Goal: Task Accomplishment & Management: Manage account settings

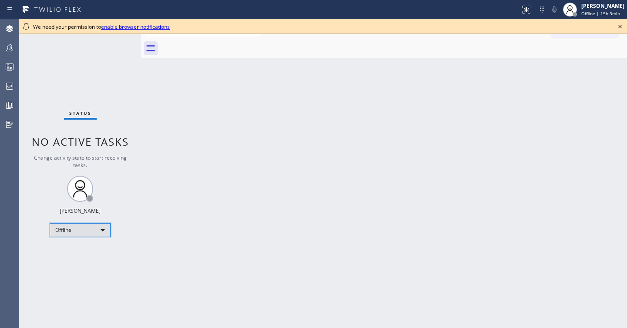
click at [77, 231] on div "Offline" at bounding box center [80, 230] width 61 height 14
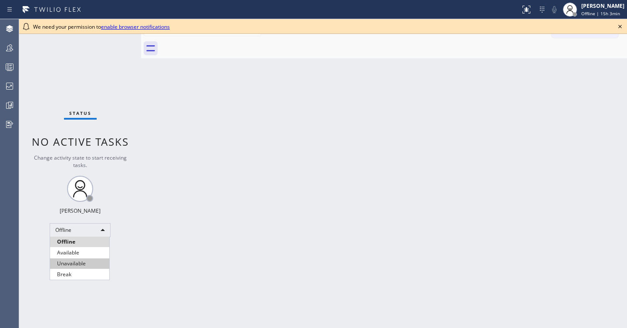
click at [86, 263] on li "Unavailable" at bounding box center [79, 264] width 59 height 10
click at [428, 248] on div "Back to Dashboard Change Sender ID Customers Technicians Select a contact Outbo…" at bounding box center [384, 173] width 486 height 309
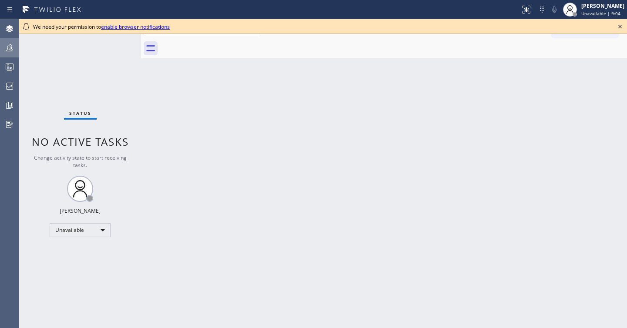
click at [11, 51] on icon at bounding box center [9, 47] width 7 height 7
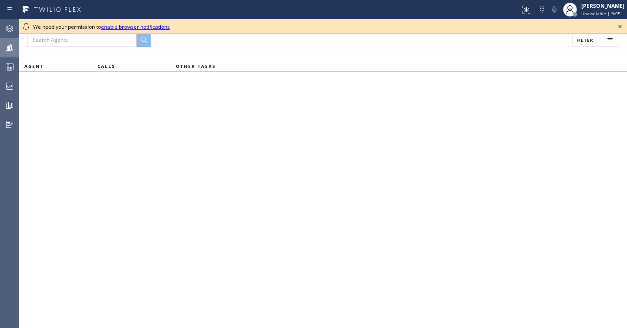
click at [620, 27] on icon at bounding box center [619, 26] width 3 height 3
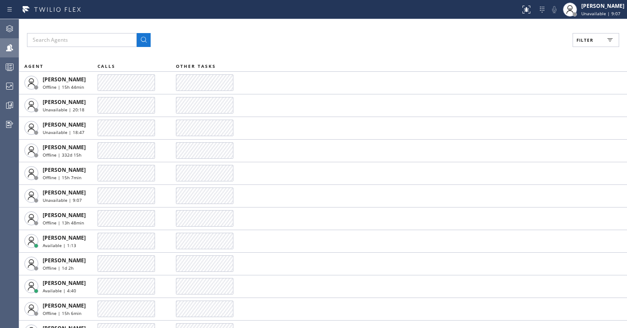
click at [582, 47] on button "Filter" at bounding box center [596, 40] width 47 height 14
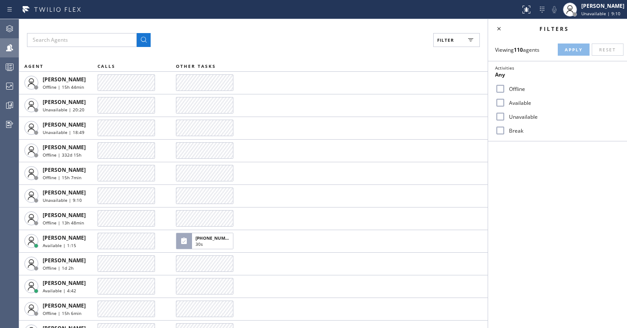
click at [531, 118] on label "Unavailable" at bounding box center [562, 116] width 115 height 7
click at [505, 118] on input "Unavailable" at bounding box center [500, 116] width 10 height 10
checkbox input "true"
click at [573, 48] on span "Apply" at bounding box center [574, 50] width 18 height 6
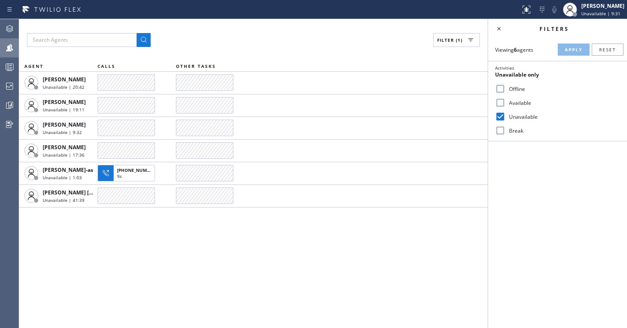
click at [502, 103] on input "Available" at bounding box center [500, 103] width 10 height 10
checkbox input "true"
click at [502, 114] on input "Unavailable" at bounding box center [500, 116] width 10 height 10
click at [580, 51] on span "Apply" at bounding box center [574, 50] width 18 height 6
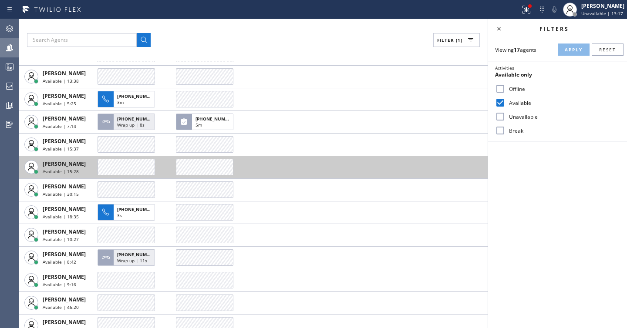
scroll to position [126, 0]
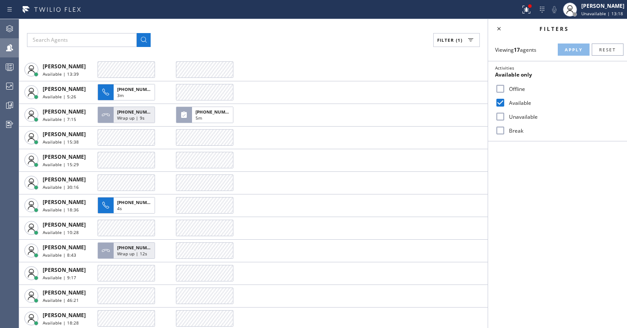
click at [518, 118] on label "Unavailable" at bounding box center [562, 116] width 115 height 7
click at [505, 118] on input "Unavailable" at bounding box center [500, 116] width 10 height 10
checkbox input "true"
click at [522, 105] on label "Available" at bounding box center [562, 102] width 115 height 7
click at [505, 105] on input "Available" at bounding box center [500, 103] width 10 height 10
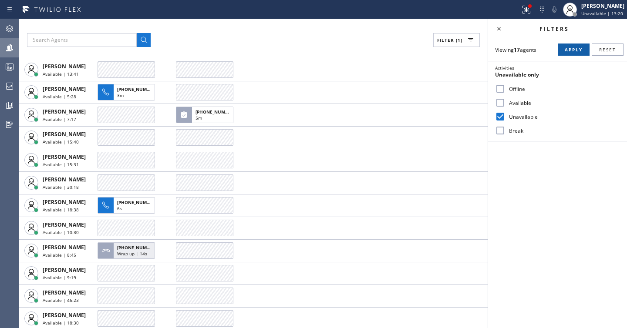
click at [579, 50] on span "Apply" at bounding box center [574, 50] width 18 height 6
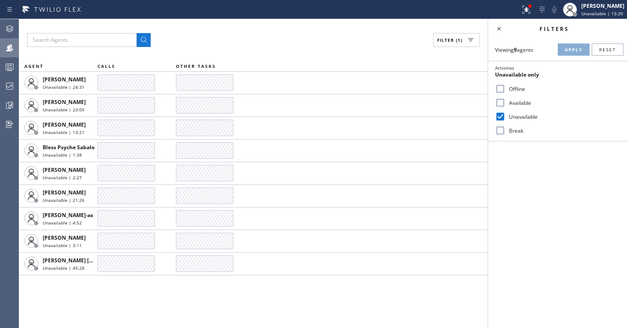
scroll to position [0, 0]
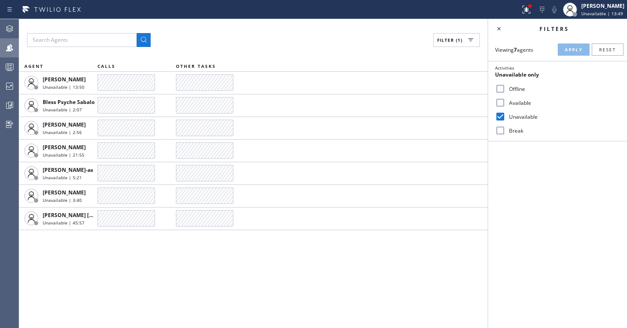
click at [522, 104] on label "Available" at bounding box center [562, 102] width 115 height 7
click at [505, 104] on input "Available" at bounding box center [500, 103] width 10 height 10
checkbox input "true"
click at [517, 129] on label "Break" at bounding box center [562, 130] width 115 height 7
click at [505, 129] on input "Break" at bounding box center [500, 130] width 10 height 10
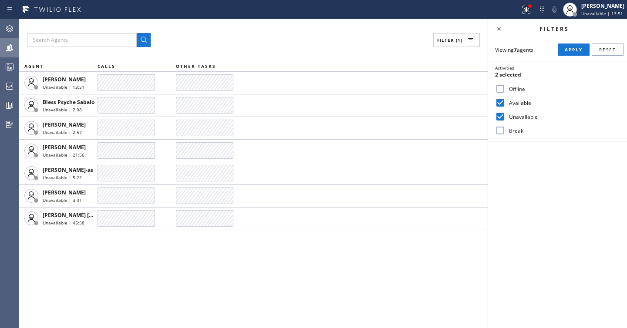
checkbox input "true"
click at [518, 116] on label "Unavailable" at bounding box center [562, 116] width 115 height 7
click at [505, 116] on input "Unavailable" at bounding box center [500, 116] width 10 height 10
checkbox input "false"
click at [520, 105] on label "Available" at bounding box center [562, 102] width 115 height 7
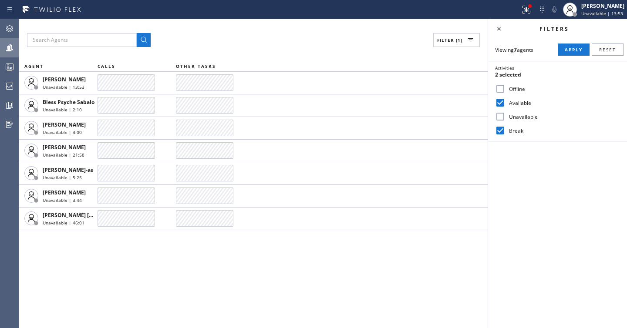
click at [505, 105] on input "Available" at bounding box center [500, 103] width 10 height 10
click at [573, 51] on span "Apply" at bounding box center [574, 50] width 18 height 6
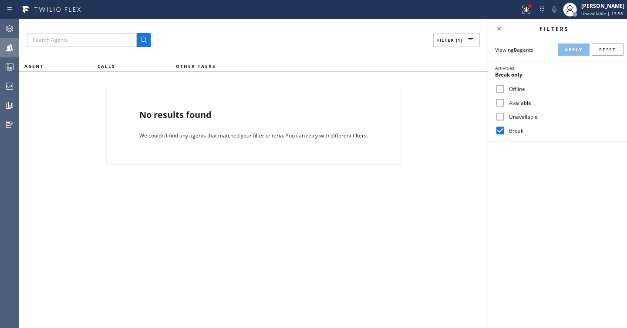
click at [522, 103] on label "Available" at bounding box center [562, 102] width 115 height 7
click at [505, 103] on input "Available" at bounding box center [500, 103] width 10 height 10
checkbox input "true"
click at [513, 129] on label "Break" at bounding box center [562, 130] width 115 height 7
click at [505, 129] on input "Break" at bounding box center [500, 130] width 10 height 10
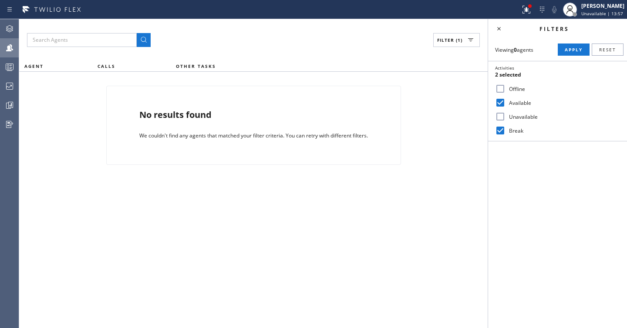
checkbox input "false"
click at [561, 54] on button "Apply" at bounding box center [574, 50] width 32 height 12
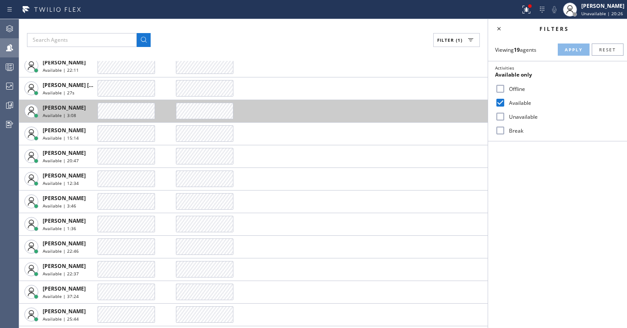
scroll to position [172, 0]
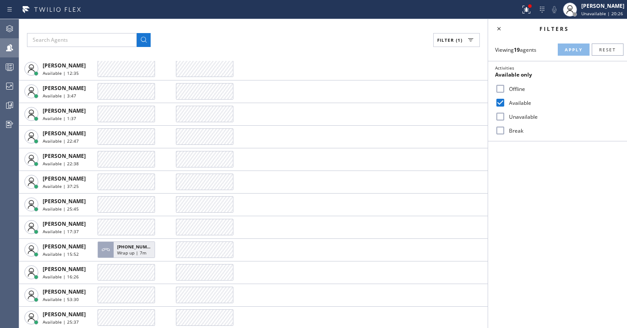
click at [195, 182] on div at bounding box center [204, 182] width 57 height 17
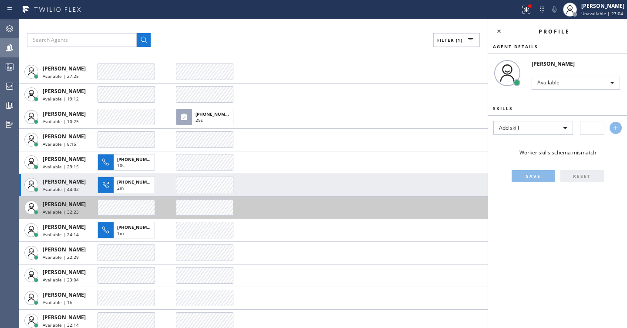
scroll to position [196, 0]
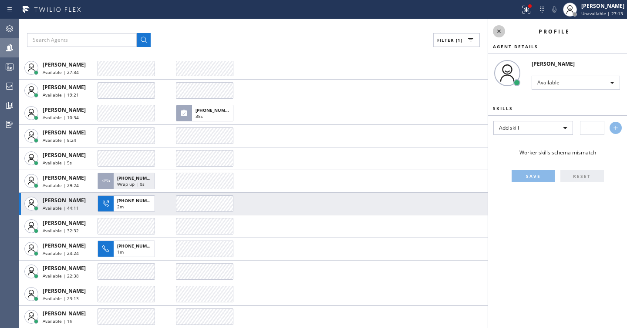
click at [499, 28] on icon at bounding box center [499, 31] width 10 height 10
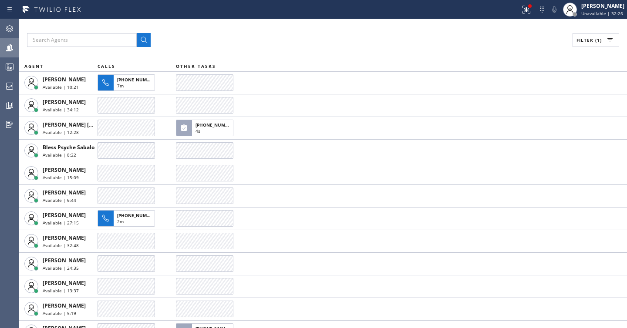
click at [586, 44] on button "Filter (1)" at bounding box center [596, 40] width 47 height 14
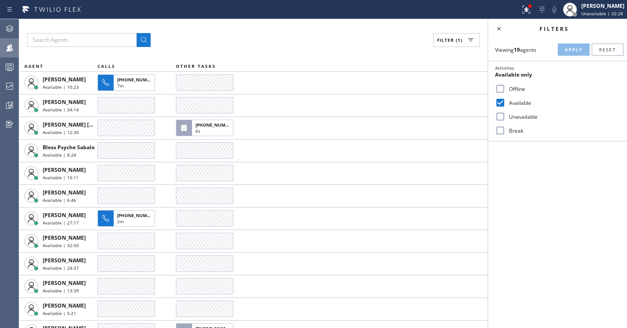
click at [522, 115] on label "Unavailable" at bounding box center [562, 116] width 115 height 7
click at [505, 115] on input "Unavailable" at bounding box center [500, 116] width 10 height 10
checkbox input "true"
click at [519, 105] on label "Available" at bounding box center [562, 102] width 115 height 7
click at [505, 105] on input "Available" at bounding box center [500, 103] width 10 height 10
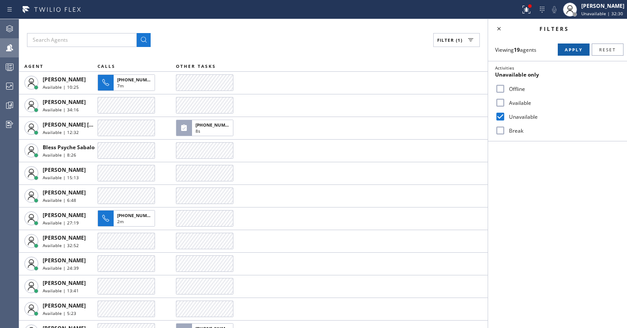
click at [574, 52] on span "Apply" at bounding box center [574, 50] width 18 height 6
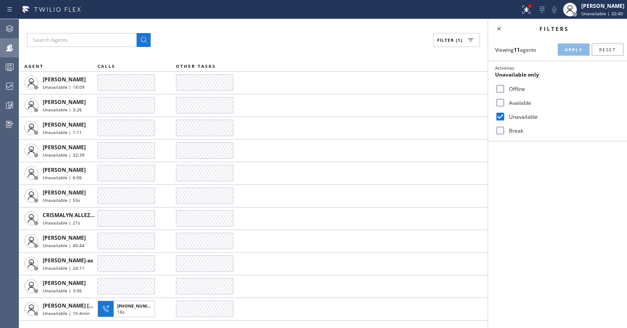
click at [516, 101] on label "Available" at bounding box center [562, 102] width 115 height 7
click at [505, 101] on input "Available" at bounding box center [500, 103] width 10 height 10
checkbox input "true"
click at [515, 111] on div "Unavailable" at bounding box center [557, 117] width 139 height 14
click at [514, 115] on label "Unavailable" at bounding box center [562, 116] width 115 height 7
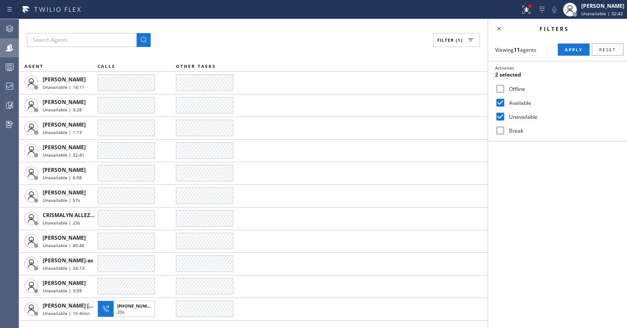
click at [505, 115] on input "Unavailable" at bounding box center [500, 116] width 10 height 10
click at [570, 53] on button "Apply" at bounding box center [574, 50] width 32 height 12
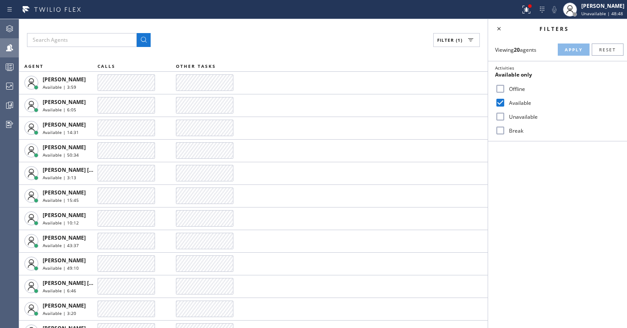
click at [527, 117] on label "Unavailable" at bounding box center [562, 116] width 115 height 7
click at [505, 117] on input "Unavailable" at bounding box center [500, 116] width 10 height 10
checkbox input "true"
click at [517, 100] on label "Available" at bounding box center [562, 102] width 115 height 7
click at [505, 100] on input "Available" at bounding box center [500, 103] width 10 height 10
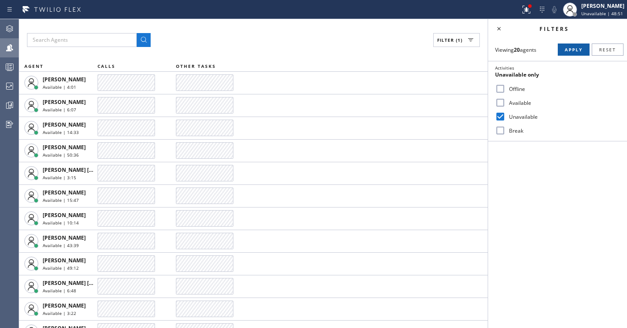
click at [573, 51] on span "Apply" at bounding box center [574, 50] width 18 height 6
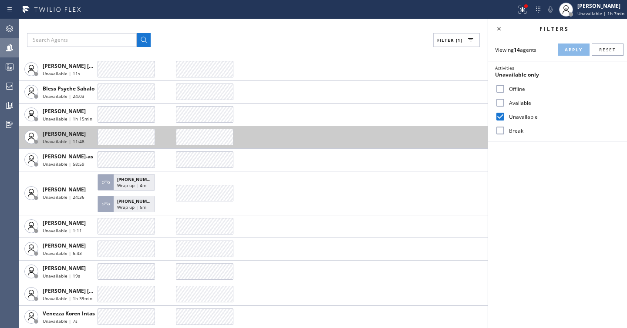
scroll to position [59, 0]
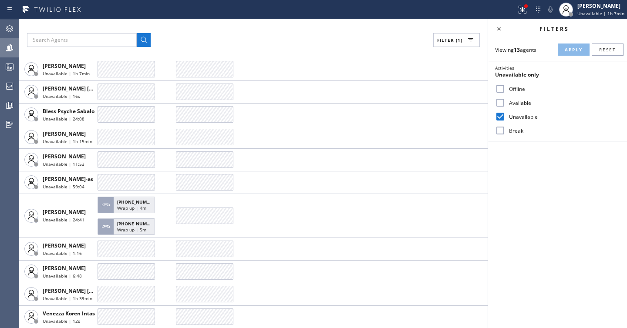
click at [512, 102] on label "Available" at bounding box center [562, 102] width 115 height 7
click at [505, 102] on input "Available" at bounding box center [500, 103] width 10 height 10
checkbox input "true"
click at [512, 118] on label "Unavailable" at bounding box center [562, 116] width 115 height 7
click at [505, 118] on input "Unavailable" at bounding box center [500, 116] width 10 height 10
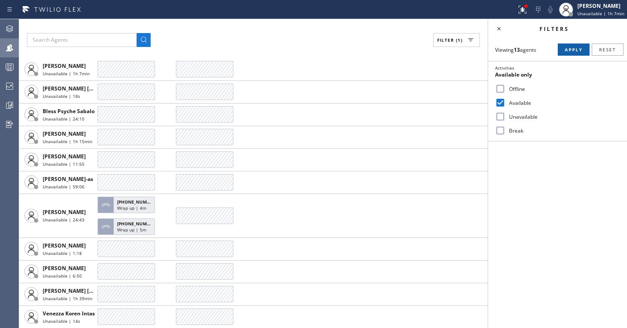
click at [573, 51] on span "Apply" at bounding box center [574, 50] width 18 height 6
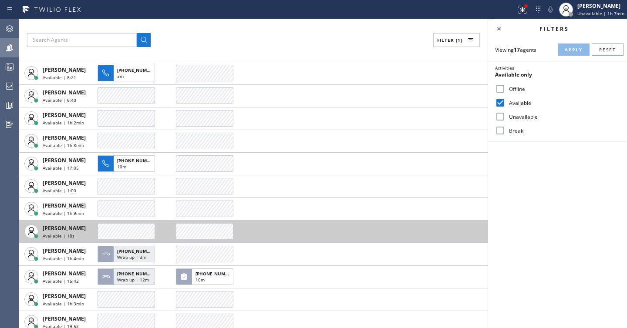
scroll to position [99, 0]
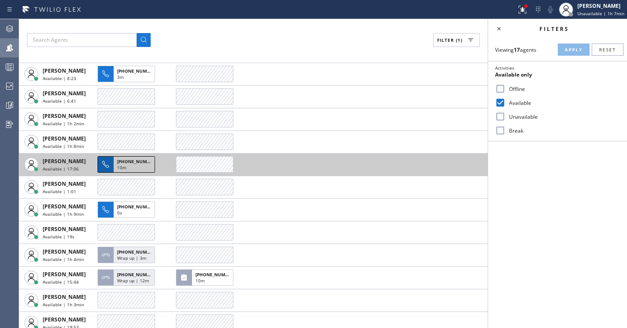
click at [131, 166] on div "10m" at bounding box center [134, 169] width 34 height 8
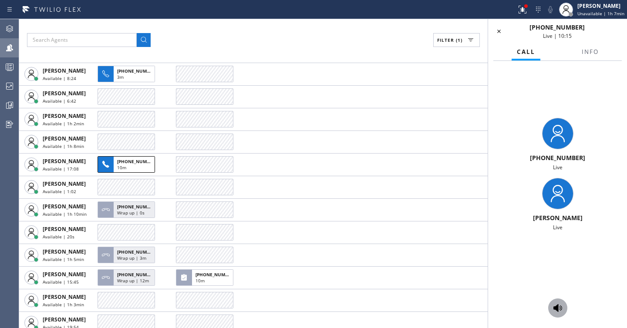
click at [555, 307] on icon at bounding box center [557, 308] width 9 height 8
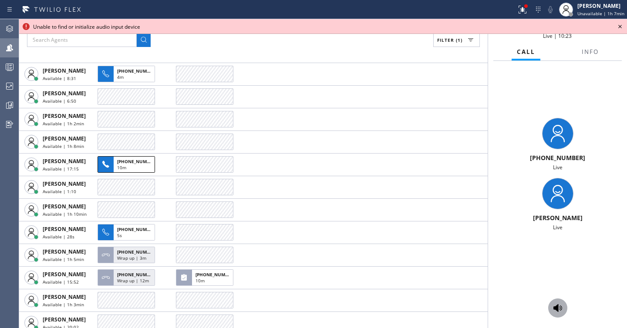
click at [555, 307] on icon at bounding box center [557, 308] width 9 height 8
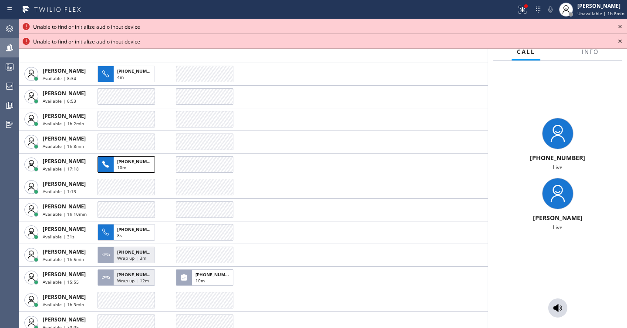
click at [622, 43] on icon at bounding box center [620, 41] width 10 height 10
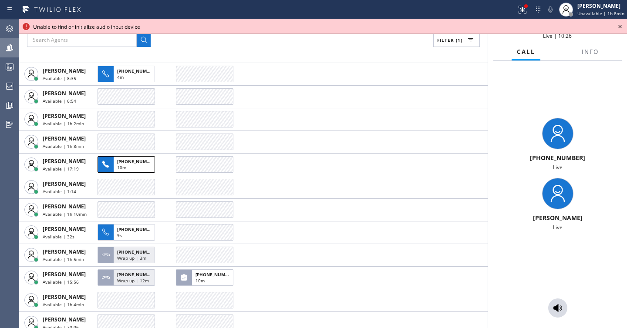
click at [621, 24] on icon at bounding box center [620, 26] width 10 height 10
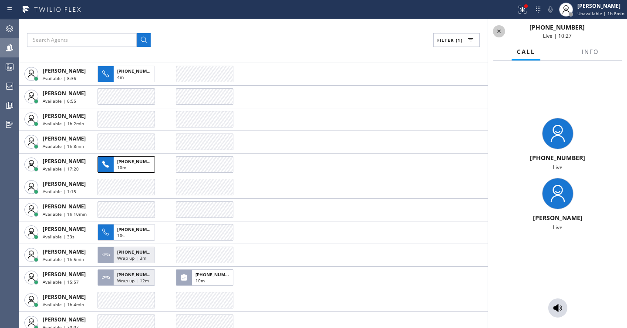
click at [502, 30] on icon at bounding box center [499, 31] width 10 height 10
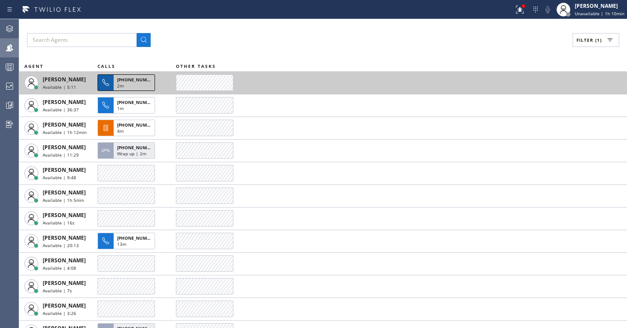
click at [129, 77] on span "+12406067350" at bounding box center [137, 80] width 40 height 6
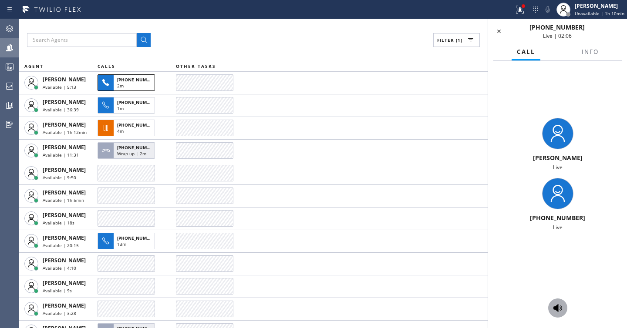
click at [561, 307] on icon at bounding box center [558, 308] width 10 height 10
click at [557, 310] on icon at bounding box center [557, 308] width 9 height 8
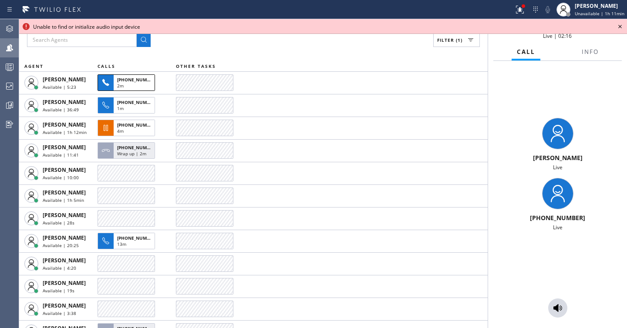
click at [621, 25] on icon at bounding box center [619, 26] width 3 height 3
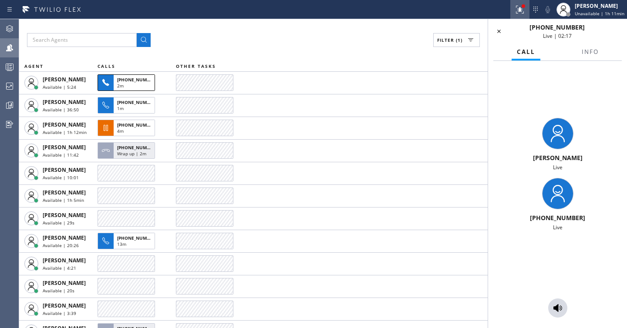
click at [522, 5] on icon at bounding box center [520, 9] width 10 height 10
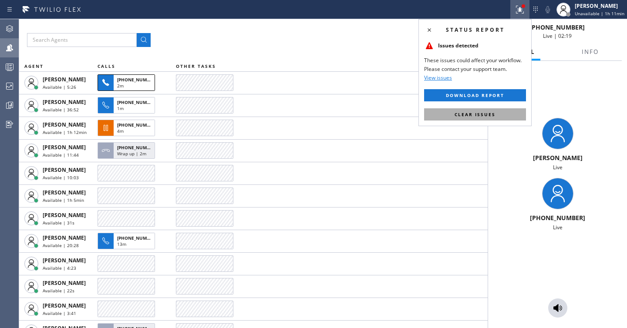
click at [483, 115] on span "Clear issues" at bounding box center [475, 114] width 41 height 6
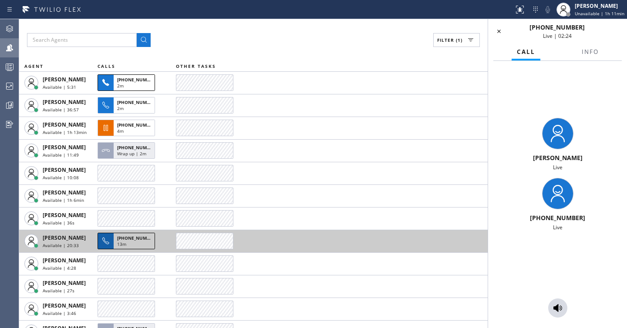
click at [133, 234] on div "[PHONE_NUMBER]" at bounding box center [134, 237] width 34 height 8
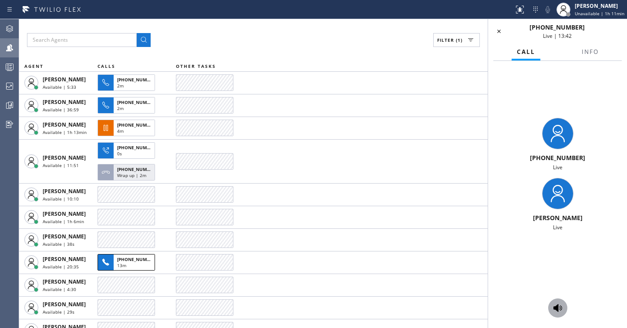
click at [558, 310] on icon at bounding box center [557, 308] width 9 height 8
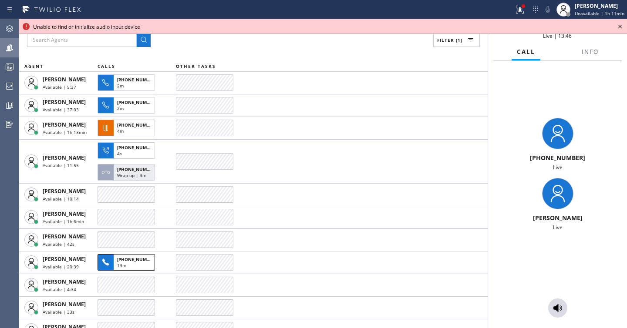
click at [620, 25] on icon at bounding box center [620, 26] width 10 height 10
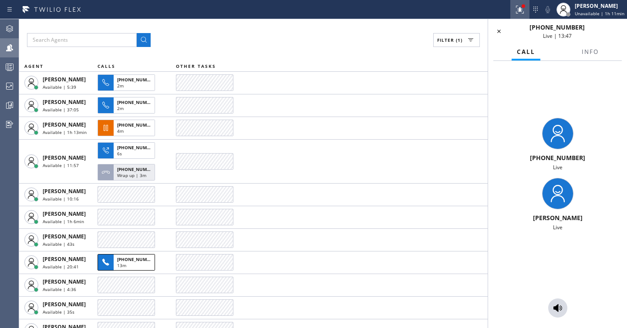
click at [523, 9] on icon at bounding box center [520, 9] width 10 height 10
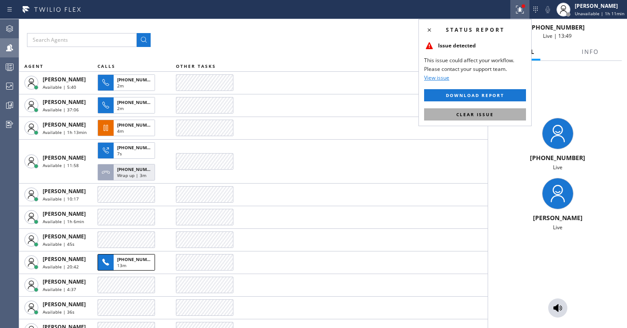
click at [485, 113] on span "Clear issue" at bounding box center [474, 114] width 37 height 6
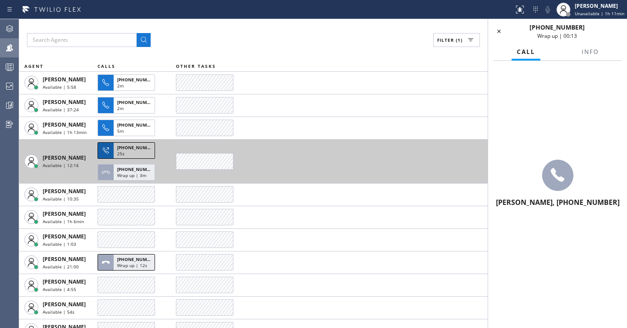
click at [131, 158] on div "+12069548056 25s" at bounding box center [126, 150] width 57 height 17
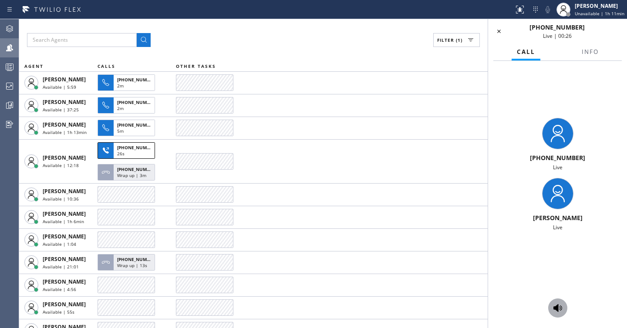
click at [559, 300] on button at bounding box center [557, 308] width 19 height 19
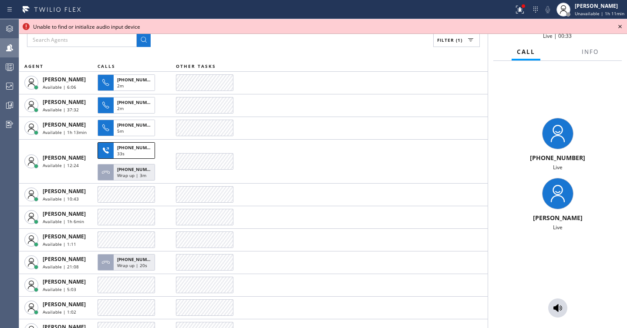
click at [622, 25] on icon at bounding box center [620, 26] width 10 height 10
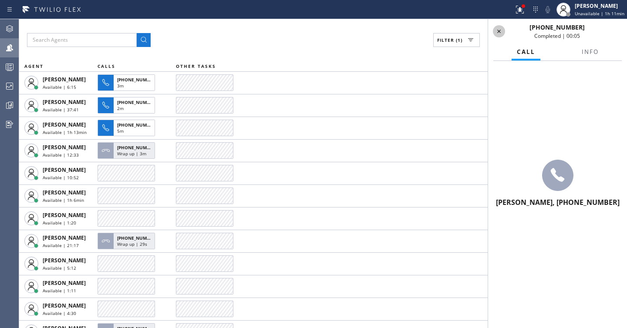
click at [499, 29] on icon at bounding box center [499, 31] width 10 height 10
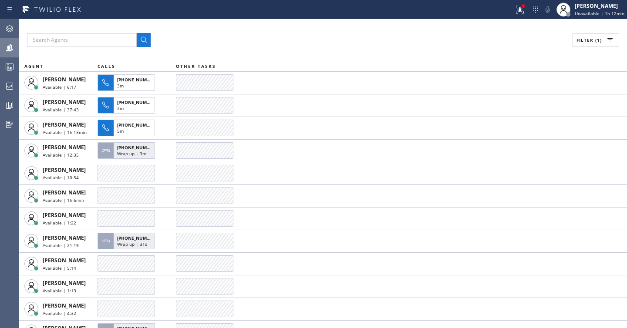
click at [582, 40] on span "Filter (1)" at bounding box center [588, 40] width 25 height 6
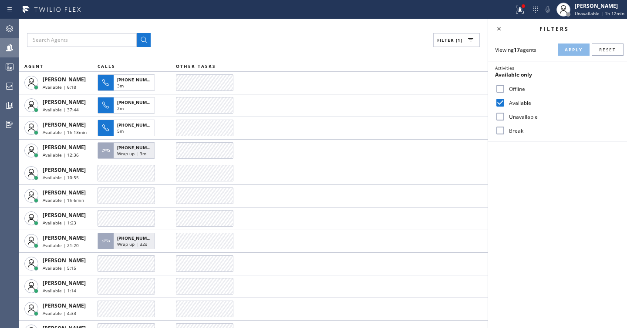
click at [526, 119] on label "Unavailable" at bounding box center [562, 116] width 115 height 7
click at [505, 119] on input "Unavailable" at bounding box center [500, 116] width 10 height 10
checkbox input "true"
click at [523, 104] on label "Available" at bounding box center [562, 102] width 115 height 7
click at [505, 104] on input "Available" at bounding box center [500, 103] width 10 height 10
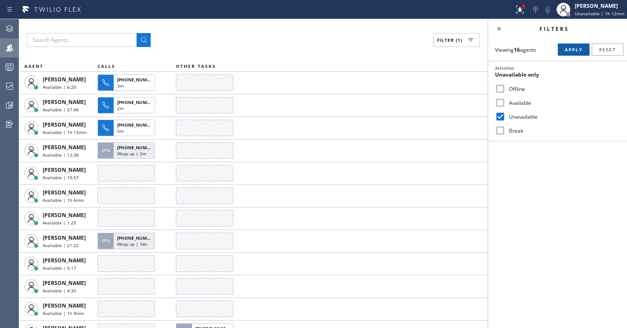
click at [567, 50] on span "Apply" at bounding box center [574, 50] width 18 height 6
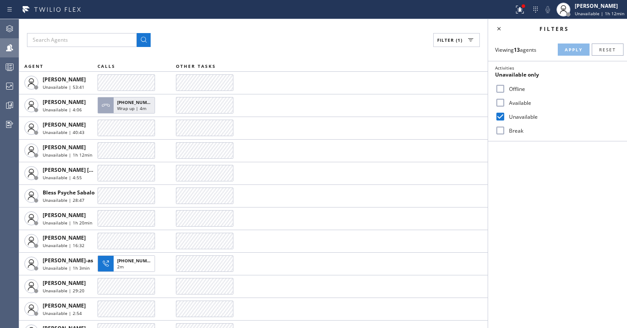
click at [515, 104] on label "Available" at bounding box center [562, 102] width 115 height 7
click at [505, 104] on input "Available" at bounding box center [500, 103] width 10 height 10
checkbox input "true"
click at [509, 116] on label "Unavailable" at bounding box center [562, 116] width 115 height 7
click at [505, 116] on input "Unavailable" at bounding box center [500, 116] width 10 height 10
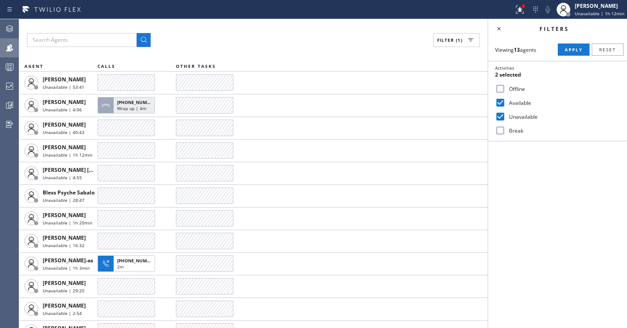
checkbox input "false"
click at [571, 57] on div "Viewing 13 agents Apply Reset Activities Available only Offline Available Unava…" at bounding box center [557, 89] width 139 height 103
click at [573, 51] on span "Apply" at bounding box center [574, 50] width 18 height 6
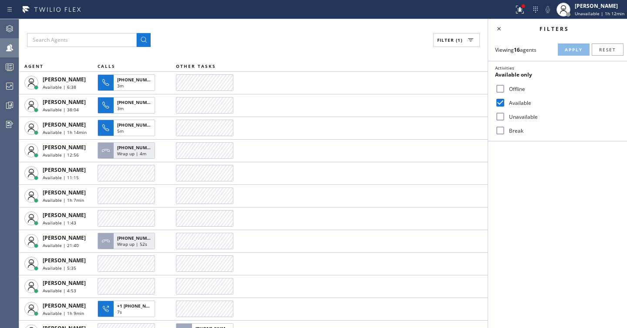
click at [518, 89] on label "Offline" at bounding box center [562, 88] width 115 height 7
click at [505, 89] on input "Offline" at bounding box center [500, 89] width 10 height 10
checkbox input "true"
click at [511, 102] on label "Available" at bounding box center [562, 102] width 115 height 7
click at [505, 102] on input "Available" at bounding box center [500, 103] width 10 height 10
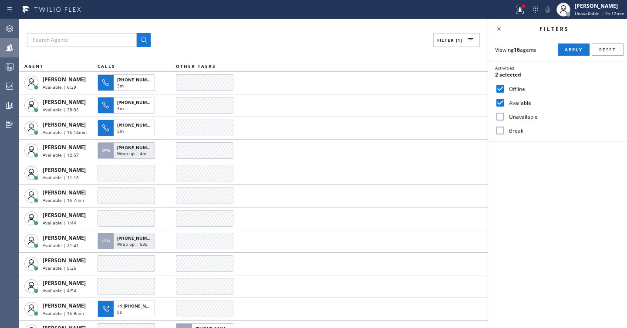
checkbox input "false"
click at [570, 48] on span "Apply" at bounding box center [574, 50] width 18 height 6
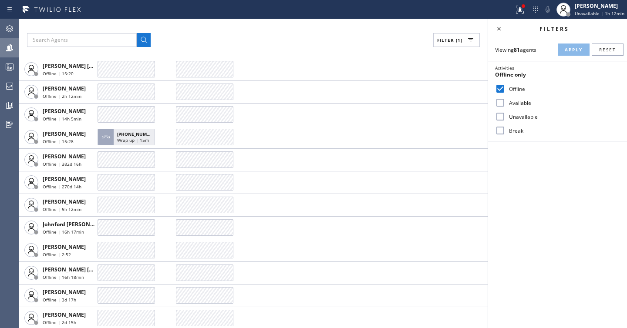
scroll to position [627, 0]
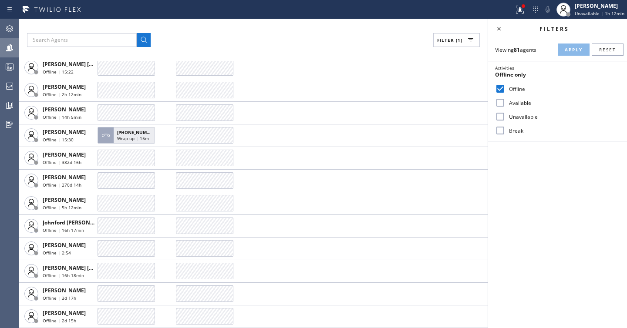
click at [512, 120] on div "Unavailable" at bounding box center [557, 117] width 139 height 14
click at [512, 116] on label "Unavailable" at bounding box center [562, 116] width 115 height 7
click at [505, 116] on input "Unavailable" at bounding box center [500, 116] width 10 height 10
checkbox input "true"
click at [513, 84] on div "Offline" at bounding box center [557, 89] width 139 height 14
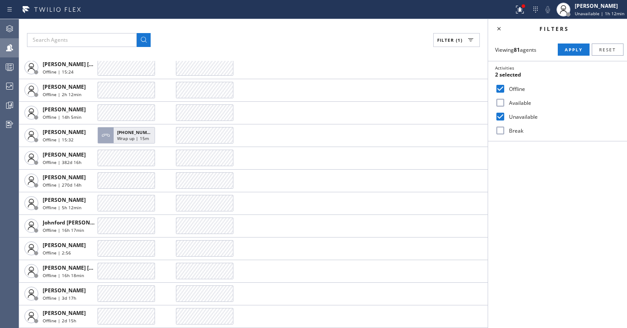
click at [512, 87] on label "Offline" at bounding box center [562, 88] width 115 height 7
click at [505, 87] on input "Offline" at bounding box center [500, 89] width 10 height 10
checkbox input "false"
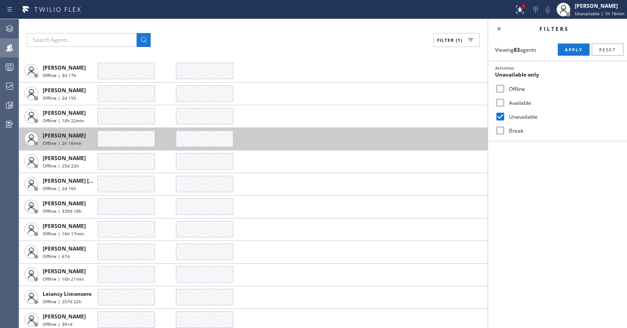
scroll to position [917, 0]
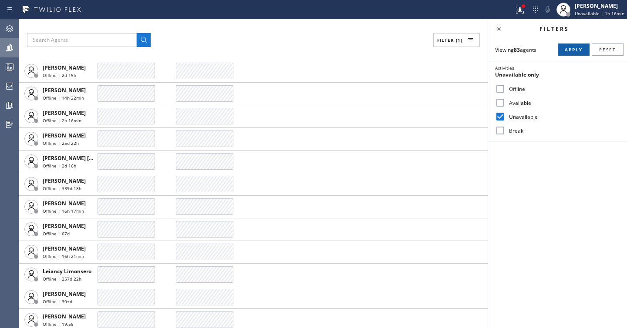
click at [568, 51] on span "Apply" at bounding box center [574, 50] width 18 height 6
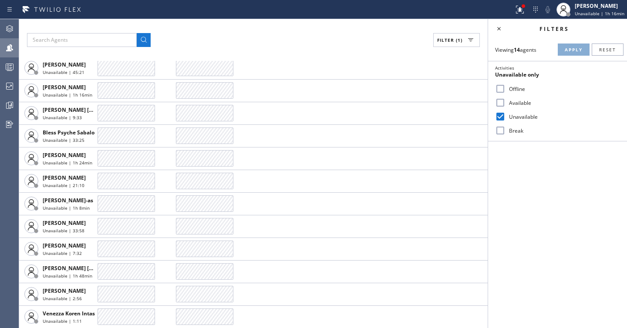
scroll to position [103, 0]
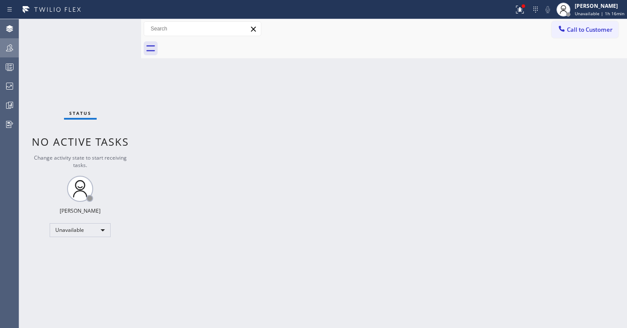
click at [7, 46] on icon at bounding box center [9, 47] width 7 height 7
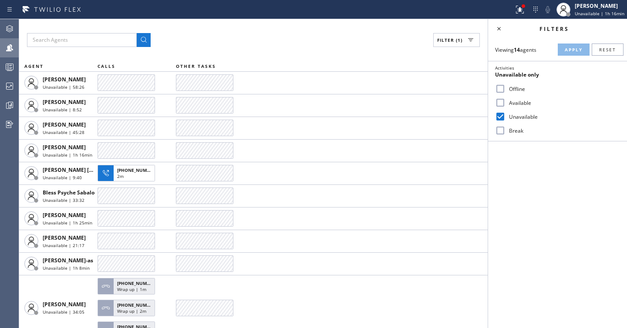
click at [505, 98] on div "Available" at bounding box center [557, 103] width 139 height 14
click at [502, 104] on input "Available" at bounding box center [500, 103] width 10 height 10
checkbox input "true"
click at [503, 116] on input "Unavailable" at bounding box center [500, 116] width 10 height 10
checkbox input "false"
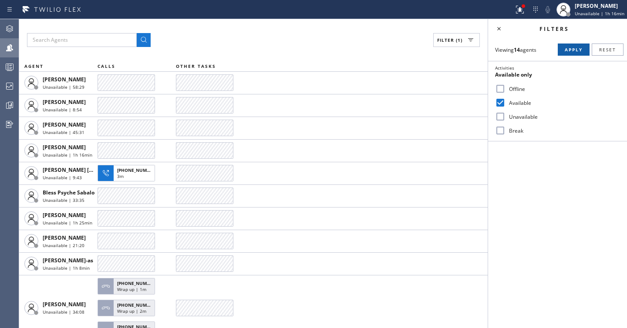
click at [568, 47] on span "Apply" at bounding box center [574, 50] width 18 height 6
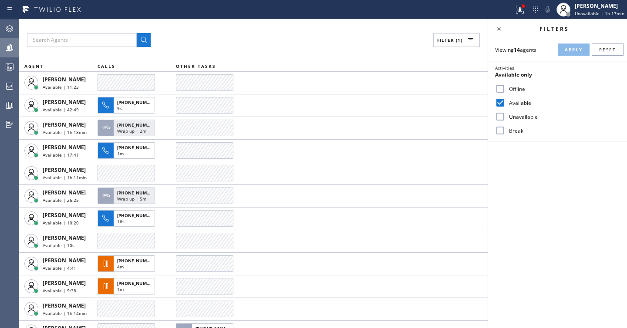
click at [512, 91] on label "Offline" at bounding box center [562, 88] width 115 height 7
click at [505, 91] on input "Offline" at bounding box center [500, 89] width 10 height 10
checkbox input "true"
click at [513, 102] on label "Available" at bounding box center [562, 102] width 115 height 7
click at [505, 102] on input "Available" at bounding box center [500, 103] width 10 height 10
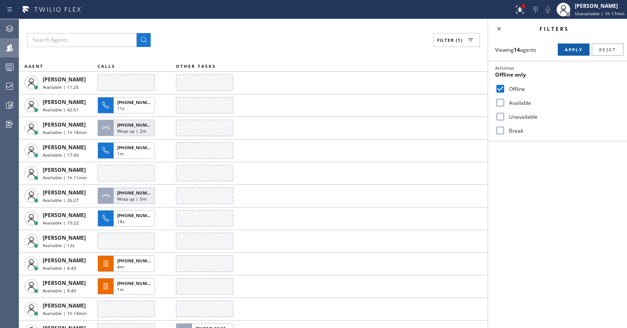
click at [567, 45] on button "Apply" at bounding box center [574, 50] width 32 height 12
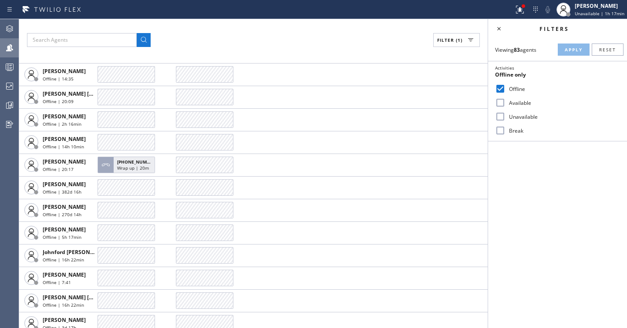
scroll to position [644, 0]
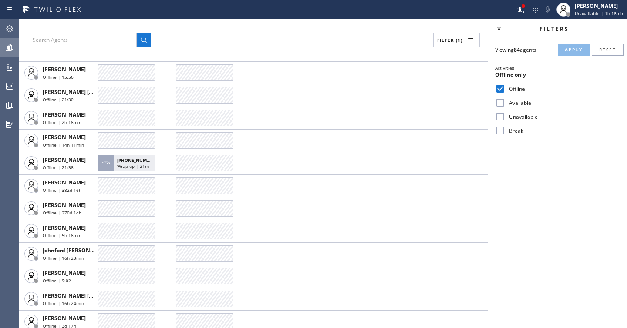
click at [513, 104] on label "Available" at bounding box center [562, 102] width 115 height 7
click at [505, 104] on input "Available" at bounding box center [500, 103] width 10 height 10
checkbox input "true"
click at [509, 89] on label "Offline" at bounding box center [562, 88] width 115 height 7
click at [505, 89] on input "Offline" at bounding box center [500, 89] width 10 height 10
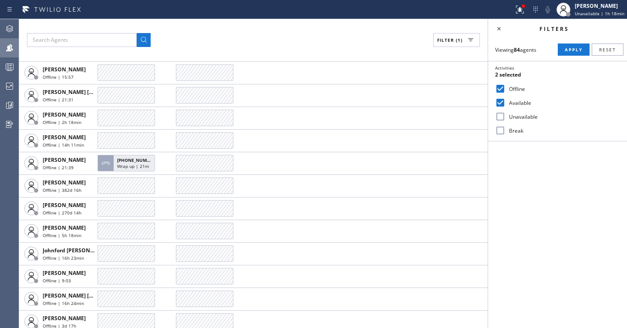
checkbox input "false"
click at [563, 52] on button "Apply" at bounding box center [574, 50] width 32 height 12
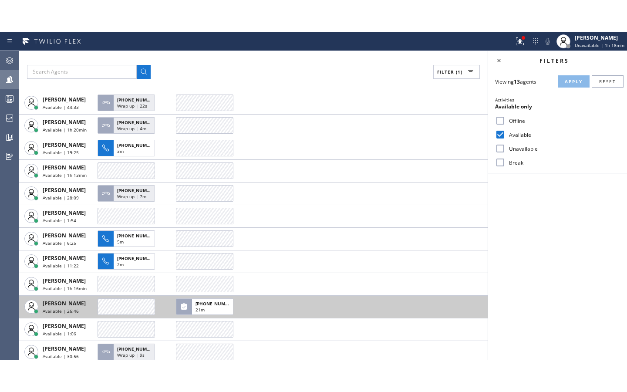
scroll to position [13, 0]
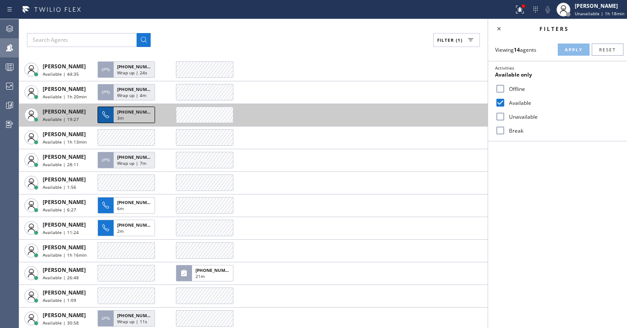
click at [141, 114] on span "+16023163033" at bounding box center [137, 112] width 40 height 6
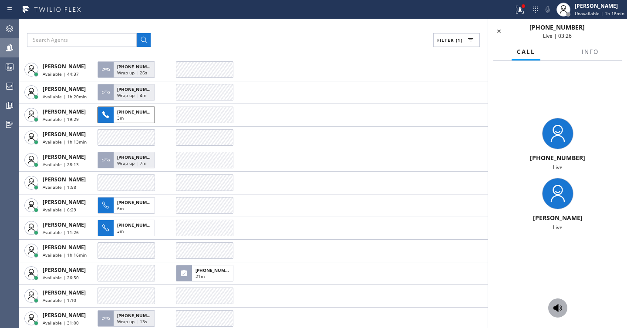
click at [559, 304] on icon at bounding box center [558, 308] width 10 height 10
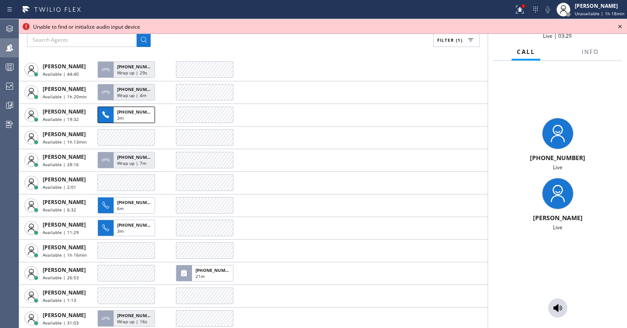
click at [619, 28] on icon at bounding box center [619, 26] width 3 height 3
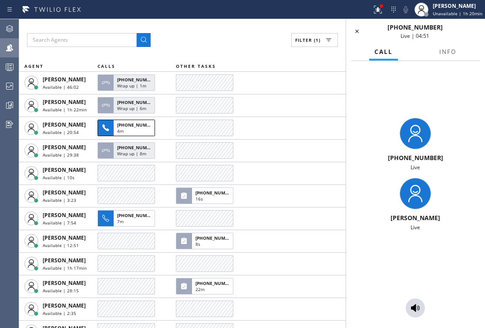
click at [485, 206] on div "Dale Lalican Live" at bounding box center [415, 205] width 139 height 60
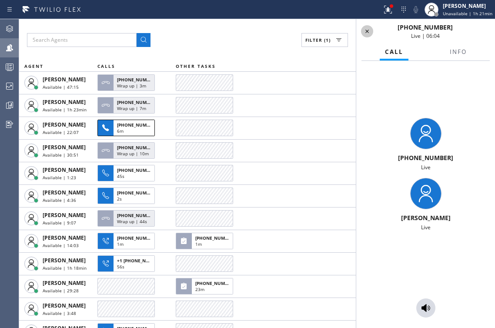
click at [367, 32] on icon at bounding box center [367, 31] width 3 height 3
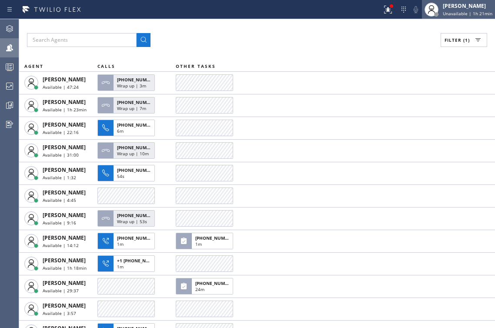
click at [457, 13] on span "Unavailable | 1h 21min" at bounding box center [468, 13] width 50 height 6
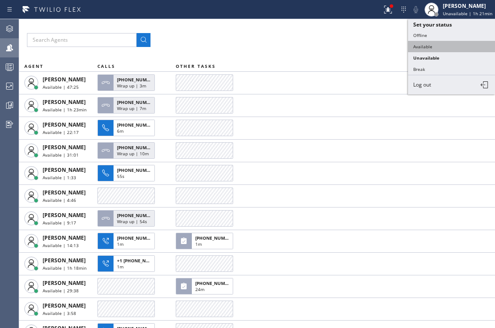
click at [433, 47] on button "Available" at bounding box center [451, 46] width 87 height 11
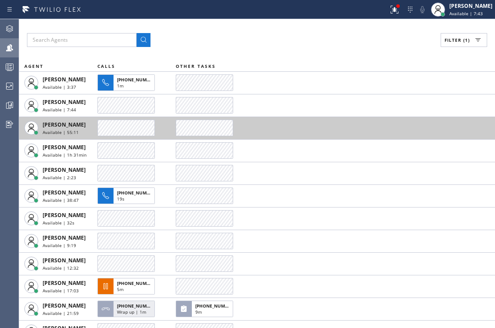
click at [455, 43] on button "Filter (1)" at bounding box center [464, 40] width 47 height 14
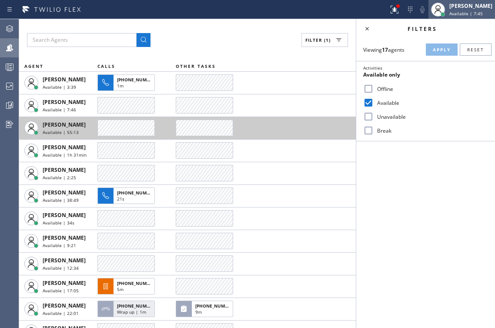
click at [465, 6] on div "[PERSON_NAME]" at bounding box center [471, 5] width 43 height 7
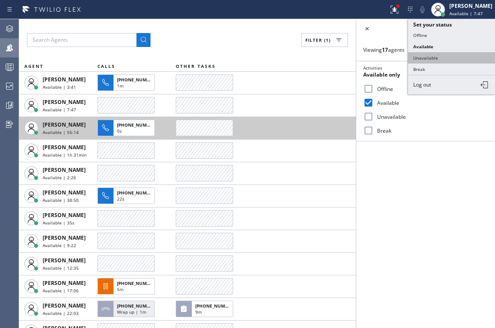
click at [433, 54] on button "Unavailable" at bounding box center [451, 57] width 87 height 11
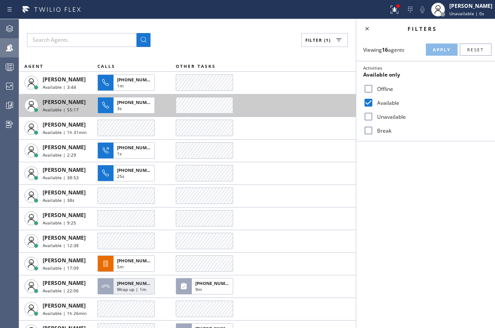
click at [468, 145] on div "Filters Viewing 16 agents Apply Reset Activities Available only Offline Availab…" at bounding box center [426, 173] width 139 height 309
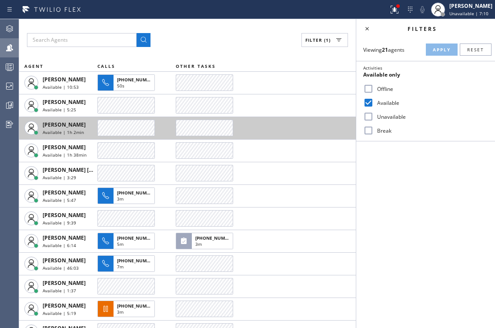
click at [380, 119] on label "Unavailable" at bounding box center [431, 116] width 115 height 7
click at [374, 119] on input "Unavailable" at bounding box center [369, 116] width 10 height 10
checkbox input "true"
click at [374, 100] on label "Available" at bounding box center [431, 102] width 115 height 7
click at [374, 100] on input "Available" at bounding box center [369, 103] width 10 height 10
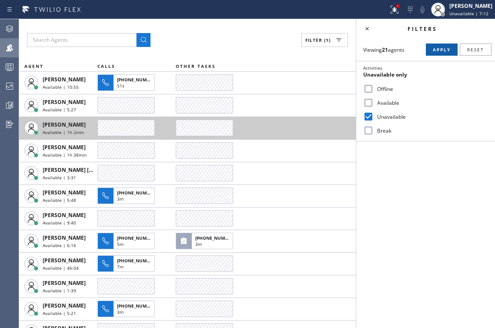
click at [438, 49] on span "Apply" at bounding box center [442, 50] width 18 height 6
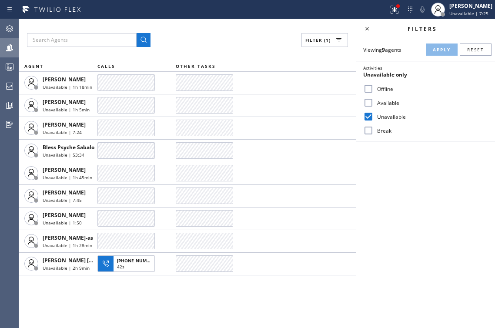
click at [377, 102] on label "Available" at bounding box center [431, 102] width 115 height 7
click at [374, 102] on input "Available" at bounding box center [369, 103] width 10 height 10
checkbox input "true"
click at [370, 121] on input "Unavailable" at bounding box center [369, 116] width 10 height 10
click at [442, 50] on span "Apply" at bounding box center [442, 50] width 18 height 6
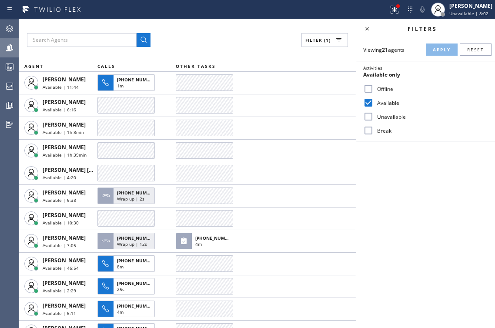
click at [378, 115] on label "Unavailable" at bounding box center [431, 116] width 115 height 7
click at [374, 115] on input "Unavailable" at bounding box center [369, 116] width 10 height 10
checkbox input "true"
click at [384, 104] on label "Available" at bounding box center [431, 102] width 115 height 7
click at [374, 104] on input "Available" at bounding box center [369, 103] width 10 height 10
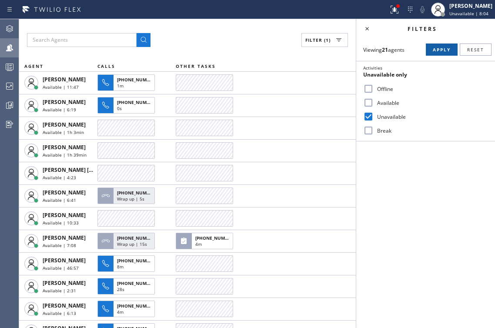
click at [433, 54] on button "Apply" at bounding box center [442, 50] width 32 height 12
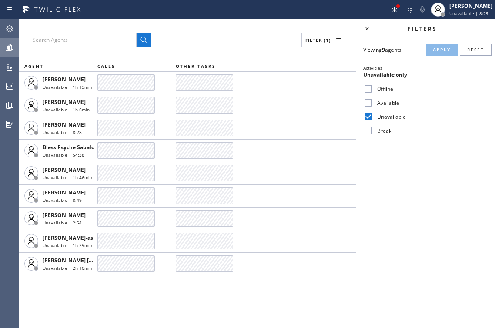
click at [371, 101] on input "Available" at bounding box center [369, 103] width 10 height 10
checkbox input "true"
click at [369, 115] on input "Unavailable" at bounding box center [369, 116] width 10 height 10
click at [434, 57] on div "Viewing 9 agents Apply Reset Activities Available only Offline Available Unavai…" at bounding box center [426, 89] width 139 height 103
click at [438, 48] on span "Apply" at bounding box center [442, 50] width 18 height 6
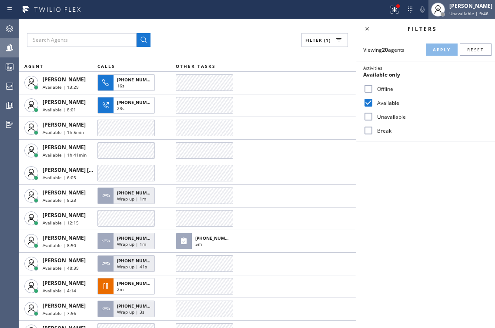
click at [455, 10] on span "Unavailable | 9:46" at bounding box center [469, 13] width 39 height 6
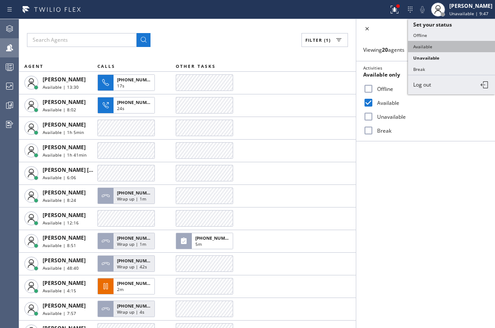
click at [435, 42] on button "Available" at bounding box center [451, 46] width 87 height 11
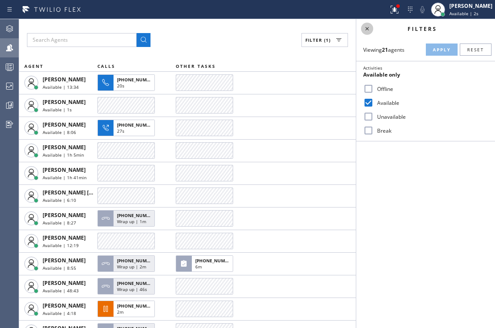
click at [366, 29] on icon at bounding box center [367, 29] width 10 height 10
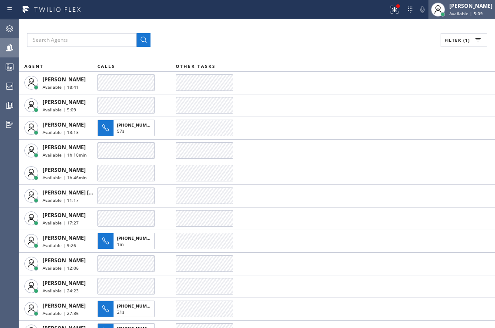
click at [458, 7] on div "[PERSON_NAME]" at bounding box center [471, 5] width 43 height 7
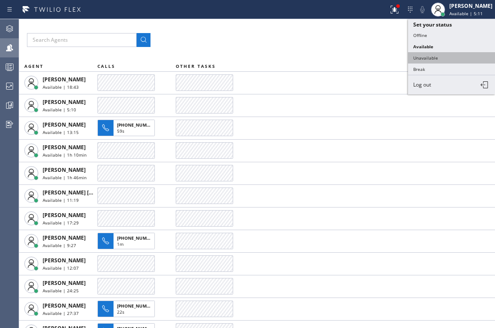
click at [429, 55] on button "Unavailable" at bounding box center [451, 57] width 87 height 11
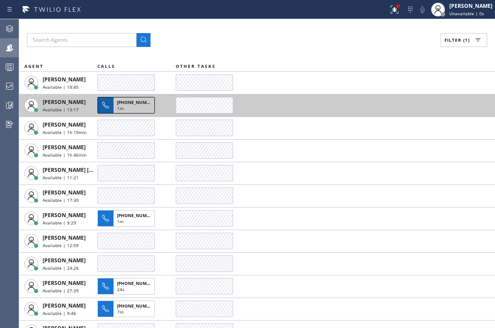
click at [138, 125] on div at bounding box center [126, 128] width 57 height 17
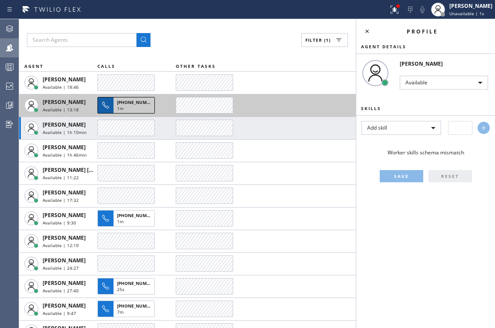
click at [115, 101] on div "+17606726273 1m" at bounding box center [134, 106] width 41 height 16
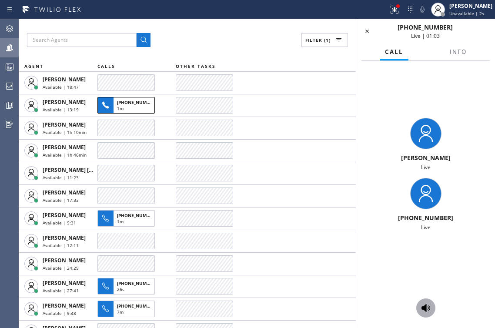
click at [425, 304] on icon at bounding box center [426, 308] width 10 height 10
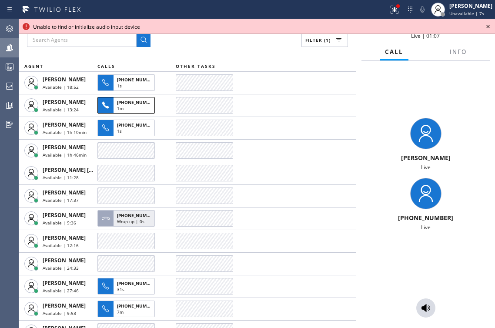
click at [488, 28] on icon at bounding box center [488, 26] width 10 height 10
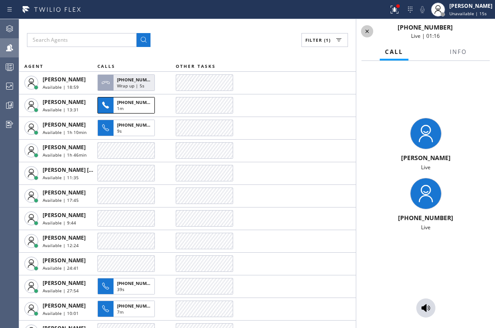
click at [365, 31] on icon at bounding box center [367, 31] width 10 height 10
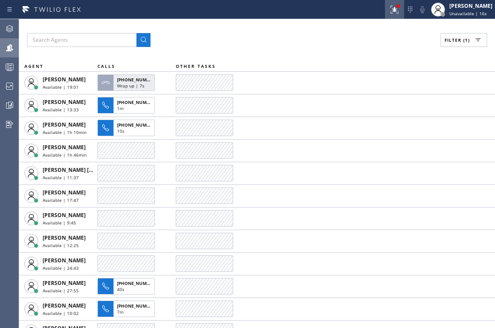
click at [394, 10] on icon at bounding box center [395, 10] width 8 height 8
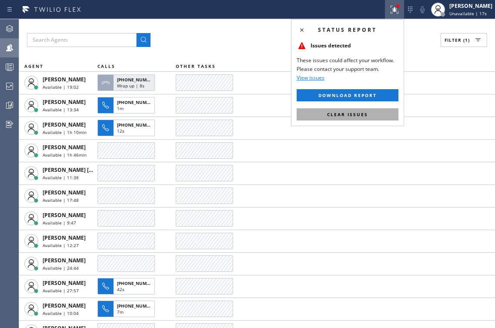
click at [358, 115] on span "Clear issues" at bounding box center [347, 114] width 41 height 6
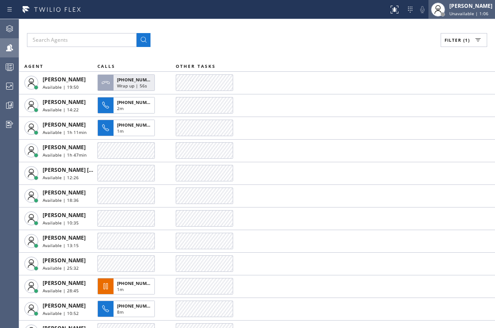
click at [467, 12] on span "Unavailable | 1:06" at bounding box center [469, 13] width 39 height 6
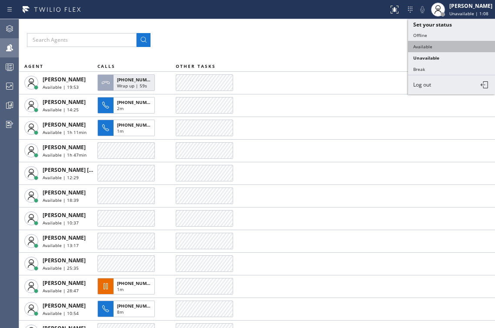
click at [432, 50] on button "Available" at bounding box center [451, 46] width 87 height 11
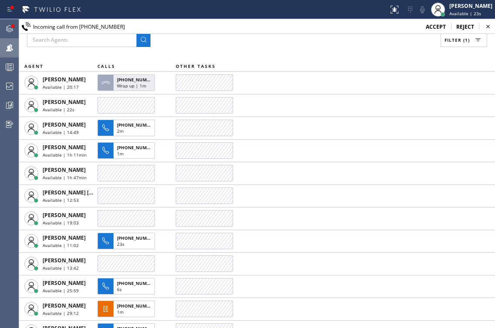
click at [433, 27] on span "accept" at bounding box center [436, 26] width 20 height 7
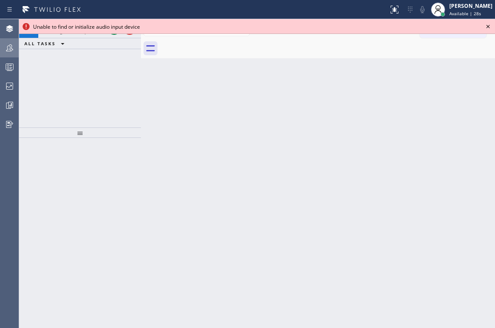
click at [486, 25] on icon at bounding box center [488, 26] width 10 height 10
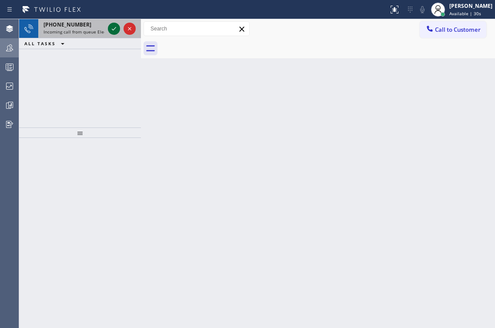
click at [113, 27] on icon at bounding box center [114, 29] width 10 height 10
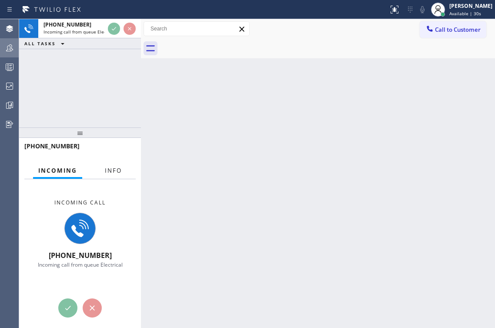
click at [116, 168] on span "Info" at bounding box center [113, 171] width 17 height 8
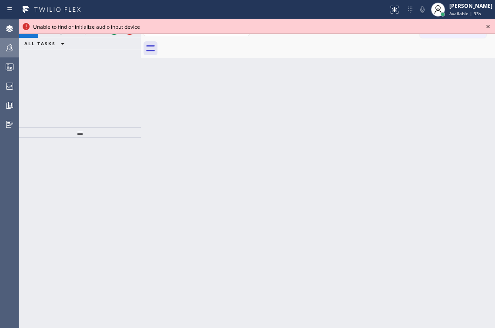
click at [487, 25] on icon at bounding box center [488, 26] width 3 height 3
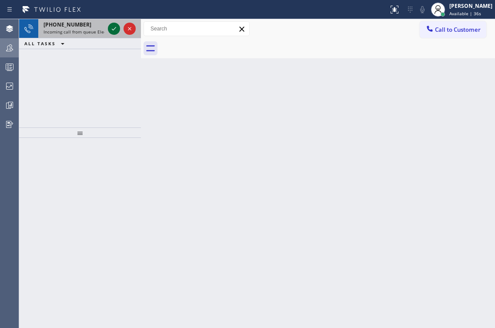
click at [112, 28] on icon at bounding box center [114, 29] width 10 height 10
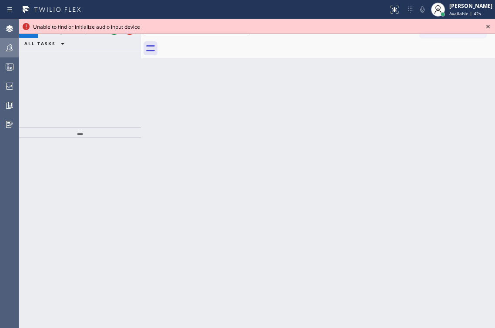
click at [488, 25] on icon at bounding box center [488, 26] width 10 height 10
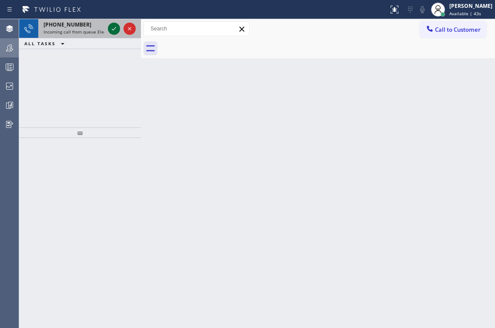
click at [112, 29] on icon at bounding box center [114, 28] width 4 height 3
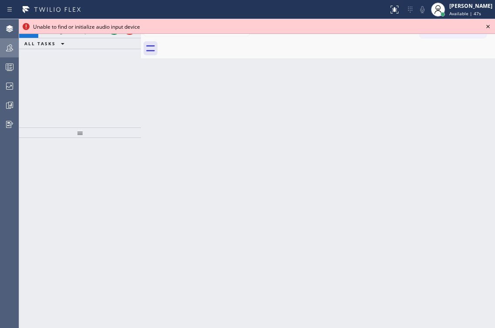
click at [488, 26] on icon at bounding box center [488, 26] width 10 height 10
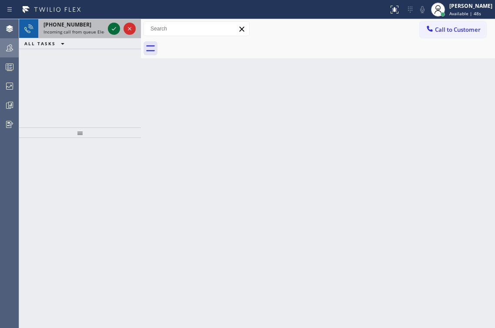
click at [115, 30] on icon at bounding box center [114, 29] width 10 height 10
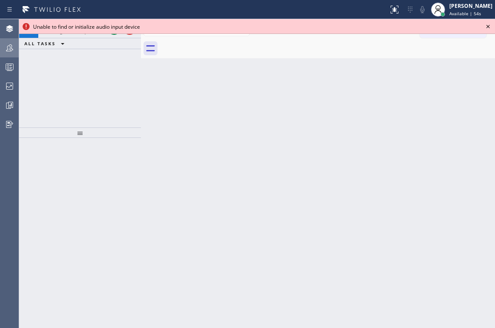
click at [488, 28] on icon at bounding box center [488, 26] width 10 height 10
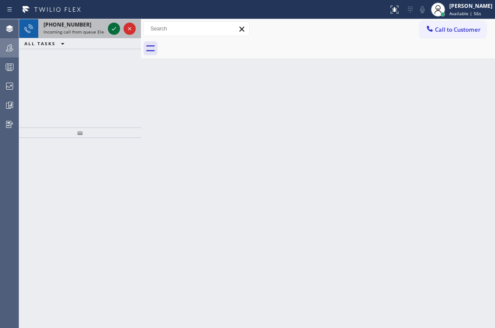
click at [113, 31] on icon at bounding box center [114, 29] width 10 height 10
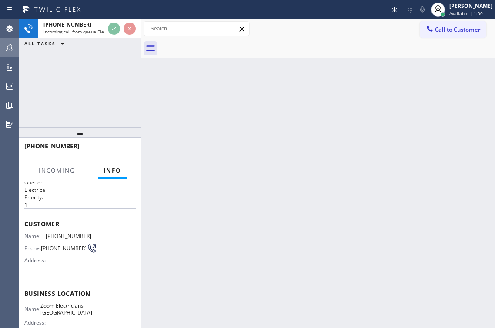
scroll to position [11, 0]
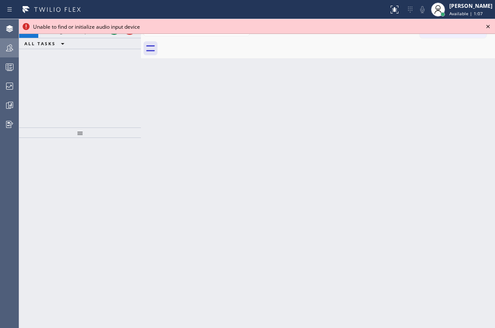
click at [490, 25] on icon at bounding box center [488, 26] width 10 height 10
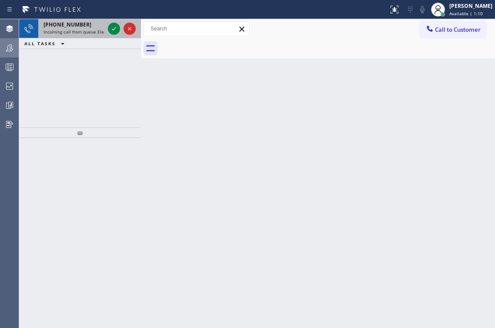
click at [111, 36] on div at bounding box center [121, 28] width 31 height 19
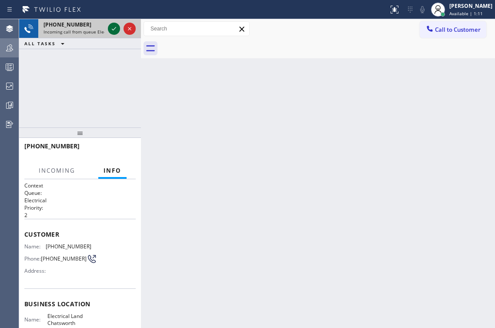
click at [114, 27] on icon at bounding box center [114, 29] width 10 height 10
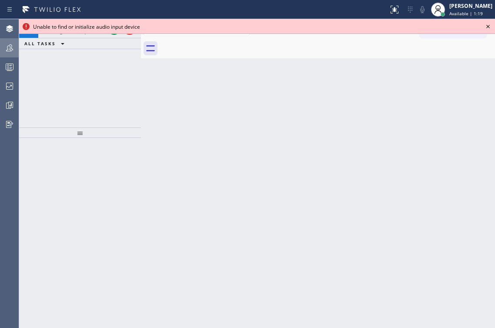
click at [489, 23] on icon at bounding box center [488, 26] width 10 height 10
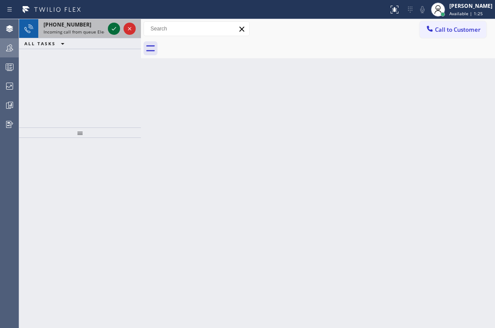
click at [115, 27] on icon at bounding box center [114, 29] width 10 height 10
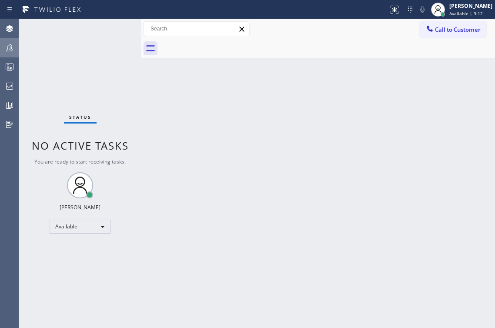
click at [9, 54] on div at bounding box center [9, 47] width 19 height 17
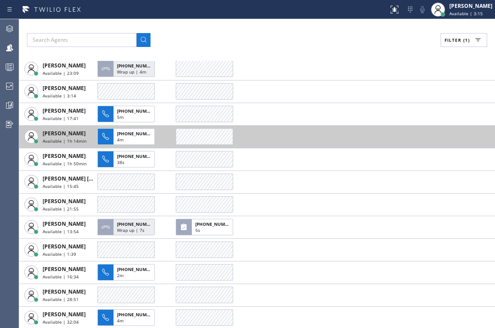
scroll to position [15, 0]
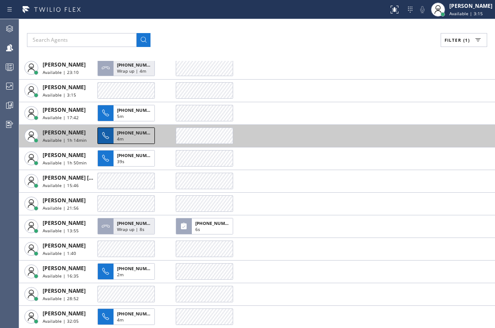
click at [119, 130] on span "+14803751052" at bounding box center [137, 133] width 40 height 6
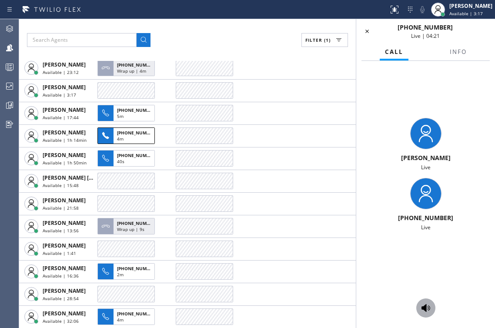
click at [425, 307] on icon at bounding box center [426, 308] width 9 height 8
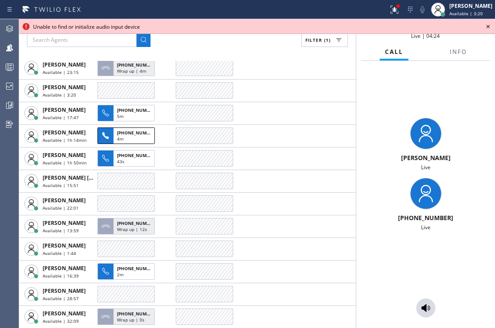
click at [489, 25] on icon at bounding box center [488, 26] width 10 height 10
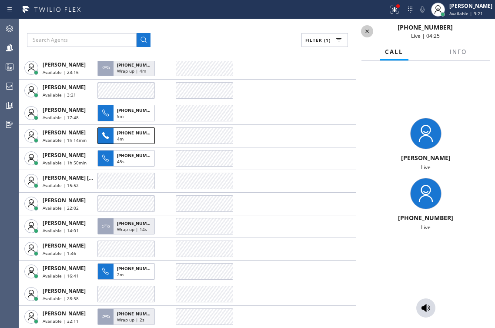
click at [370, 27] on icon at bounding box center [367, 31] width 10 height 10
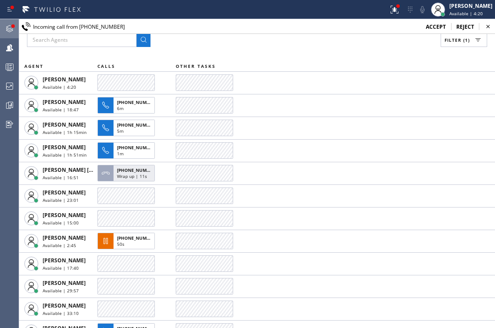
click at [12, 32] on icon at bounding box center [9, 29] width 10 height 10
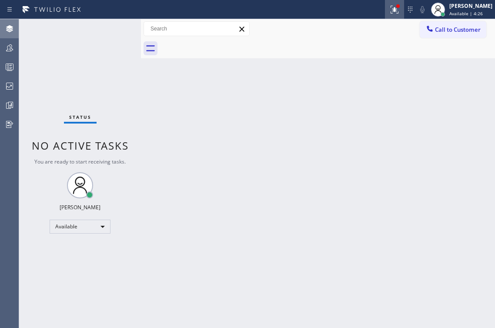
click at [390, 9] on icon at bounding box center [395, 9] width 10 height 10
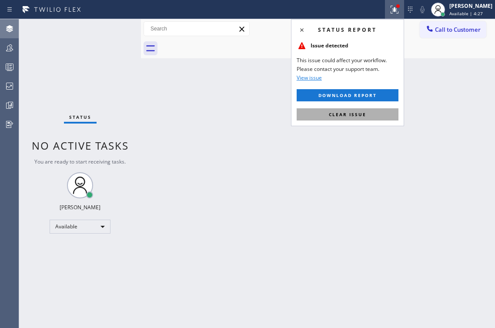
click at [350, 119] on button "Clear issue" at bounding box center [348, 114] width 102 height 12
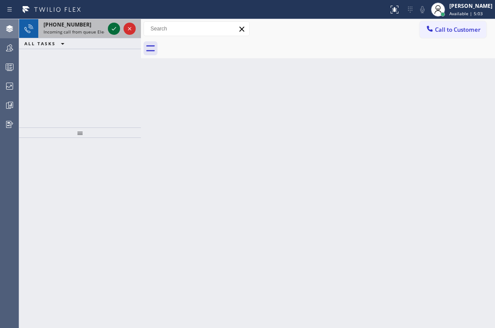
click at [114, 27] on icon at bounding box center [114, 29] width 10 height 10
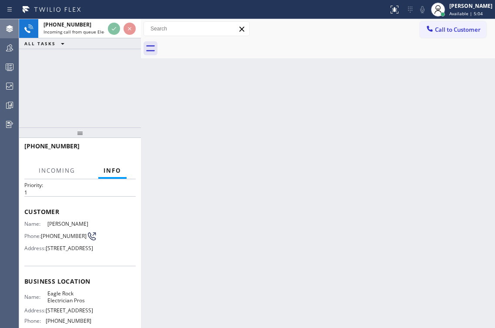
scroll to position [57, 0]
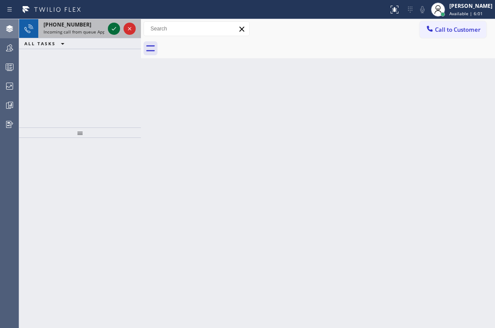
click at [116, 27] on icon at bounding box center [114, 28] width 4 height 3
click at [112, 30] on icon at bounding box center [114, 29] width 10 height 10
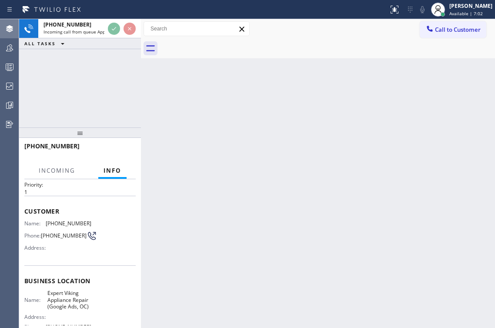
scroll to position [24, 0]
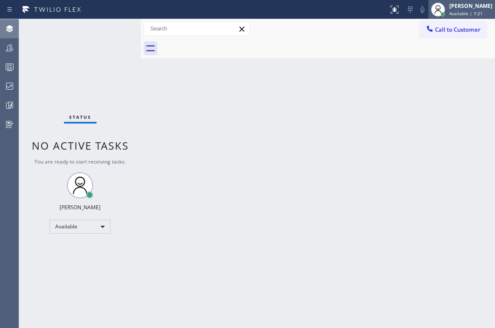
click at [460, 9] on div "[PERSON_NAME]" at bounding box center [471, 5] width 43 height 7
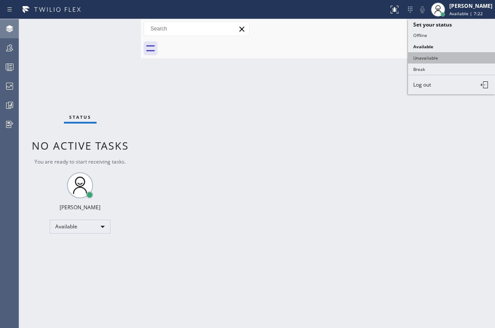
click at [442, 55] on button "Unavailable" at bounding box center [451, 57] width 87 height 11
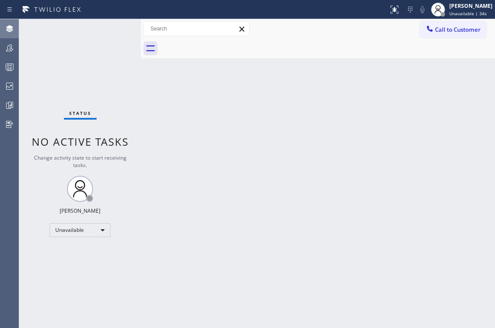
click at [1, 50] on div at bounding box center [9, 48] width 19 height 10
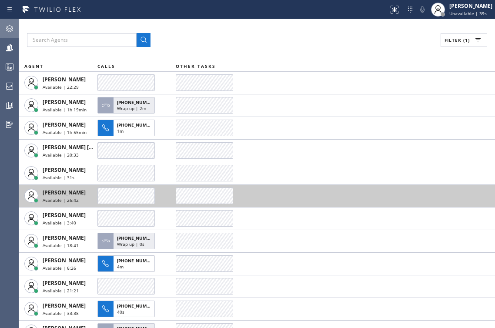
scroll to position [128, 0]
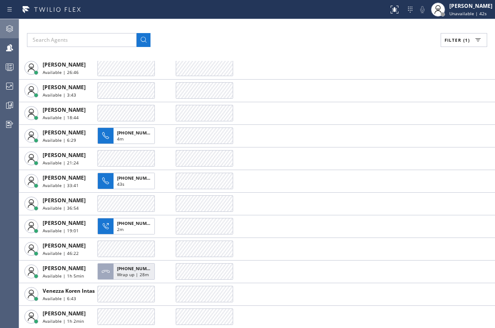
click at [445, 38] on span "Filter (1)" at bounding box center [457, 40] width 25 height 6
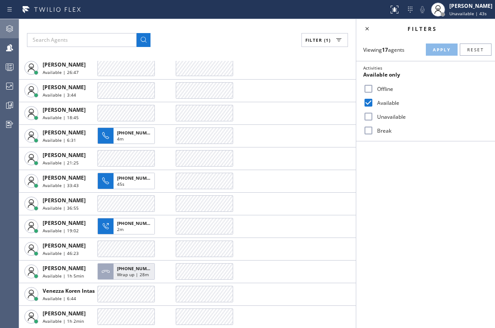
click at [387, 115] on label "Unavailable" at bounding box center [431, 116] width 115 height 7
click at [374, 115] on input "Unavailable" at bounding box center [369, 116] width 10 height 10
checkbox input "true"
click at [387, 104] on label "Available" at bounding box center [431, 102] width 115 height 7
click at [374, 104] on input "Available" at bounding box center [369, 103] width 10 height 10
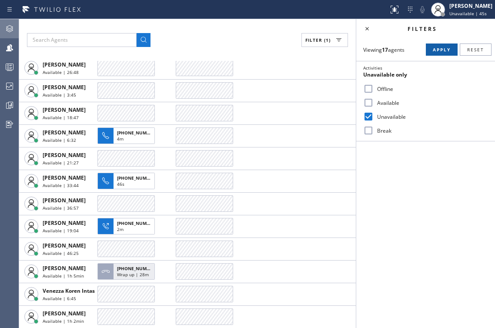
click at [442, 48] on span "Apply" at bounding box center [442, 50] width 18 height 6
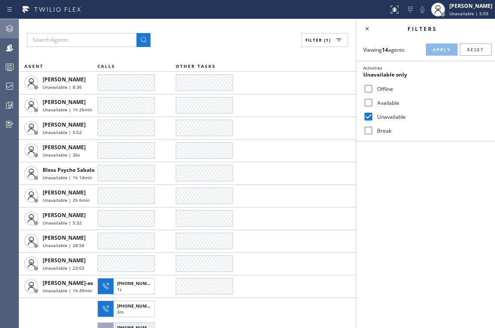
click at [392, 103] on label "Available" at bounding box center [431, 102] width 115 height 7
click at [374, 103] on input "Available" at bounding box center [369, 103] width 10 height 10
checkbox input "true"
click at [386, 115] on label "Unavailable" at bounding box center [431, 116] width 115 height 7
click at [374, 115] on input "Unavailable" at bounding box center [369, 116] width 10 height 10
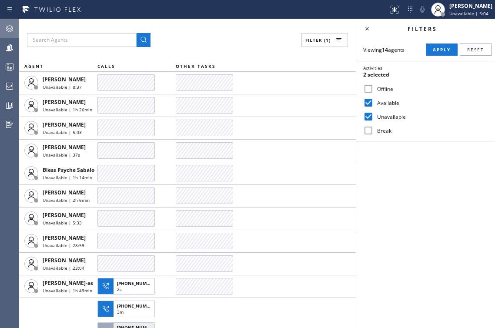
checkbox input "false"
click at [439, 44] on button "Apply" at bounding box center [442, 50] width 32 height 12
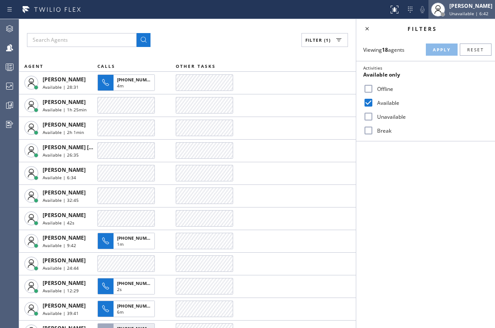
click at [456, 12] on span "Unavailable | 6:42" at bounding box center [469, 13] width 39 height 6
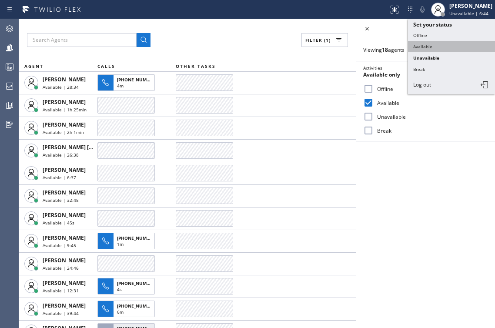
click at [426, 45] on button "Available" at bounding box center [451, 46] width 87 height 11
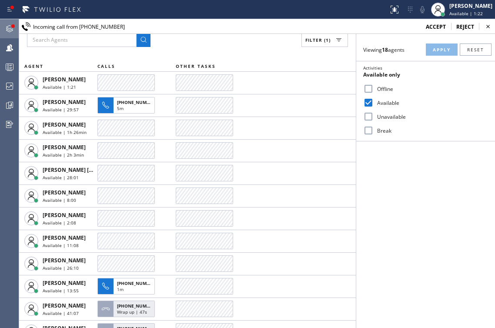
click at [10, 32] on icon at bounding box center [9, 29] width 10 height 10
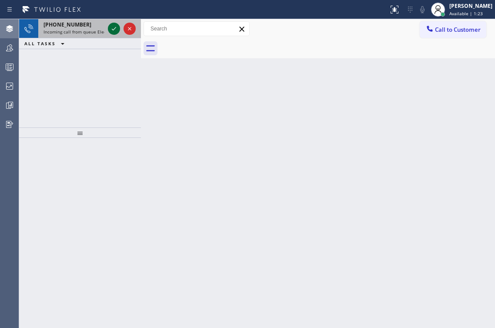
click at [114, 28] on icon at bounding box center [114, 29] width 10 height 10
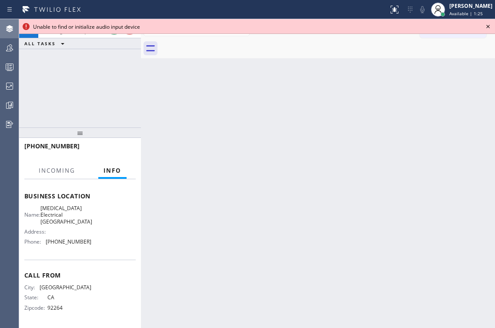
scroll to position [126, 0]
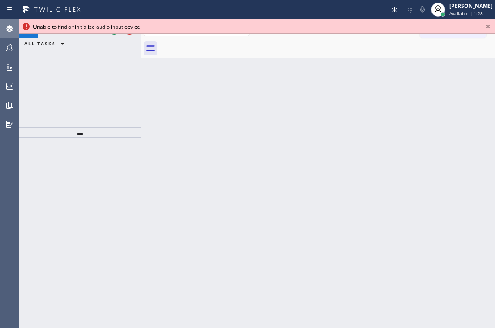
click at [489, 25] on icon at bounding box center [488, 26] width 10 height 10
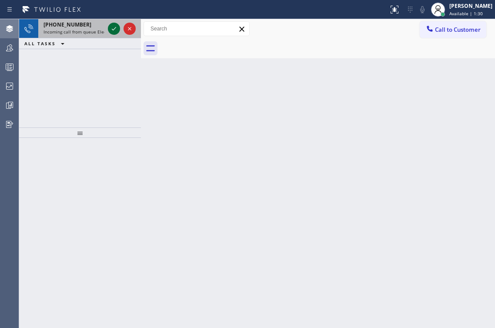
click at [114, 30] on icon at bounding box center [114, 28] width 4 height 3
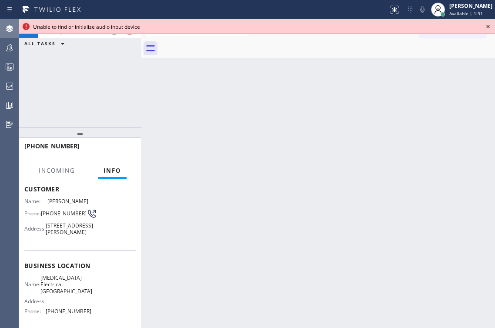
scroll to position [74, 0]
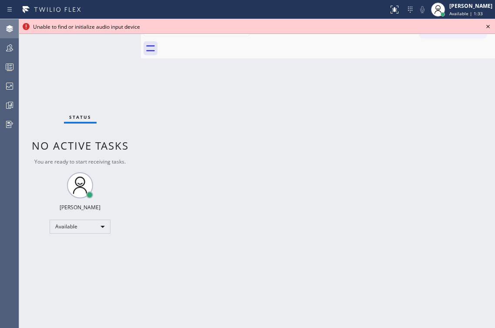
click at [487, 25] on icon at bounding box center [488, 26] width 10 height 10
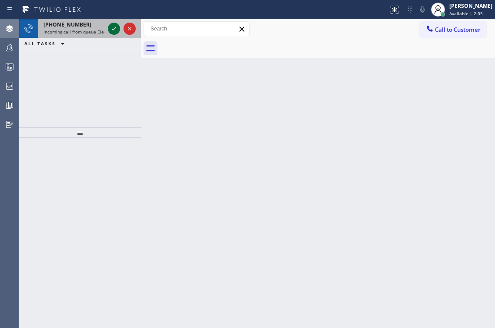
click at [111, 26] on icon at bounding box center [114, 29] width 10 height 10
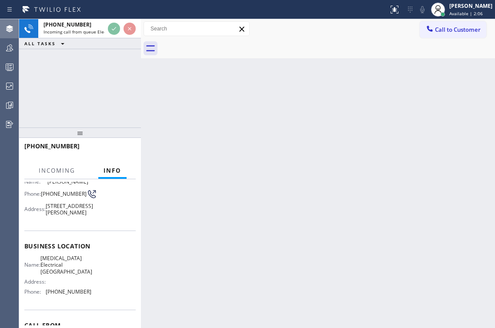
scroll to position [127, 0]
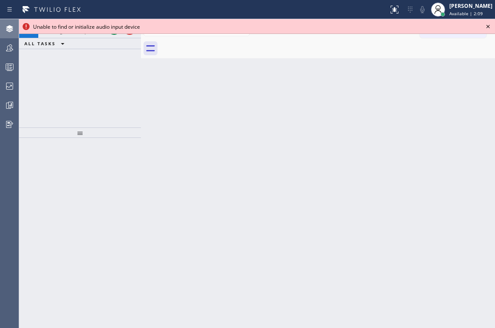
click at [490, 25] on icon at bounding box center [488, 26] width 10 height 10
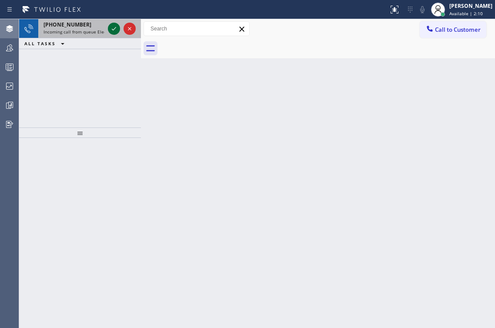
click at [111, 23] on button at bounding box center [114, 29] width 12 height 12
click at [113, 28] on icon at bounding box center [114, 29] width 10 height 10
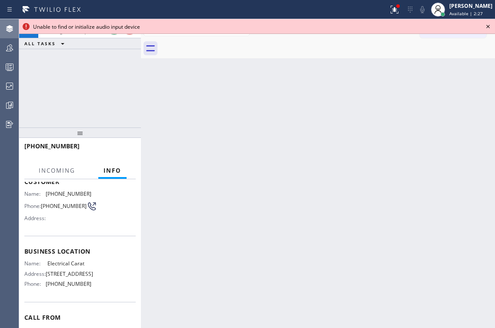
scroll to position [94, 0]
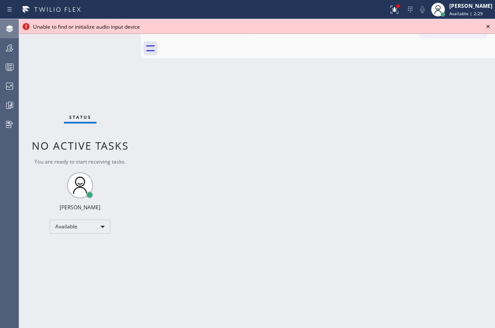
click at [485, 27] on icon at bounding box center [488, 26] width 10 height 10
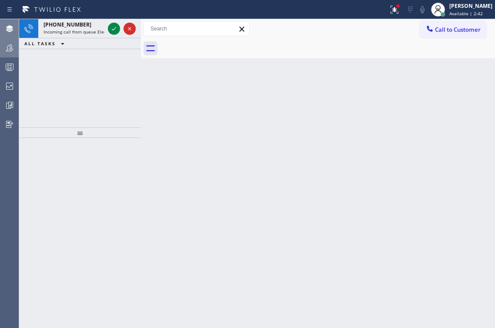
click at [7, 51] on icon at bounding box center [9, 48] width 10 height 10
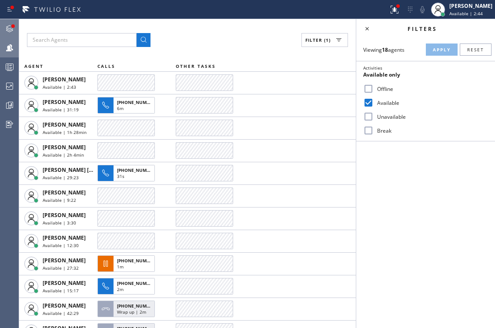
click at [10, 22] on div at bounding box center [9, 28] width 19 height 17
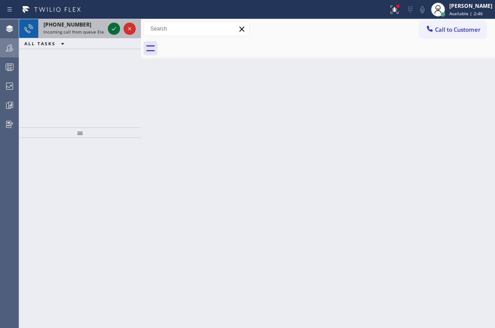
click at [111, 30] on icon at bounding box center [114, 29] width 10 height 10
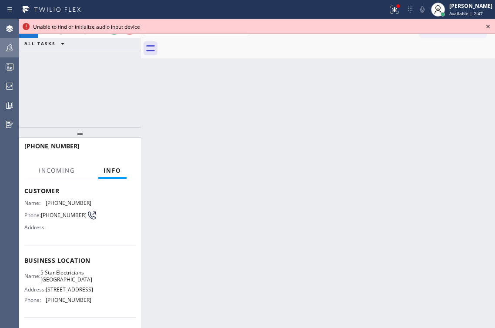
scroll to position [51, 0]
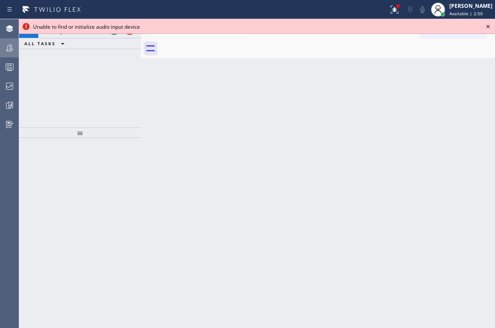
click at [487, 27] on icon at bounding box center [488, 26] width 3 height 3
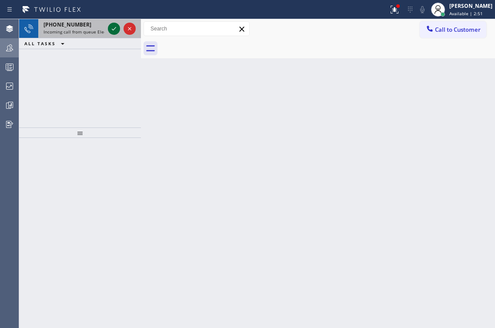
click at [114, 33] on icon at bounding box center [114, 29] width 10 height 10
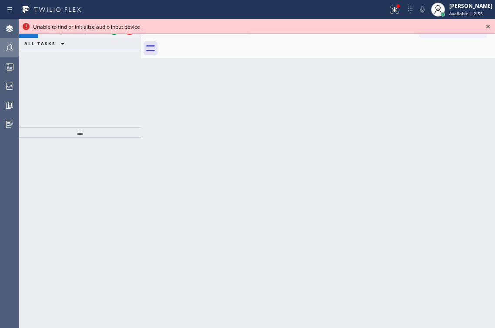
click at [489, 25] on icon at bounding box center [488, 26] width 10 height 10
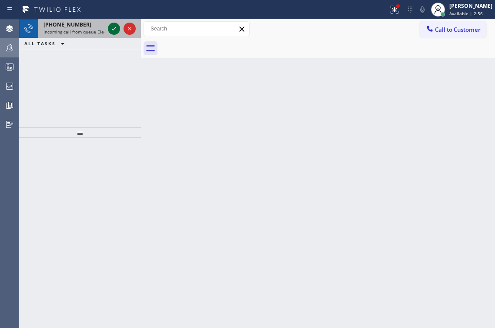
click at [112, 33] on icon at bounding box center [114, 29] width 10 height 10
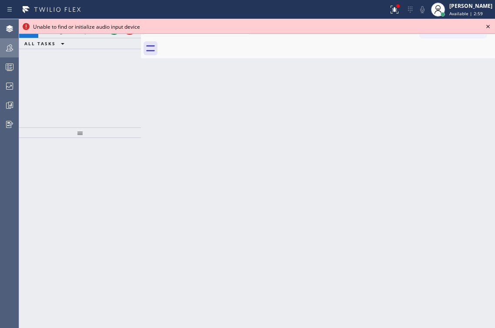
click at [112, 34] on div at bounding box center [257, 34] width 476 height 0
click at [117, 34] on div at bounding box center [257, 34] width 476 height 0
click at [486, 27] on icon at bounding box center [488, 26] width 10 height 10
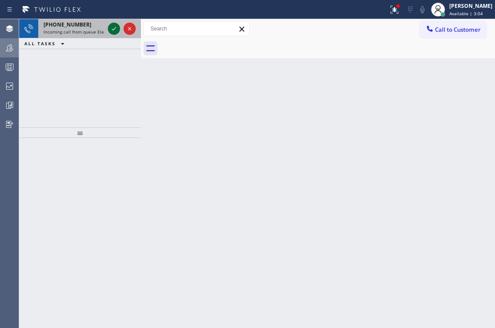
click at [115, 33] on icon at bounding box center [114, 29] width 10 height 10
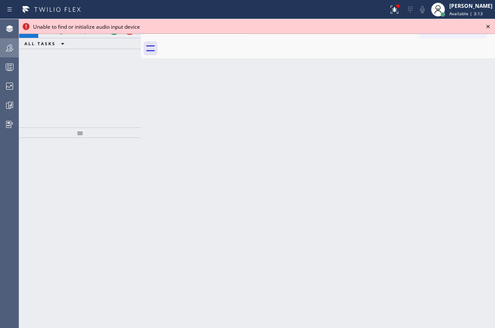
click at [489, 27] on icon at bounding box center [488, 26] width 3 height 3
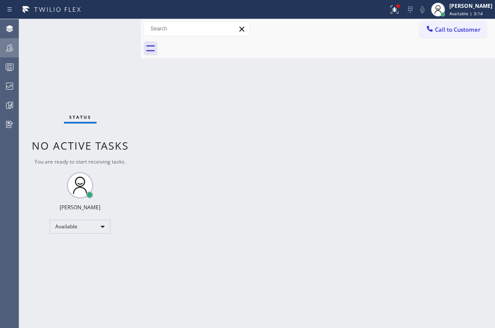
click at [112, 30] on div "Status No active tasks You are ready to start receiving tasks. Ambrosio Lebios …" at bounding box center [80, 173] width 122 height 309
click at [11, 50] on icon at bounding box center [9, 47] width 7 height 7
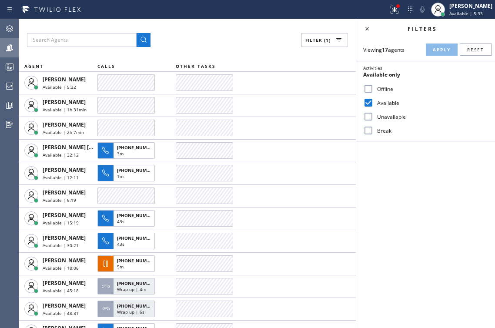
click at [381, 118] on label "Unavailable" at bounding box center [431, 116] width 115 height 7
click at [374, 118] on input "Unavailable" at bounding box center [369, 116] width 10 height 10
checkbox input "true"
click at [383, 103] on label "Available" at bounding box center [431, 102] width 115 height 7
click at [374, 103] on input "Available" at bounding box center [369, 103] width 10 height 10
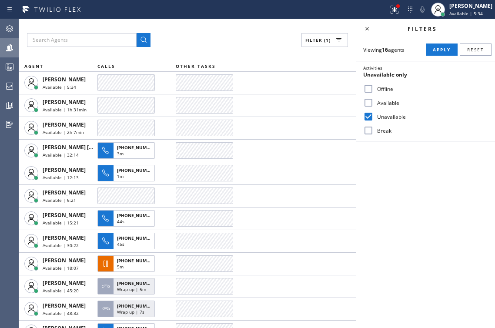
click at [438, 43] on div "Viewing 16 agents Apply Reset Activities Unavailable only Offline Available Una…" at bounding box center [426, 89] width 139 height 103
click at [438, 48] on span "Apply" at bounding box center [442, 50] width 18 height 6
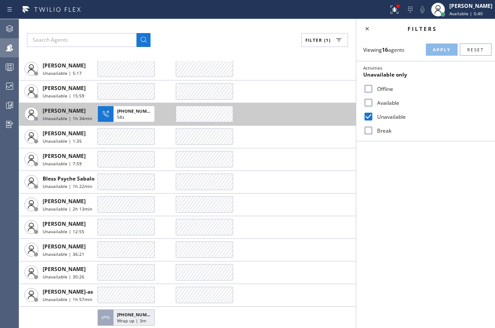
scroll to position [10, 0]
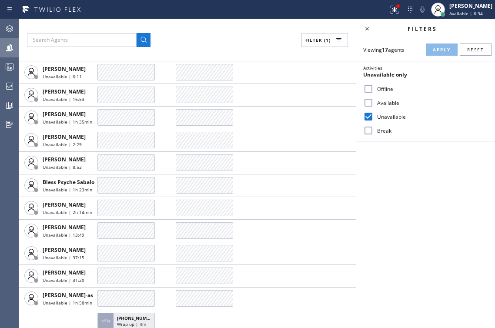
click at [13, 33] on icon at bounding box center [9, 29] width 10 height 10
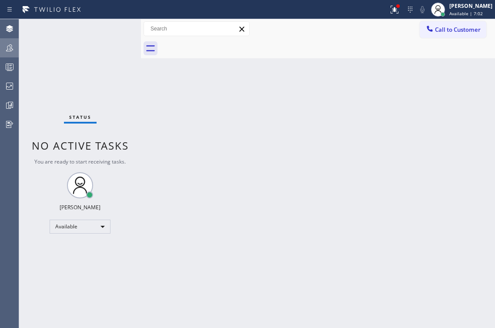
click at [9, 47] on icon at bounding box center [9, 48] width 10 height 10
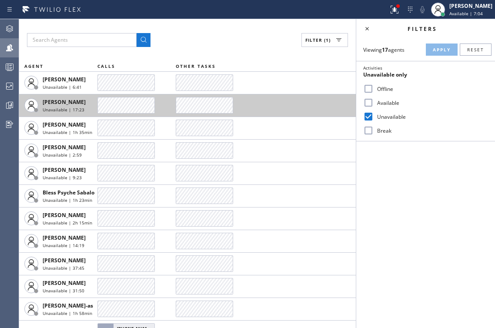
scroll to position [15, 0]
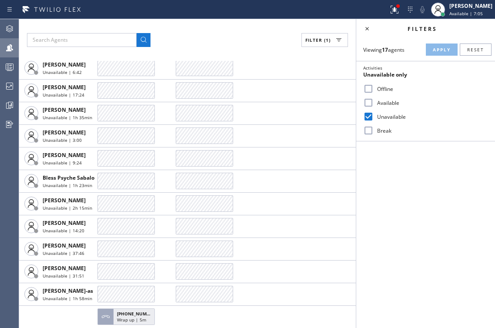
click at [391, 101] on label "Available" at bounding box center [431, 102] width 115 height 7
click at [374, 101] on input "Available" at bounding box center [369, 103] width 10 height 10
checkbox input "true"
click at [379, 121] on div "Unavailable" at bounding box center [426, 117] width 139 height 14
click at [391, 113] on label "Unavailable" at bounding box center [431, 116] width 115 height 7
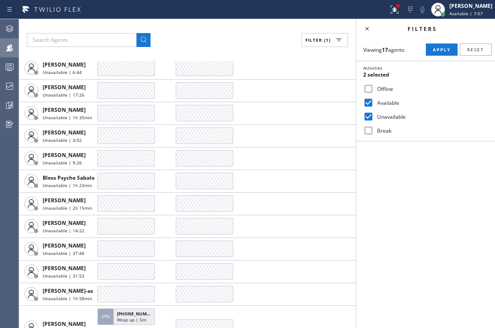
click at [374, 113] on input "Unavailable" at bounding box center [369, 116] width 10 height 10
click at [435, 49] on span "Apply" at bounding box center [442, 50] width 18 height 6
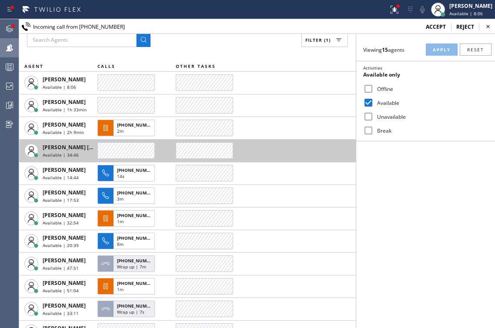
scroll to position [83, 0]
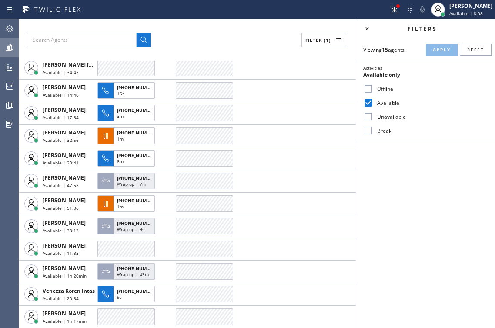
click at [391, 113] on label "Unavailable" at bounding box center [431, 116] width 115 height 7
click at [374, 112] on input "Unavailable" at bounding box center [369, 116] width 10 height 10
checkbox input "true"
click at [386, 102] on label "Available" at bounding box center [431, 102] width 115 height 7
click at [374, 102] on input "Available" at bounding box center [369, 103] width 10 height 10
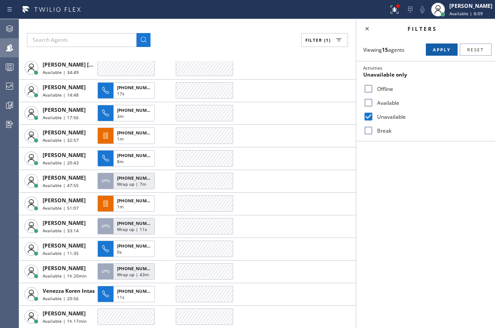
click at [441, 44] on button "Apply" at bounding box center [442, 50] width 32 height 12
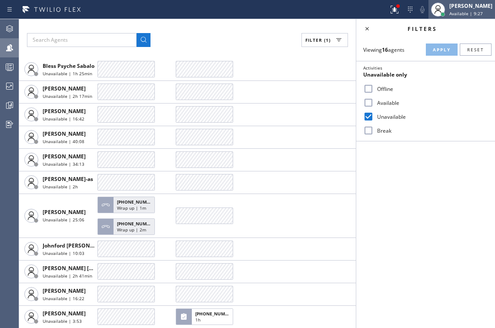
scroll to position [104, 0]
click at [454, 15] on span "Available | 9:28" at bounding box center [467, 13] width 34 height 6
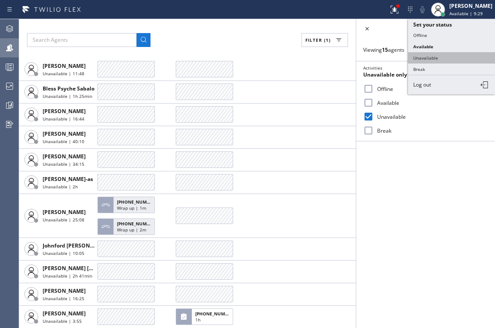
scroll to position [83, 0]
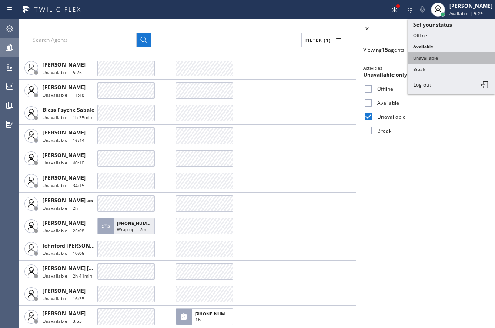
click at [438, 56] on button "Unavailable" at bounding box center [451, 57] width 87 height 11
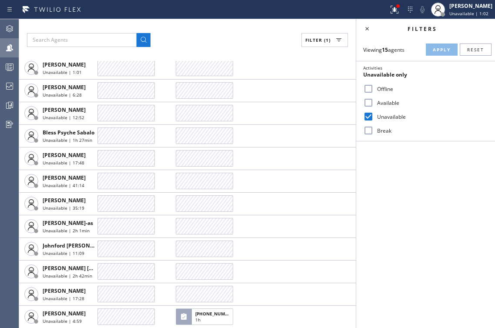
click at [382, 101] on label "Available" at bounding box center [431, 102] width 115 height 7
click at [374, 101] on input "Available" at bounding box center [369, 103] width 10 height 10
checkbox input "true"
click at [379, 117] on label "Unavailable" at bounding box center [431, 116] width 115 height 7
click at [374, 117] on input "Unavailable" at bounding box center [369, 116] width 10 height 10
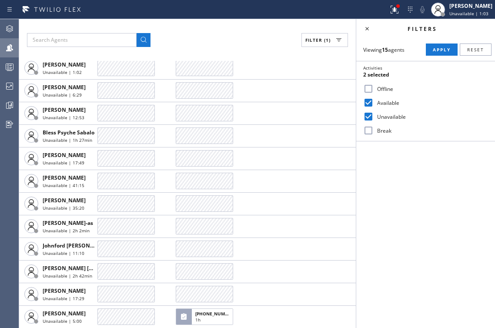
checkbox input "false"
click at [437, 53] on button "Apply" at bounding box center [442, 50] width 32 height 12
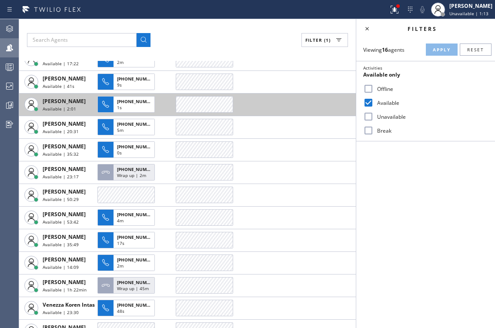
scroll to position [105, 0]
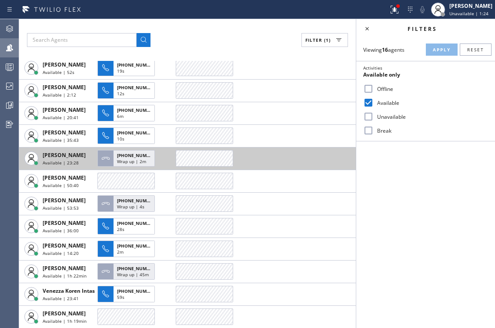
click at [191, 157] on div at bounding box center [204, 158] width 57 height 17
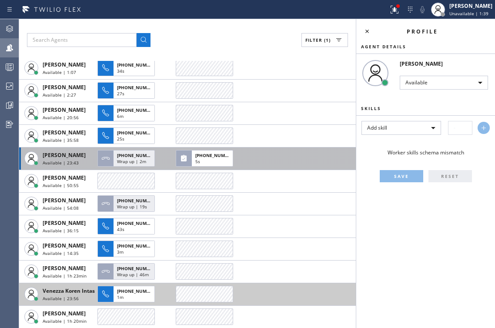
click at [239, 292] on td at bounding box center [266, 294] width 180 height 23
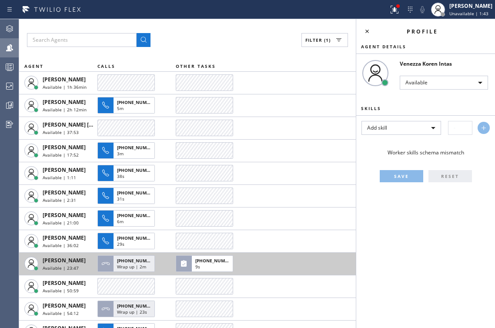
click at [19, 67] on div "Agent Desktop Teams Queues Stats Dashboards Analyze Questionnaires" at bounding box center [9, 173] width 19 height 309
click at [11, 67] on icon at bounding box center [9, 67] width 10 height 10
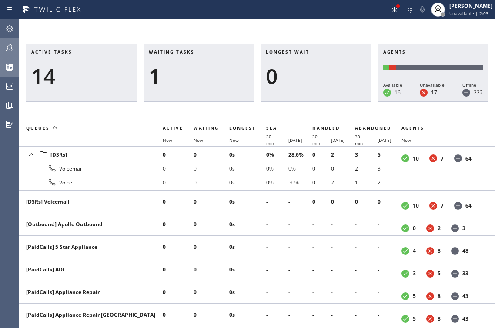
click at [7, 50] on icon at bounding box center [9, 47] width 7 height 7
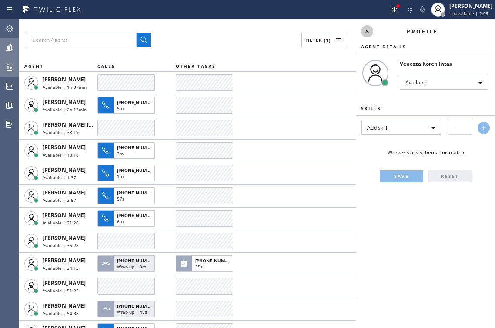
click at [370, 32] on icon at bounding box center [367, 31] width 10 height 10
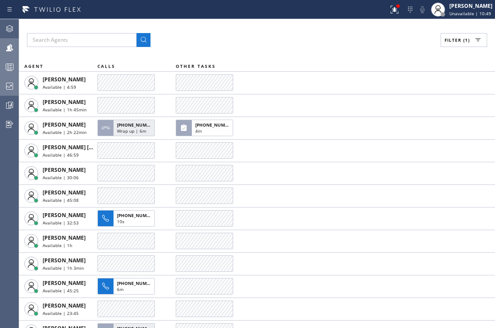
click at [12, 88] on icon at bounding box center [9, 86] width 10 height 10
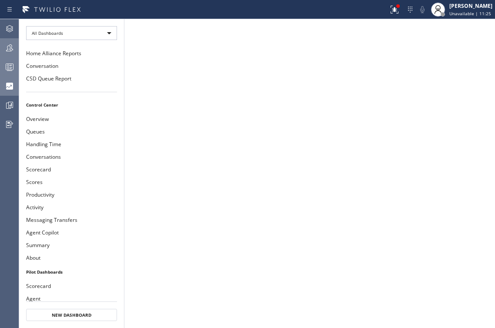
click at [11, 86] on icon at bounding box center [9, 86] width 10 height 10
click at [71, 158] on button "Conversations" at bounding box center [71, 157] width 105 height 13
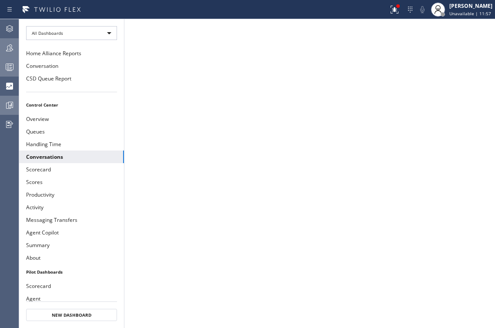
click at [7, 100] on icon at bounding box center [9, 105] width 10 height 10
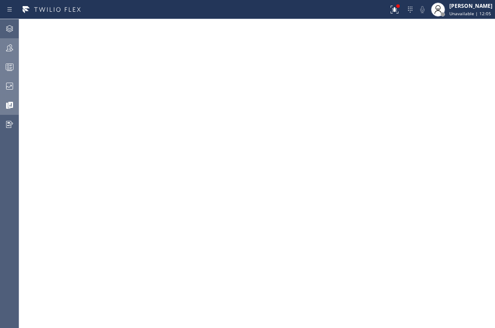
click at [11, 91] on icon at bounding box center [9, 86] width 10 height 10
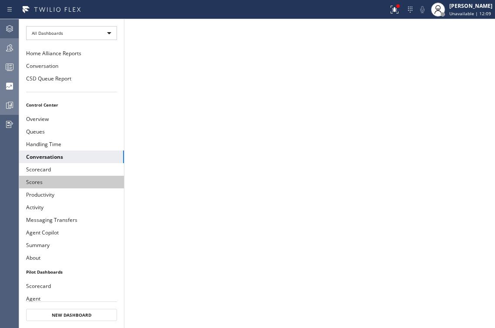
scroll to position [117, 0]
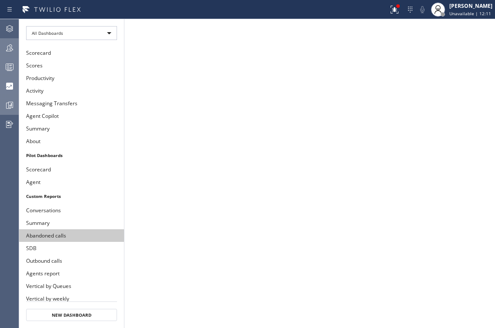
click at [62, 232] on button "Abandoned calls" at bounding box center [71, 235] width 105 height 13
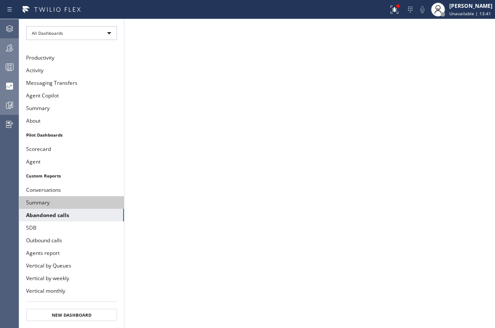
scroll to position [151, 0]
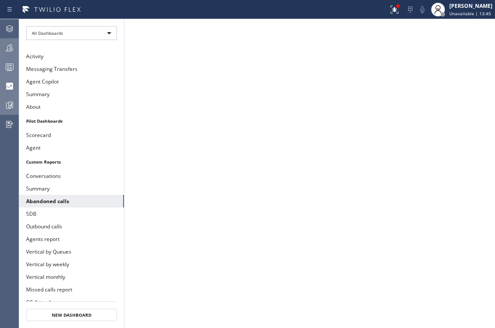
click at [9, 105] on icon at bounding box center [9, 105] width 10 height 10
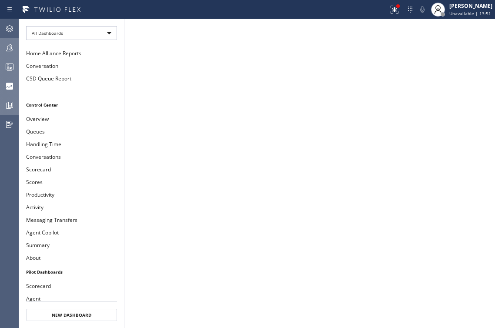
click at [11, 103] on icon at bounding box center [11, 104] width 2 height 3
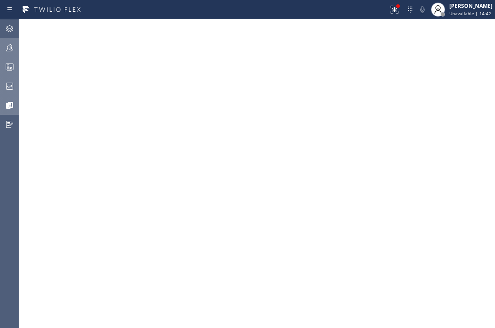
click at [13, 89] on icon at bounding box center [9, 86] width 10 height 10
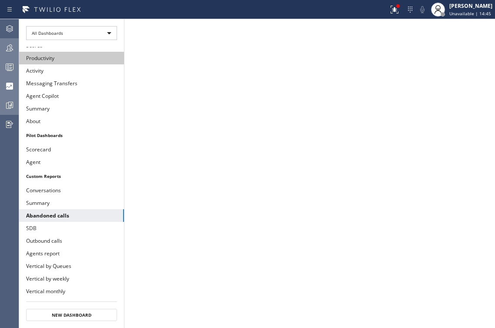
scroll to position [151, 0]
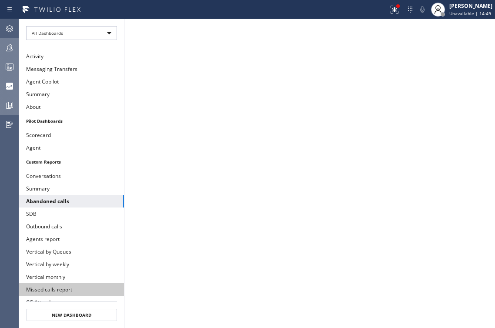
click at [74, 283] on button "Missed calls report" at bounding box center [71, 289] width 105 height 13
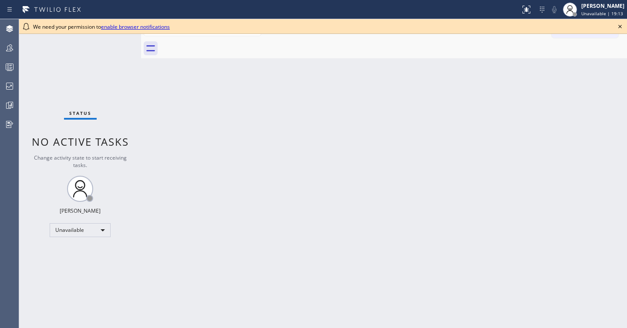
click at [495, 28] on icon at bounding box center [620, 26] width 10 height 10
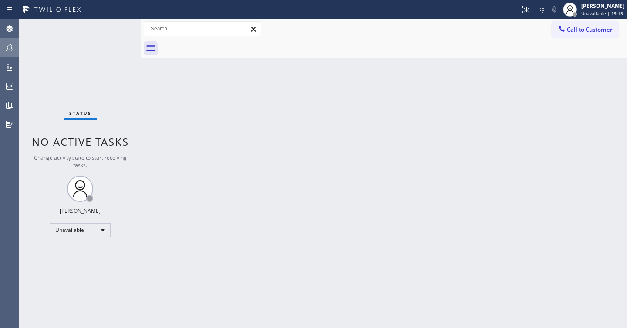
click at [8, 40] on div at bounding box center [9, 47] width 19 height 17
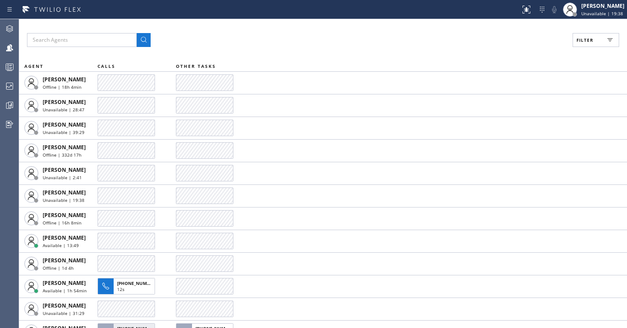
click at [495, 37] on button "Filter" at bounding box center [596, 40] width 47 height 14
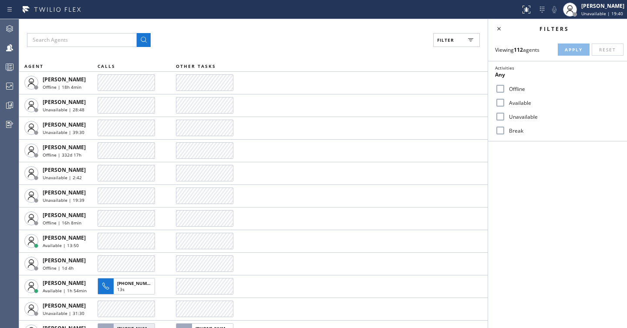
click at [495, 115] on label "Unavailable" at bounding box center [562, 116] width 115 height 7
click at [495, 115] on input "Unavailable" at bounding box center [500, 116] width 10 height 10
checkbox input "true"
click at [495, 53] on button "Apply" at bounding box center [574, 50] width 32 height 12
click at [495, 106] on div "Available" at bounding box center [557, 103] width 139 height 14
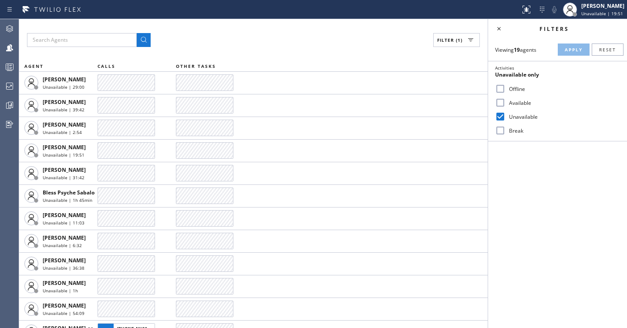
click at [495, 104] on label "Available" at bounding box center [562, 102] width 115 height 7
click at [495, 104] on input "Available" at bounding box center [500, 103] width 10 height 10
checkbox input "true"
click at [495, 116] on input "Unavailable" at bounding box center [500, 116] width 10 height 10
click at [495, 50] on span "Apply" at bounding box center [574, 50] width 18 height 6
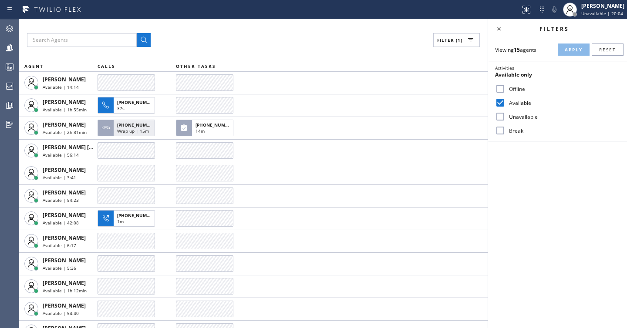
click at [495, 115] on label "Unavailable" at bounding box center [562, 116] width 115 height 7
click at [495, 115] on input "Unavailable" at bounding box center [500, 116] width 10 height 10
checkbox input "true"
click at [495, 107] on div "Available" at bounding box center [557, 103] width 139 height 14
click at [495, 101] on label "Available" at bounding box center [562, 102] width 115 height 7
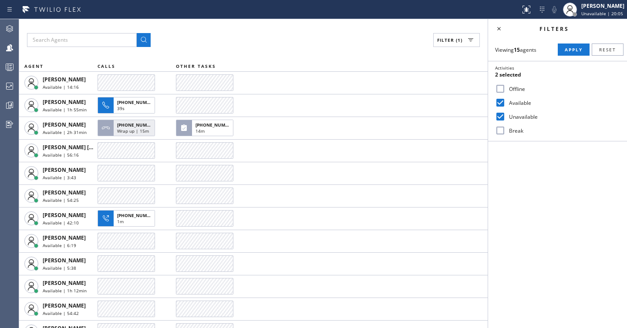
click at [495, 101] on input "Available" at bounding box center [500, 103] width 10 height 10
click at [495, 51] on span "Apply" at bounding box center [574, 50] width 18 height 6
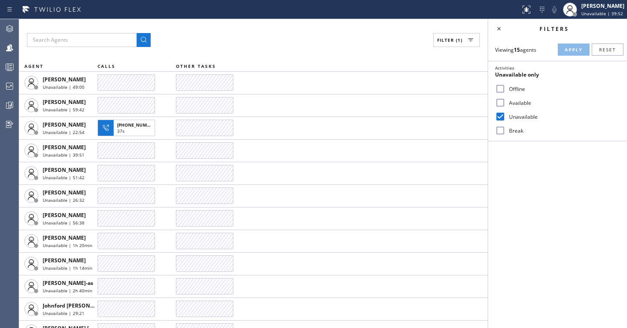
click at [495, 103] on label "Available" at bounding box center [562, 102] width 115 height 7
click at [495, 103] on input "Available" at bounding box center [500, 103] width 10 height 10
checkbox input "true"
click at [495, 117] on label "Unavailable" at bounding box center [562, 116] width 115 height 7
click at [495, 117] on input "Unavailable" at bounding box center [500, 116] width 10 height 10
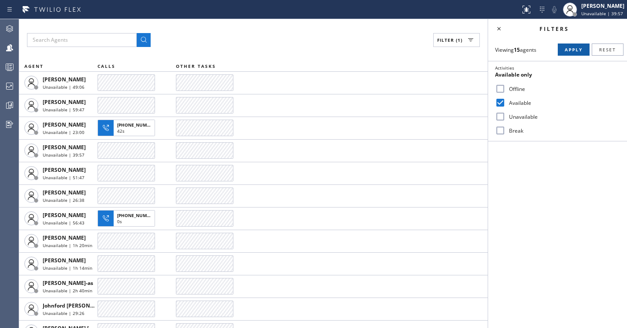
click at [495, 49] on span "Apply" at bounding box center [574, 50] width 18 height 6
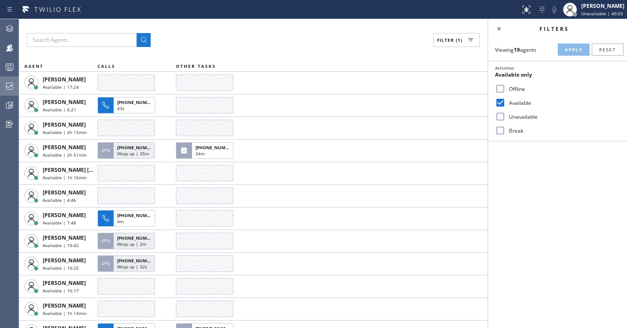
click at [9, 85] on icon at bounding box center [9, 86] width 10 height 10
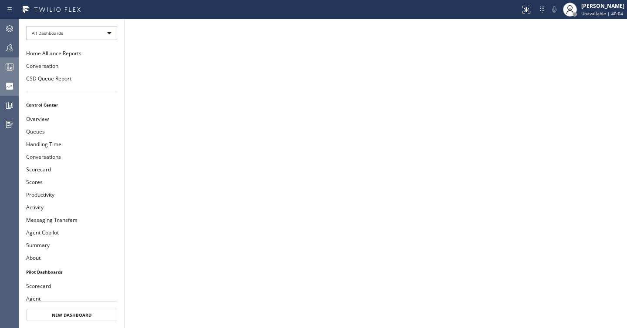
click at [7, 62] on icon at bounding box center [9, 67] width 10 height 10
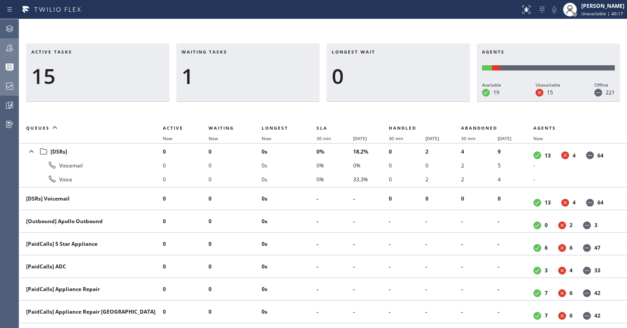
click at [9, 50] on icon at bounding box center [9, 48] width 10 height 10
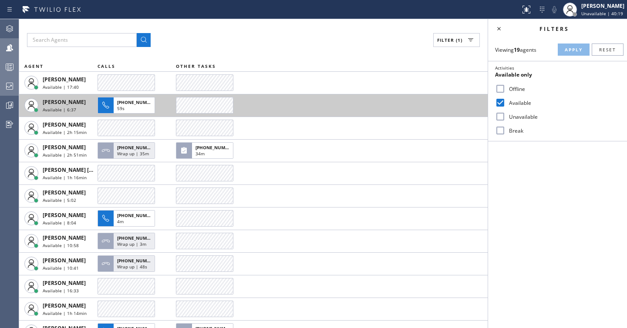
click at [108, 96] on button "+12032466331 59s" at bounding box center [128, 105] width 60 height 22
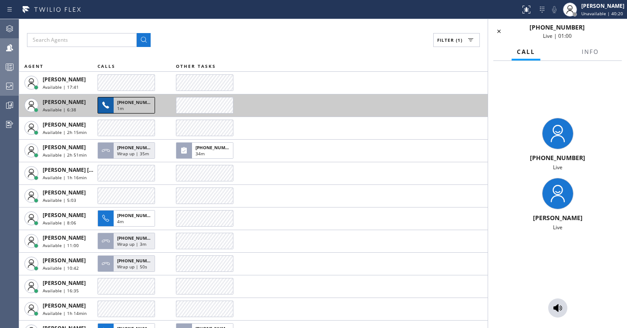
click at [113, 105] on div at bounding box center [106, 106] width 16 height 16
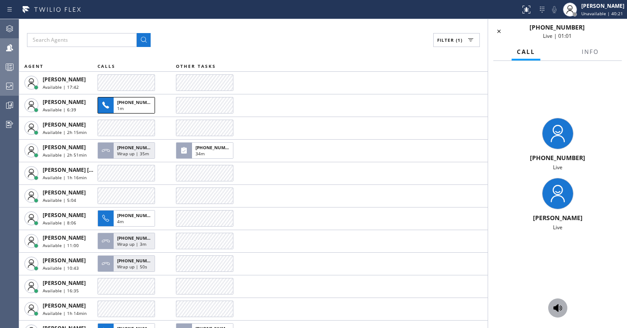
click at [495, 306] on icon at bounding box center [558, 308] width 10 height 10
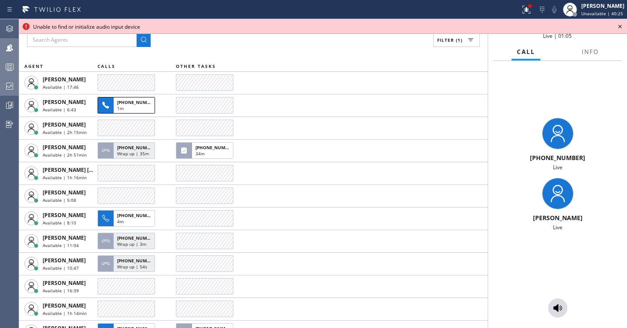
click at [495, 29] on icon at bounding box center [620, 26] width 10 height 10
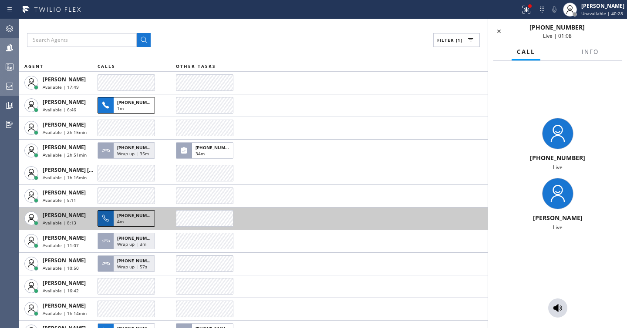
click at [133, 221] on div "4m" at bounding box center [134, 223] width 34 height 8
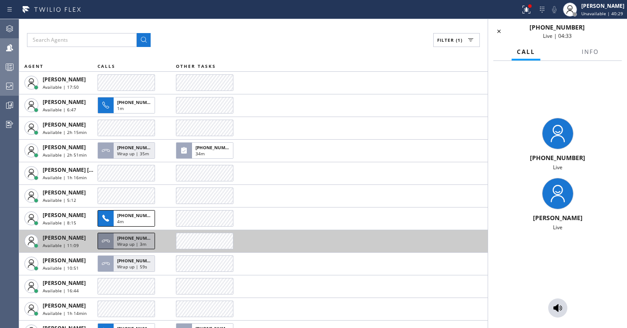
scroll to position [97, 0]
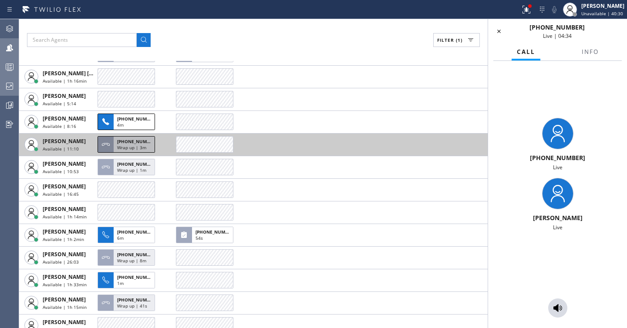
click at [125, 240] on div "6m" at bounding box center [134, 239] width 34 height 8
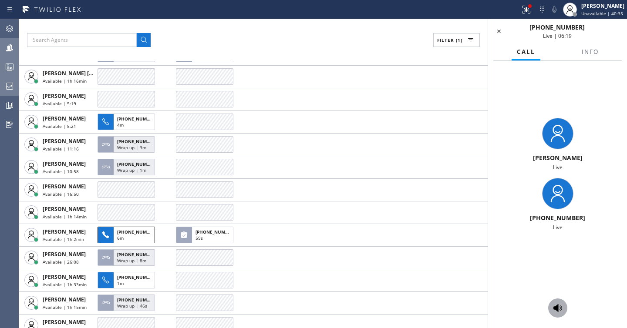
click at [495, 305] on icon at bounding box center [557, 308] width 9 height 8
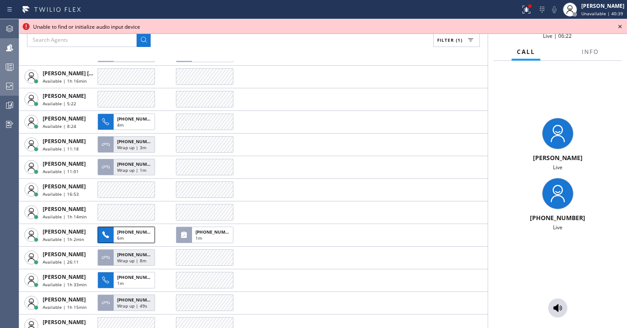
click at [495, 27] on icon at bounding box center [619, 26] width 3 height 3
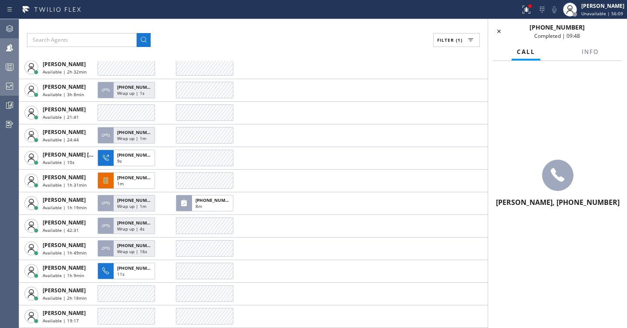
scroll to position [60, 0]
click at [495, 34] on icon at bounding box center [499, 31] width 10 height 10
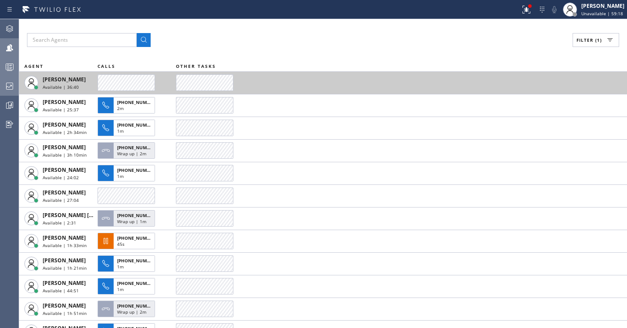
click at [247, 79] on td at bounding box center [401, 82] width 451 height 23
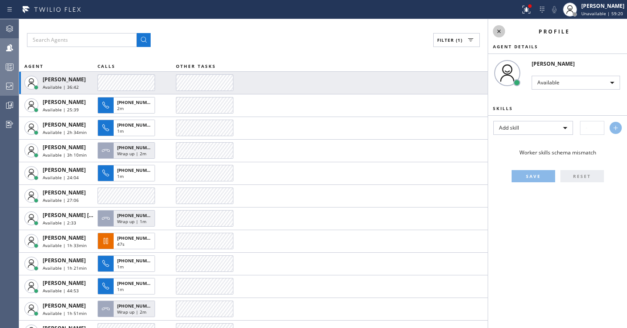
click at [495, 27] on icon at bounding box center [499, 31] width 10 height 10
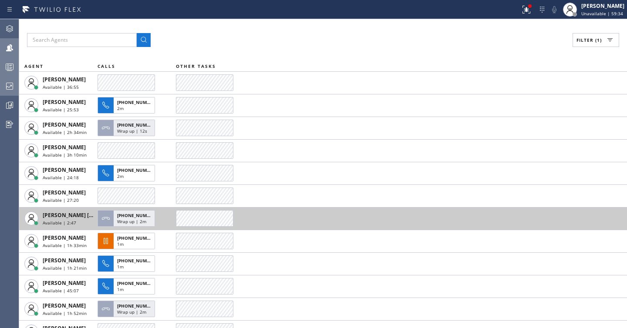
scroll to position [83, 0]
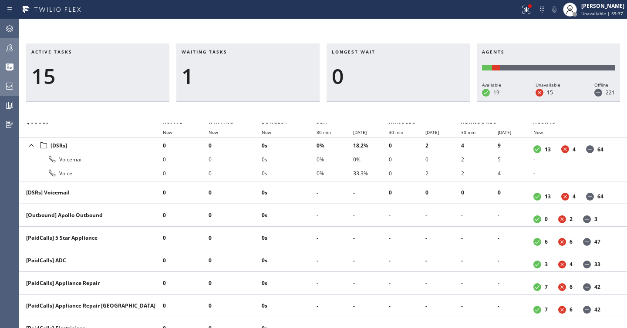
scroll to position [7, 0]
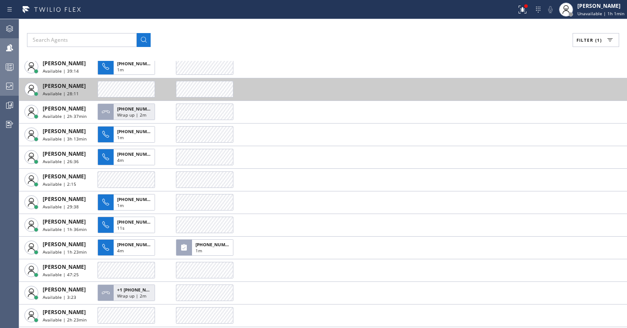
scroll to position [32, 0]
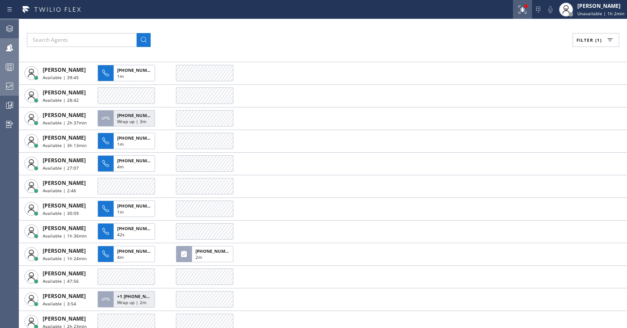
click at [495, 10] on icon at bounding box center [522, 8] width 5 height 3
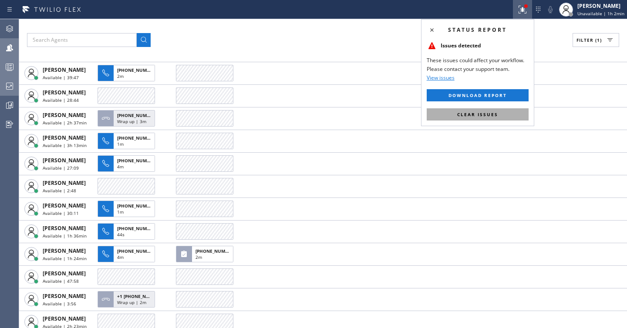
click at [475, 115] on span "Clear issues" at bounding box center [477, 114] width 41 height 6
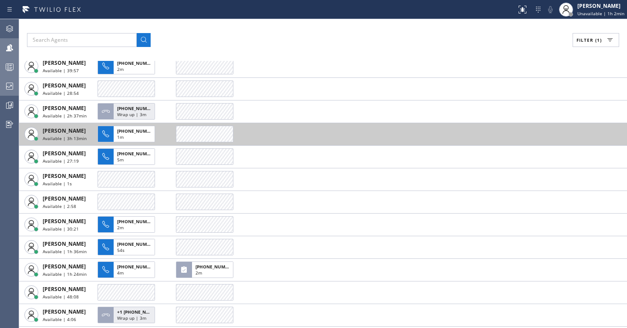
scroll to position [0, 0]
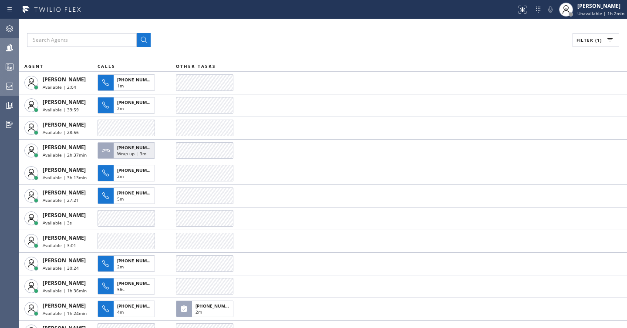
click at [495, 36] on button "Filter (1)" at bounding box center [596, 40] width 47 height 14
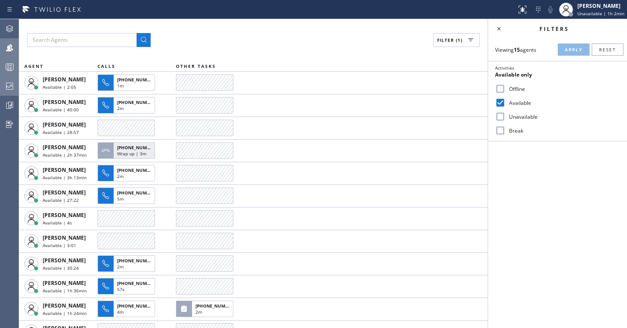
click at [495, 114] on input "Unavailable" at bounding box center [500, 116] width 10 height 10
checkbox input "true"
click at [495, 101] on label "Available" at bounding box center [562, 102] width 115 height 7
click at [495, 101] on input "Available" at bounding box center [500, 103] width 10 height 10
click at [495, 54] on button "Apply" at bounding box center [574, 50] width 32 height 12
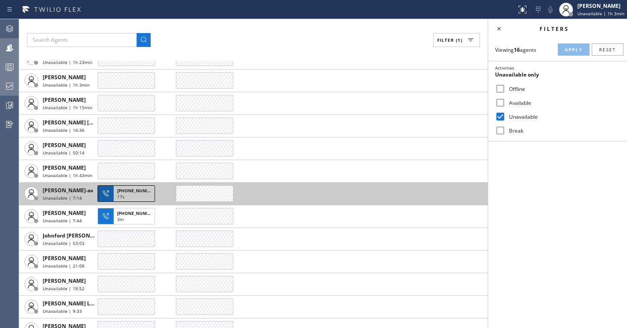
scroll to position [64, 0]
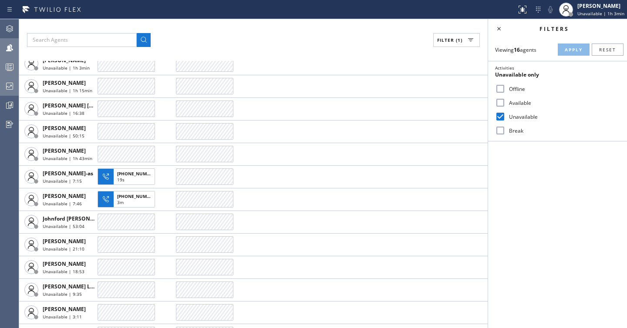
click at [14, 88] on icon at bounding box center [9, 86] width 10 height 10
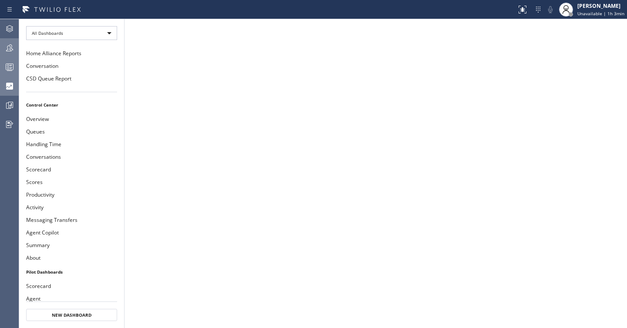
click at [12, 71] on icon at bounding box center [9, 67] width 10 height 10
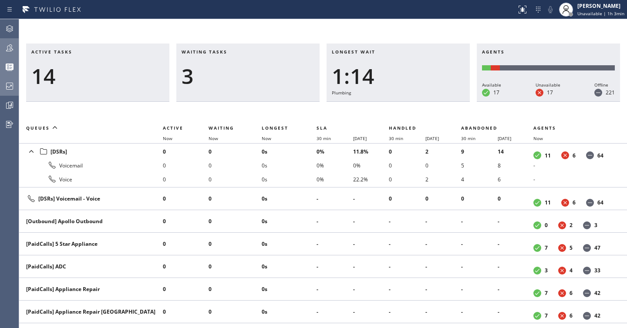
click at [11, 41] on div at bounding box center [9, 47] width 19 height 17
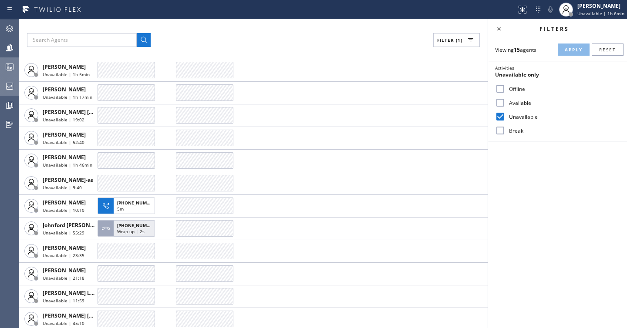
scroll to position [83, 0]
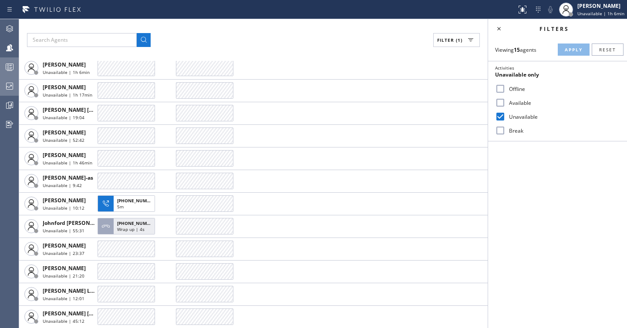
click at [495, 101] on label "Available" at bounding box center [562, 102] width 115 height 7
click at [495, 101] on input "Available" at bounding box center [500, 103] width 10 height 10
checkbox input "true"
click at [495, 119] on input "Unavailable" at bounding box center [500, 116] width 10 height 10
click at [495, 45] on button "Apply" at bounding box center [574, 50] width 32 height 12
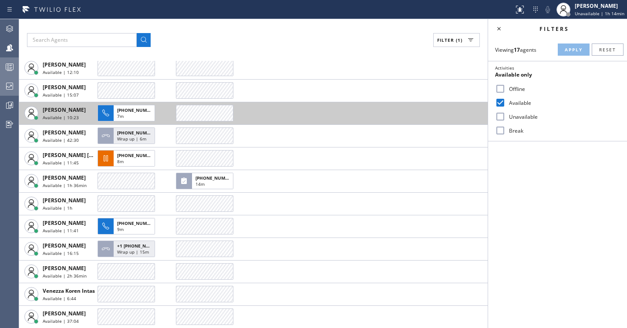
scroll to position [0, 0]
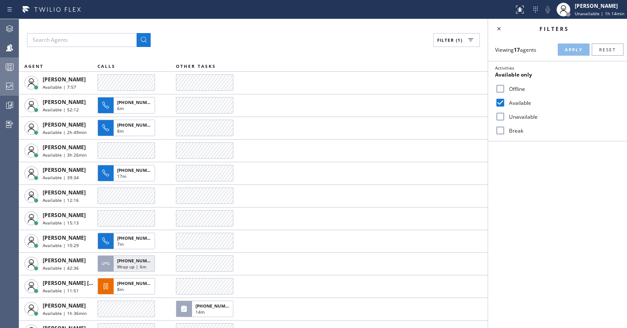
click at [495, 118] on label "Unavailable" at bounding box center [562, 116] width 115 height 7
click at [495, 118] on input "Unavailable" at bounding box center [500, 116] width 10 height 10
checkbox input "true"
click at [495, 100] on label "Available" at bounding box center [562, 102] width 115 height 7
click at [495, 100] on input "Available" at bounding box center [500, 103] width 10 height 10
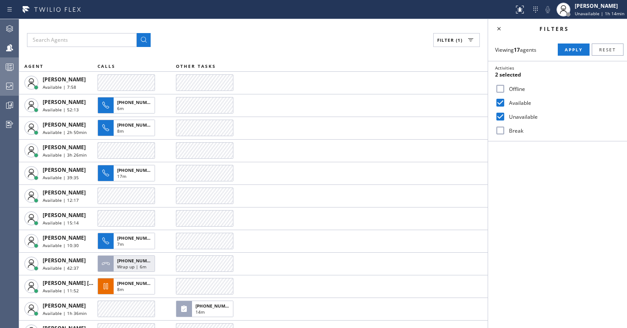
checkbox input "false"
click at [495, 54] on button "Apply" at bounding box center [574, 50] width 32 height 12
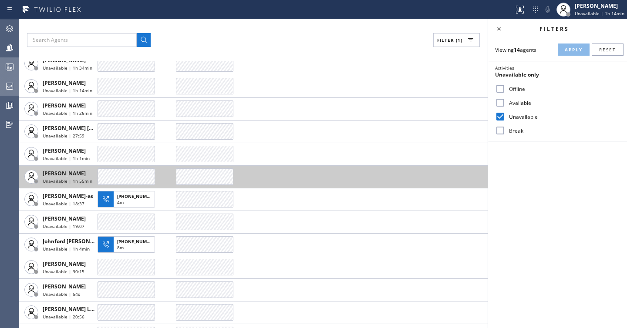
scroll to position [60, 0]
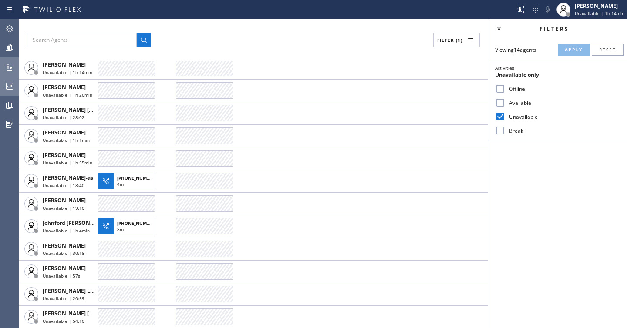
click at [495, 132] on label "Break" at bounding box center [562, 130] width 115 height 7
click at [495, 132] on input "Break" at bounding box center [500, 130] width 10 height 10
checkbox input "true"
click at [495, 114] on label "Unavailable" at bounding box center [562, 116] width 115 height 7
click at [495, 114] on input "Unavailable" at bounding box center [500, 116] width 10 height 10
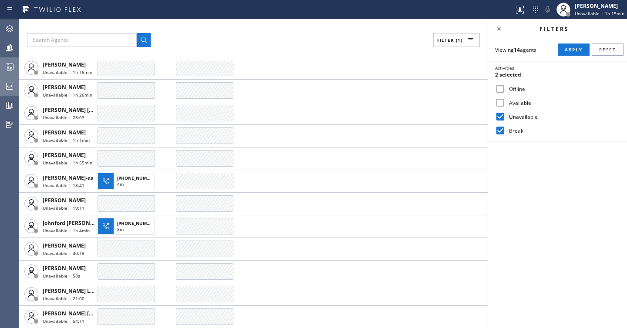
checkbox input "false"
click at [495, 53] on button "Apply" at bounding box center [574, 50] width 32 height 12
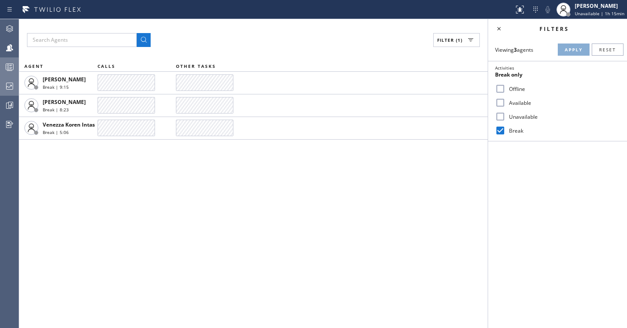
scroll to position [0, 0]
click at [495, 85] on label "Offline" at bounding box center [562, 88] width 115 height 7
click at [495, 85] on input "Offline" at bounding box center [500, 89] width 10 height 10
checkbox input "true"
click at [495, 130] on label "Break" at bounding box center [562, 130] width 115 height 7
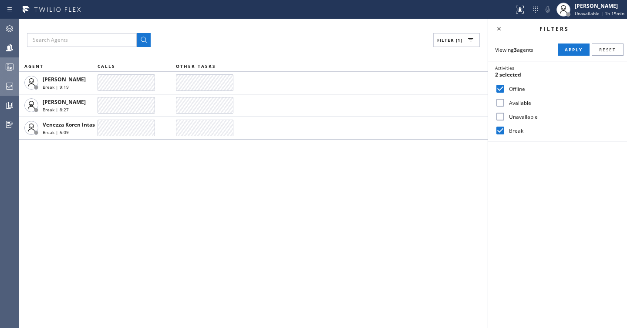
click at [495, 130] on input "Break" at bounding box center [500, 130] width 10 height 10
checkbox input "false"
click at [495, 49] on span "Apply" at bounding box center [574, 50] width 18 height 6
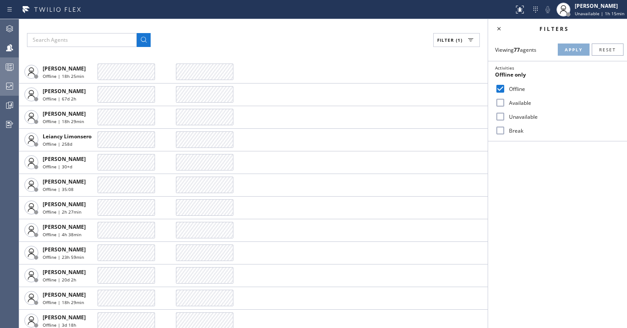
scroll to position [877, 0]
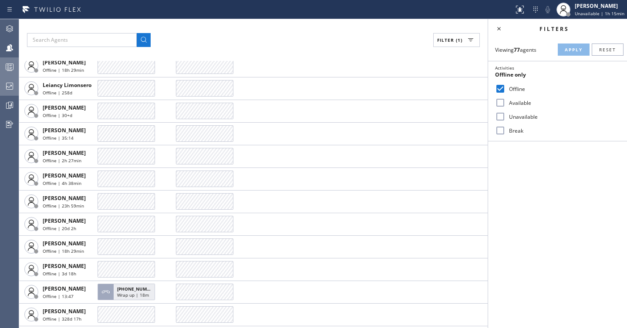
click at [495, 102] on label "Available" at bounding box center [562, 102] width 115 height 7
click at [495, 102] on input "Available" at bounding box center [500, 103] width 10 height 10
checkbox input "true"
click at [495, 92] on label "Offline" at bounding box center [562, 88] width 115 height 7
click at [495, 92] on input "Offline" at bounding box center [500, 89] width 10 height 10
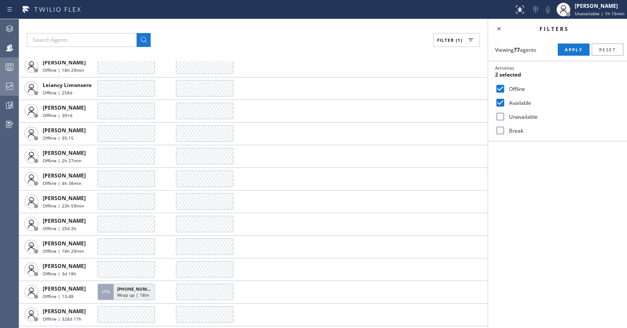
checkbox input "false"
click at [495, 44] on button "Apply" at bounding box center [574, 50] width 32 height 12
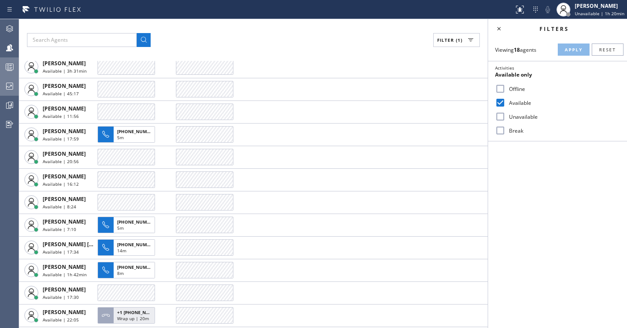
scroll to position [151, 0]
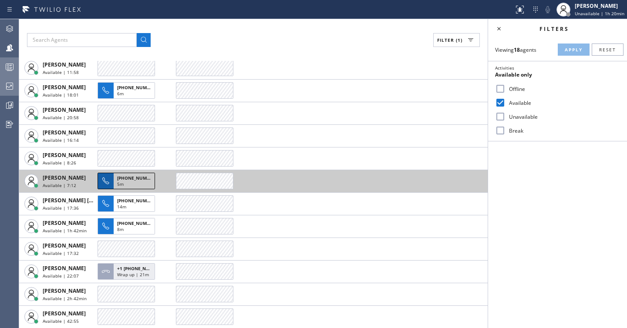
click at [127, 181] on div "5m" at bounding box center [134, 185] width 34 height 8
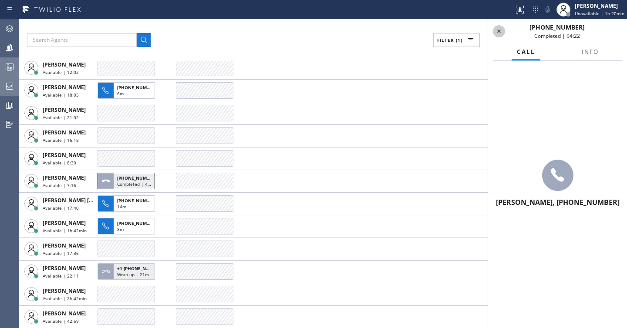
click at [495, 30] on icon at bounding box center [499, 31] width 10 height 10
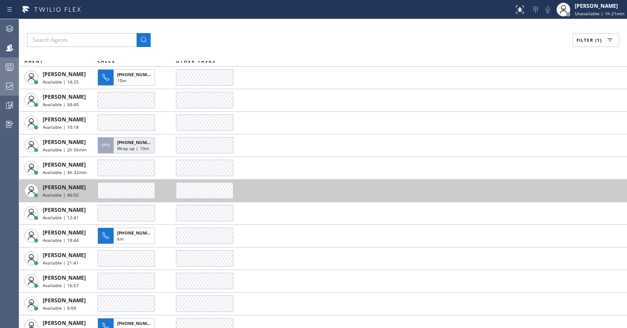
scroll to position [5, 0]
click at [333, 185] on td at bounding box center [401, 191] width 451 height 23
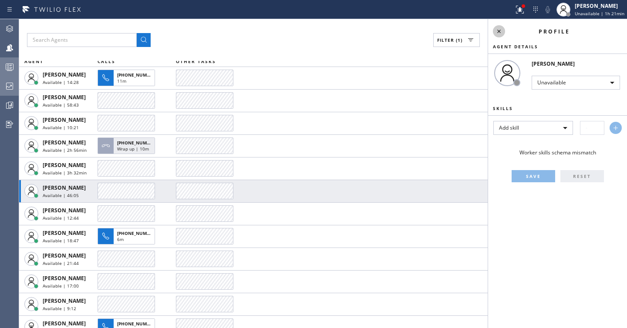
click at [495, 33] on icon at bounding box center [499, 31] width 10 height 10
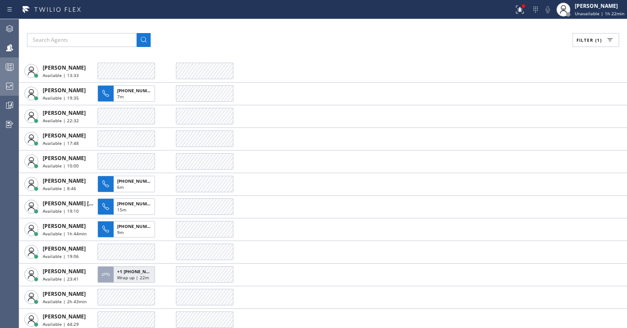
scroll to position [151, 0]
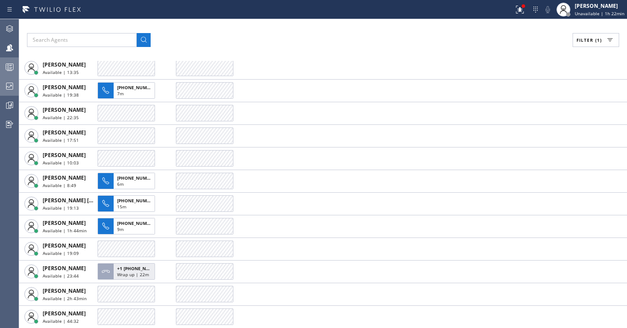
click at [10, 71] on icon at bounding box center [9, 68] width 5 height 6
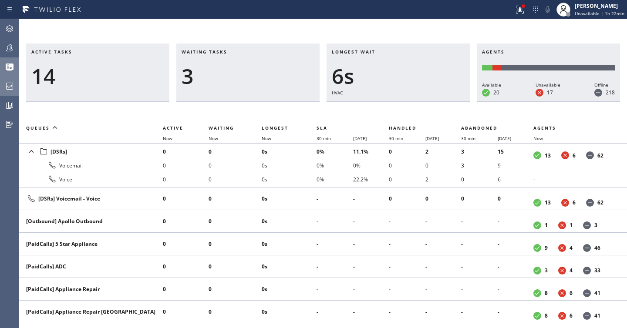
click at [13, 47] on icon at bounding box center [9, 48] width 10 height 10
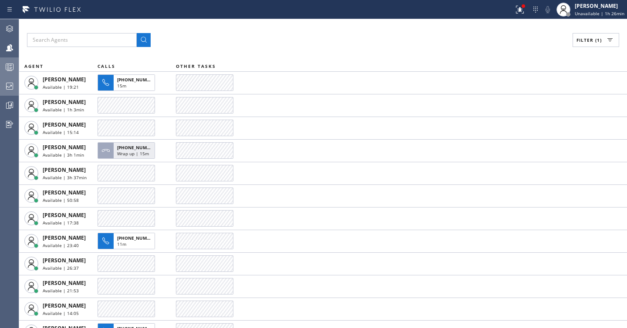
click at [495, 39] on span "Filter (1)" at bounding box center [588, 40] width 25 height 6
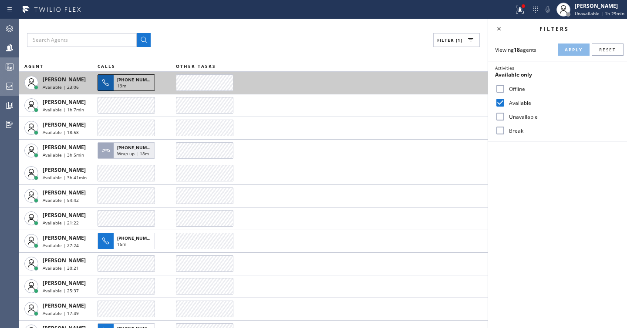
click at [133, 85] on div "19m" at bounding box center [134, 87] width 34 height 8
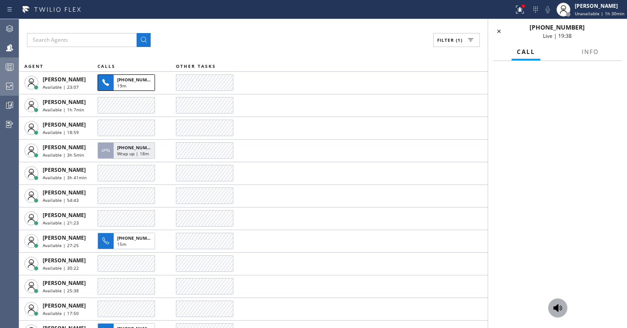
click at [495, 309] on div at bounding box center [557, 308] width 19 height 10
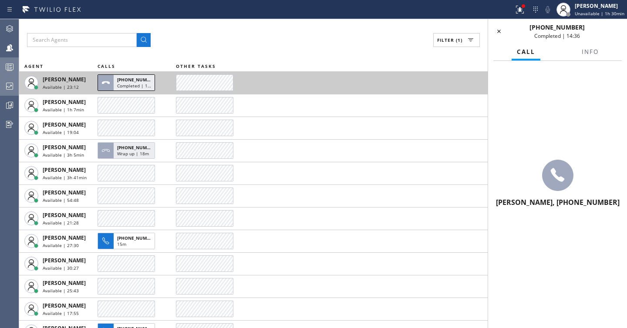
click at [125, 93] on button "+15046068820 Completed | 14m" at bounding box center [128, 83] width 60 height 22
click at [126, 88] on span "Completed | 14m" at bounding box center [135, 86] width 37 height 6
click at [64, 84] on span "Available | 23:14" at bounding box center [61, 87] width 36 height 6
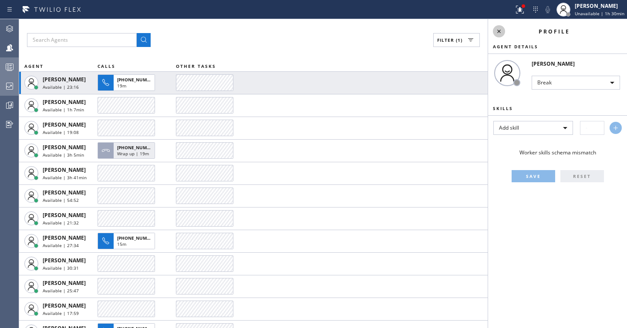
click at [495, 32] on icon at bounding box center [499, 31] width 10 height 10
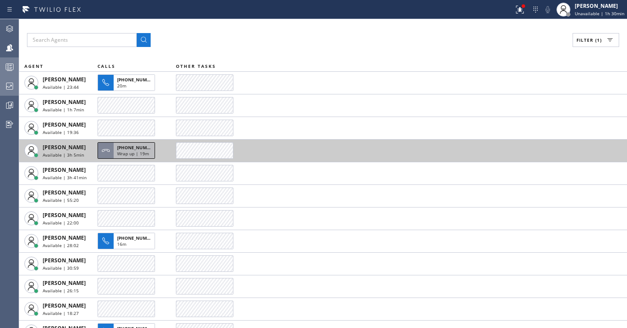
scroll to position [151, 0]
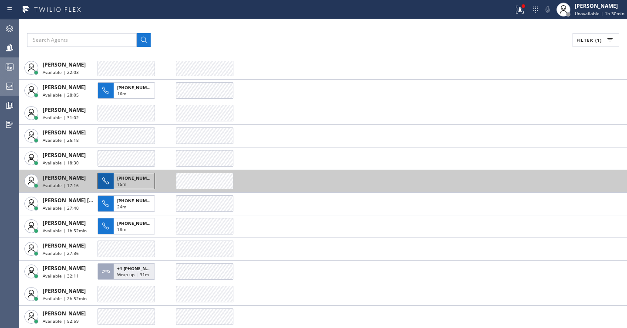
click at [147, 178] on div "+15596062023" at bounding box center [134, 177] width 34 height 8
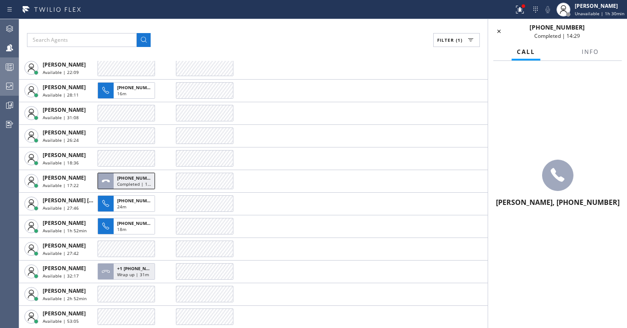
click at [2, 90] on div at bounding box center [9, 86] width 19 height 10
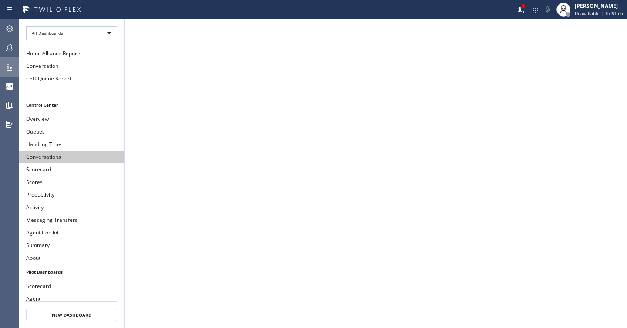
click at [60, 158] on button "Conversations" at bounding box center [71, 157] width 105 height 13
click at [15, 86] on div at bounding box center [9, 86] width 19 height 10
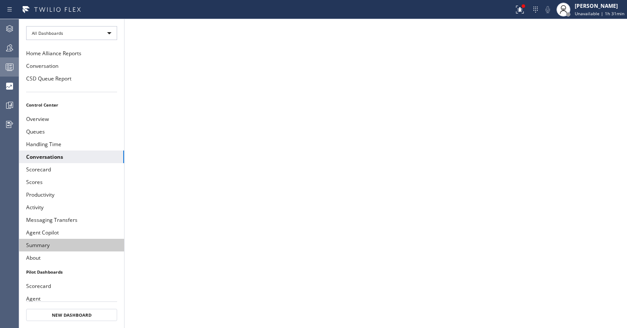
click at [57, 240] on button "Summary" at bounding box center [71, 245] width 105 height 13
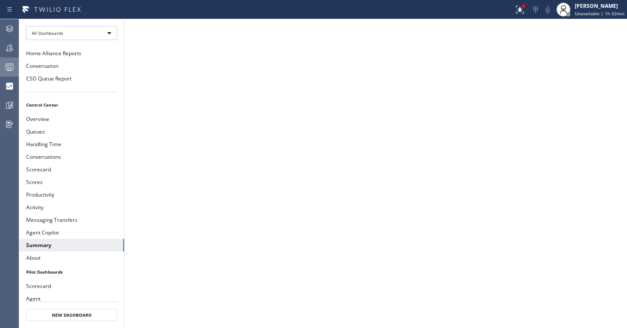
click at [3, 50] on div at bounding box center [9, 48] width 19 height 10
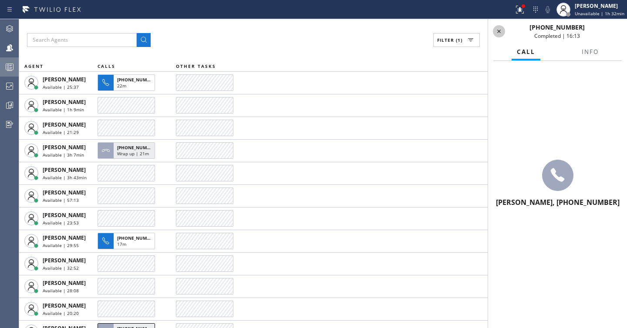
click at [495, 33] on icon at bounding box center [499, 31] width 10 height 10
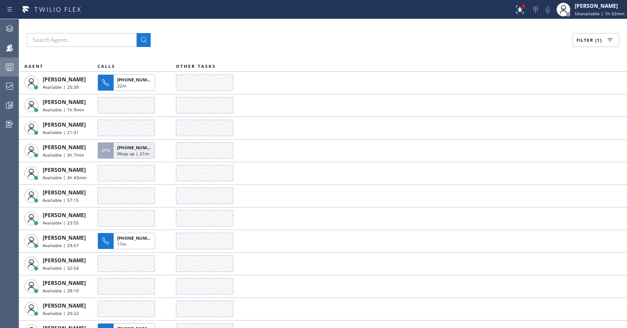
click at [495, 40] on span "Filter (1)" at bounding box center [588, 40] width 25 height 6
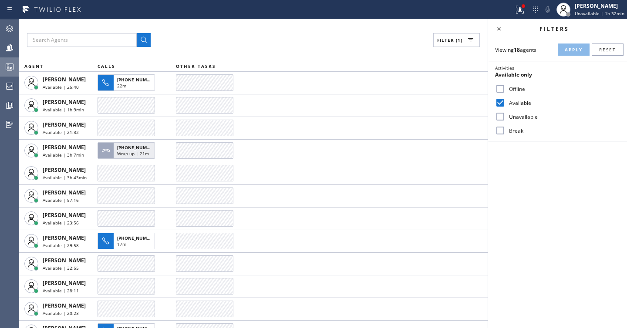
click at [495, 119] on label "Unavailable" at bounding box center [562, 116] width 115 height 7
click at [495, 119] on input "Unavailable" at bounding box center [500, 116] width 10 height 10
checkbox input "true"
click at [495, 101] on label "Available" at bounding box center [562, 102] width 115 height 7
click at [495, 101] on input "Available" at bounding box center [500, 103] width 10 height 10
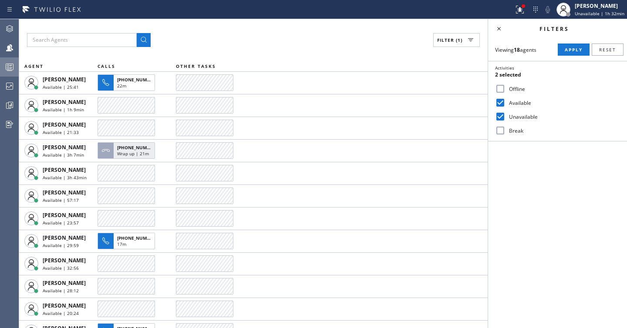
checkbox input "false"
click at [495, 52] on span "Apply" at bounding box center [574, 50] width 18 height 6
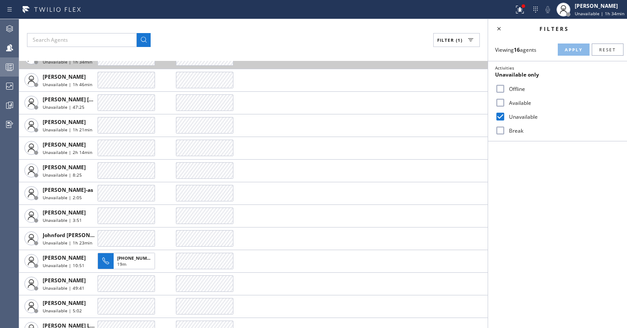
scroll to position [76, 0]
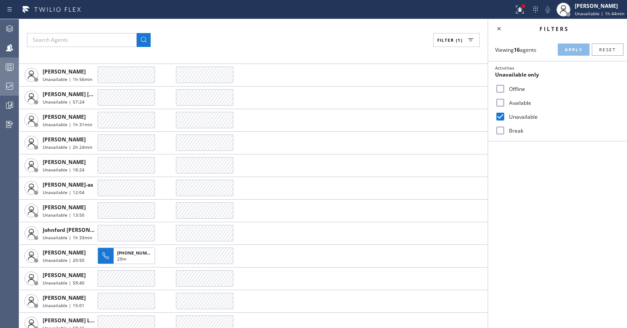
click at [10, 87] on icon at bounding box center [9, 86] width 10 height 10
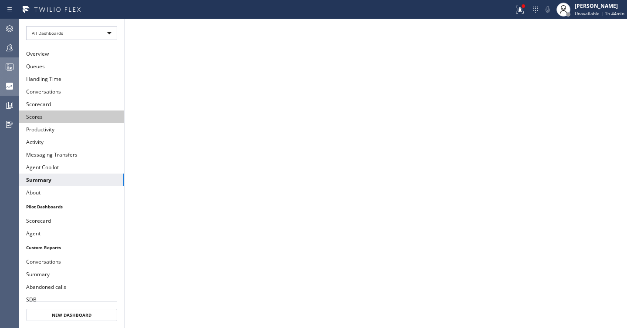
scroll to position [66, 0]
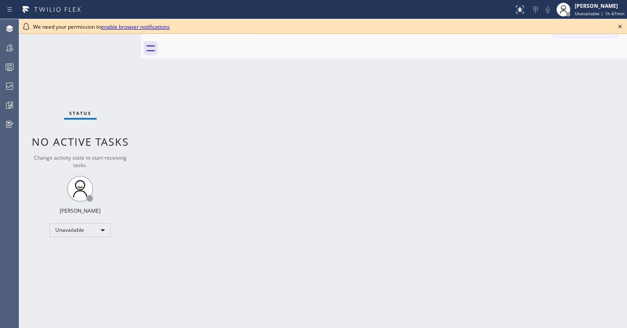
click at [620, 26] on icon at bounding box center [619, 26] width 3 height 3
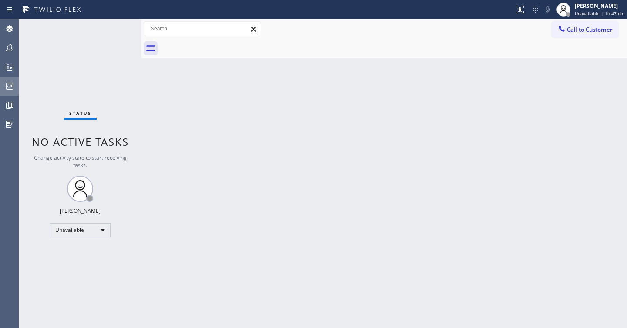
click at [11, 91] on icon at bounding box center [9, 86] width 10 height 10
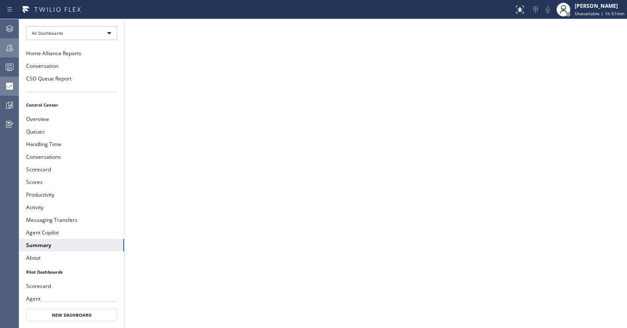
click at [13, 47] on icon at bounding box center [9, 48] width 10 height 10
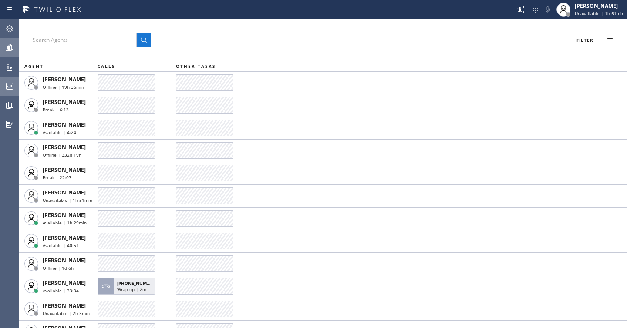
click at [583, 45] on button "Filter" at bounding box center [596, 40] width 47 height 14
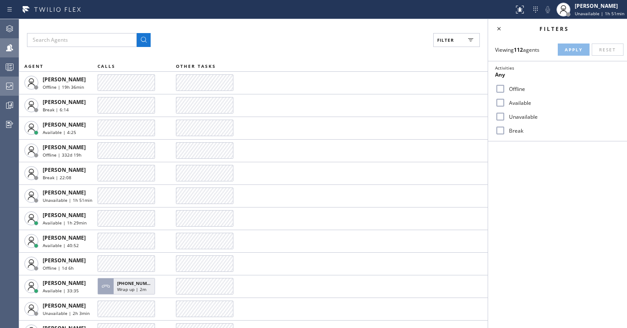
click at [521, 99] on label "Available" at bounding box center [562, 102] width 115 height 7
click at [505, 99] on input "Available" at bounding box center [500, 103] width 10 height 10
checkbox input "true"
click at [573, 51] on span "Apply" at bounding box center [574, 50] width 18 height 6
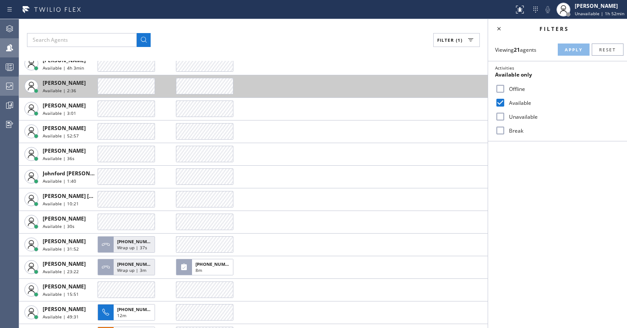
scroll to position [164, 0]
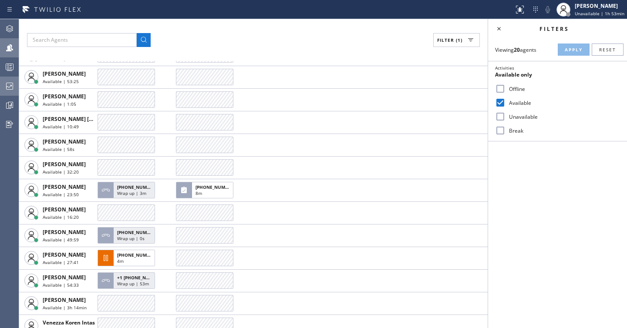
click at [515, 128] on label "Break" at bounding box center [562, 130] width 115 height 7
click at [505, 128] on input "Break" at bounding box center [500, 130] width 10 height 10
checkbox input "true"
click at [517, 100] on label "Available" at bounding box center [562, 102] width 115 height 7
click at [505, 100] on input "Available" at bounding box center [500, 103] width 10 height 10
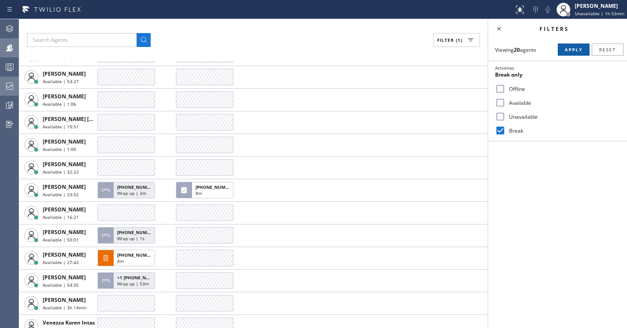
click at [570, 52] on span "Apply" at bounding box center [574, 50] width 18 height 6
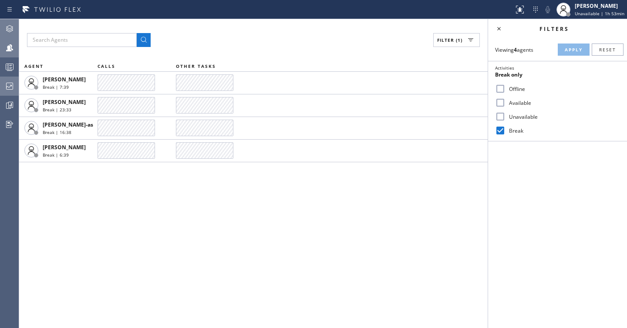
click at [8, 33] on icon at bounding box center [9, 29] width 10 height 10
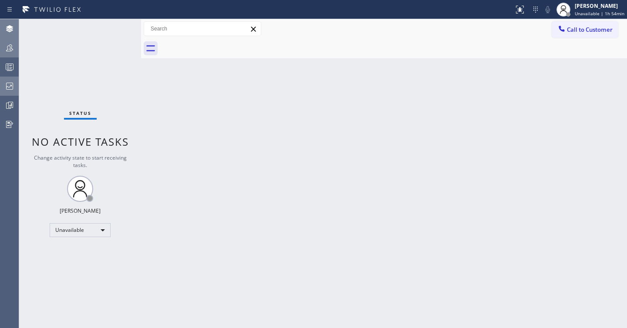
click at [9, 50] on icon at bounding box center [9, 48] width 10 height 10
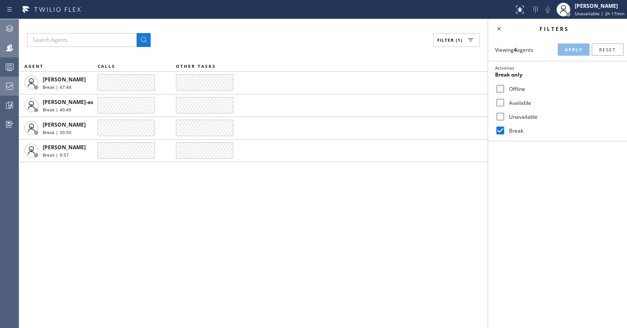
click at [501, 104] on input "Available" at bounding box center [500, 103] width 10 height 10
checkbox input "true"
click at [508, 131] on label "Break" at bounding box center [562, 130] width 115 height 7
click at [505, 131] on input "Break" at bounding box center [500, 130] width 10 height 10
checkbox input "false"
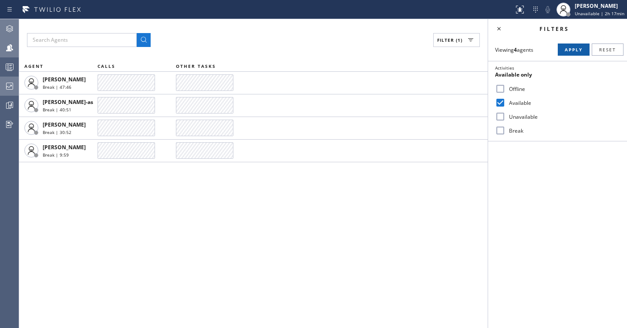
click at [569, 52] on span "Apply" at bounding box center [574, 50] width 18 height 6
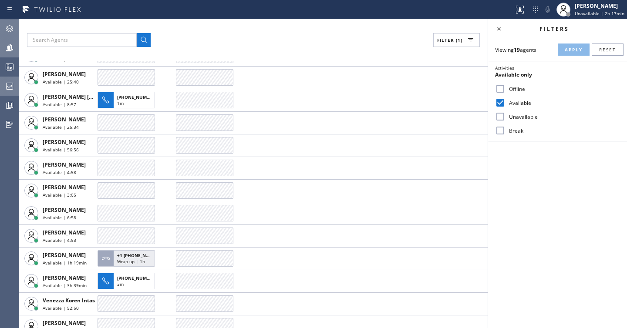
scroll to position [173, 0]
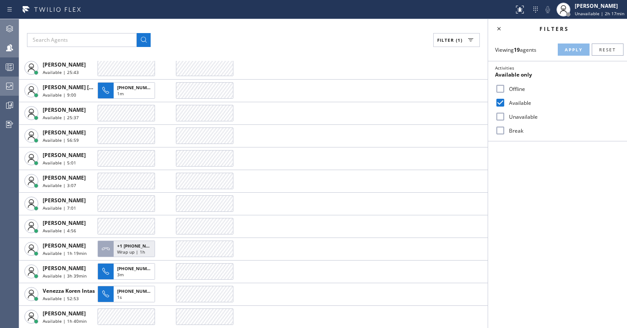
click at [505, 116] on input "Unavailable" at bounding box center [500, 116] width 10 height 10
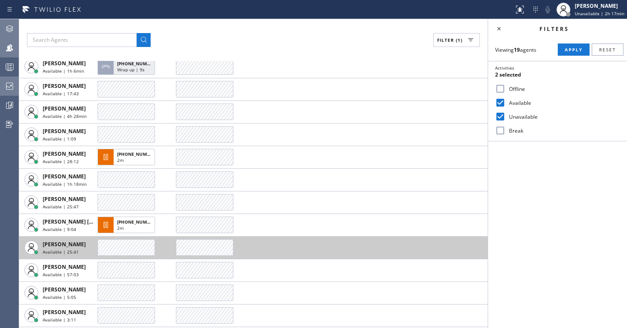
scroll to position [0, 0]
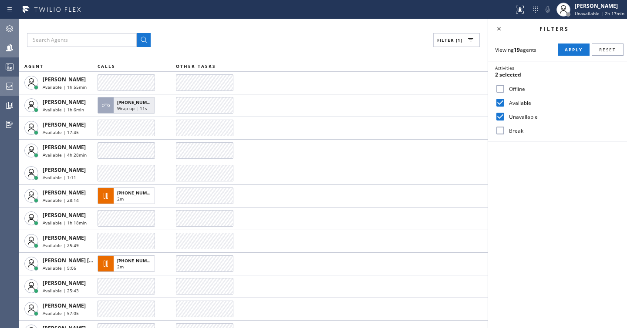
click at [517, 115] on label "Unavailable" at bounding box center [562, 116] width 115 height 7
click at [505, 115] on input "Unavailable" at bounding box center [500, 116] width 10 height 10
click at [513, 119] on label "Unavailable" at bounding box center [562, 116] width 115 height 7
click at [505, 119] on input "Unavailable" at bounding box center [500, 116] width 10 height 10
checkbox input "true"
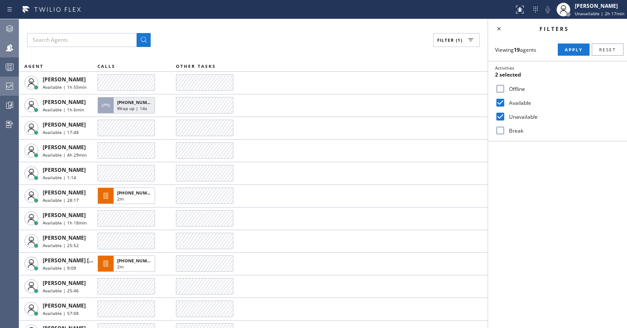
click at [522, 103] on label "Available" at bounding box center [562, 102] width 115 height 7
click at [505, 103] on input "Available" at bounding box center [500, 103] width 10 height 10
click at [568, 47] on span "Apply" at bounding box center [574, 50] width 18 height 6
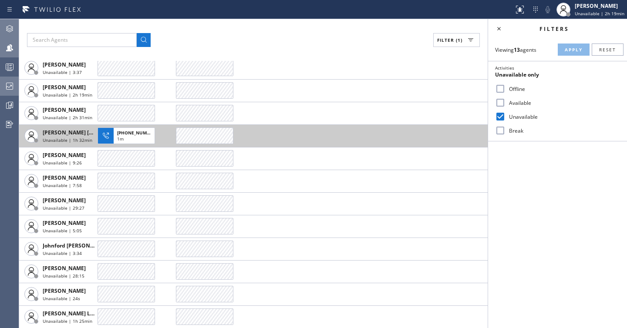
scroll to position [37, 0]
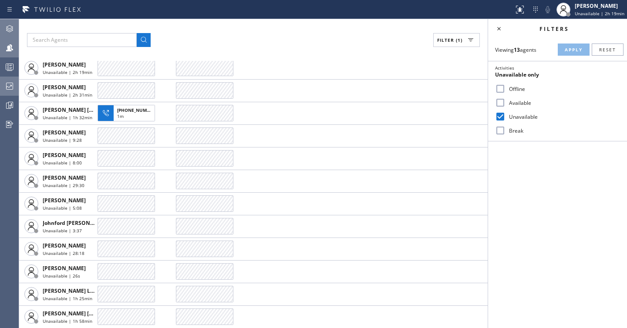
click at [526, 101] on label "Available" at bounding box center [562, 102] width 115 height 7
click at [505, 101] on input "Available" at bounding box center [500, 103] width 10 height 10
checkbox input "true"
click at [511, 119] on label "Unavailable" at bounding box center [562, 116] width 115 height 7
click at [505, 119] on input "Unavailable" at bounding box center [500, 116] width 10 height 10
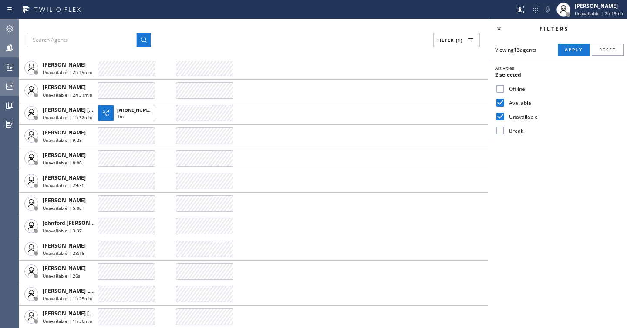
checkbox input "false"
click at [576, 49] on span "Apply" at bounding box center [574, 50] width 18 height 6
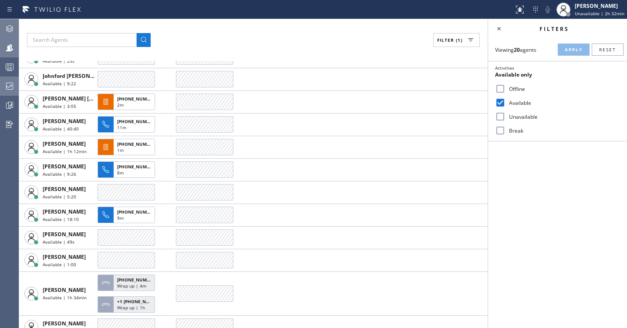
scroll to position [0, 0]
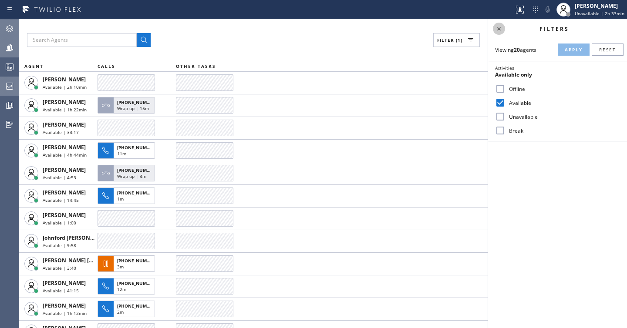
click at [499, 28] on icon at bounding box center [498, 28] width 3 height 3
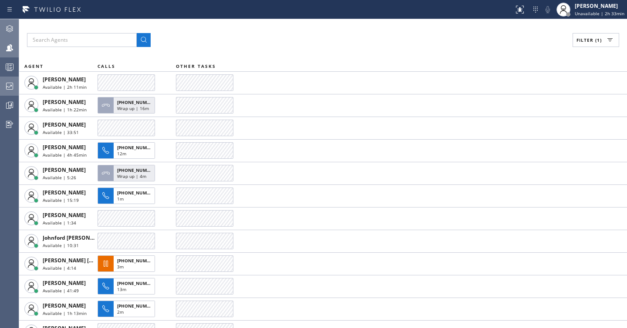
click at [590, 45] on button "Filter (1)" at bounding box center [596, 40] width 47 height 14
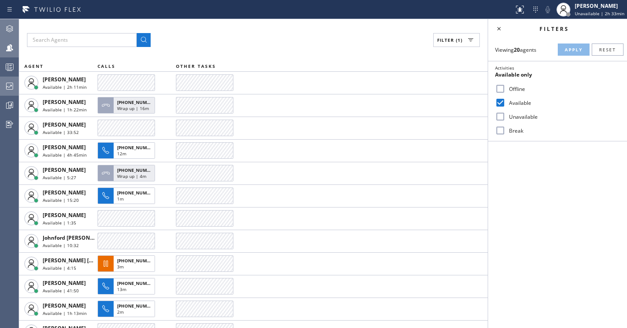
click at [521, 127] on label "Break" at bounding box center [562, 130] width 115 height 7
click at [505, 126] on input "Break" at bounding box center [500, 130] width 10 height 10
checkbox input "true"
click at [520, 101] on label "Available" at bounding box center [562, 102] width 115 height 7
click at [505, 101] on input "Available" at bounding box center [500, 103] width 10 height 10
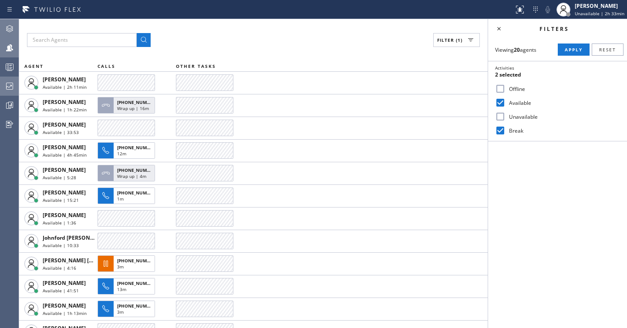
checkbox input "false"
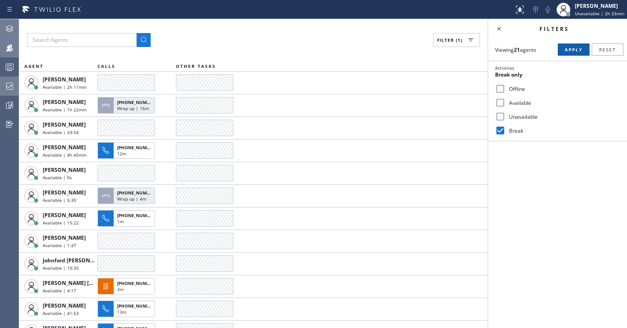
click at [575, 48] on span "Apply" at bounding box center [574, 50] width 18 height 6
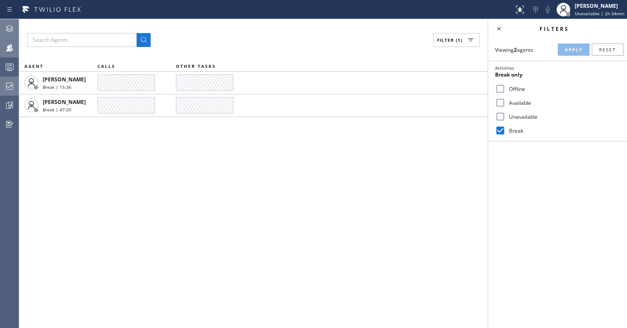
click at [518, 116] on label "Unavailable" at bounding box center [562, 116] width 115 height 7
click at [505, 116] on input "Unavailable" at bounding box center [500, 116] width 10 height 10
checkbox input "true"
click at [512, 128] on label "Break" at bounding box center [562, 130] width 115 height 7
click at [505, 128] on input "Break" at bounding box center [500, 130] width 10 height 10
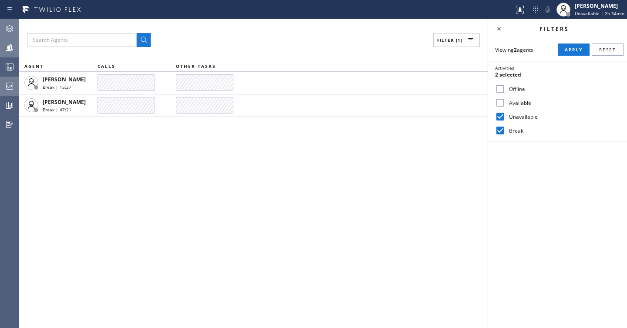
checkbox input "false"
click at [575, 51] on span "Apply" at bounding box center [574, 50] width 18 height 6
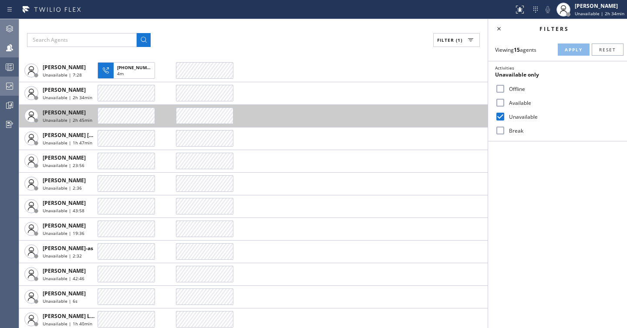
scroll to position [83, 0]
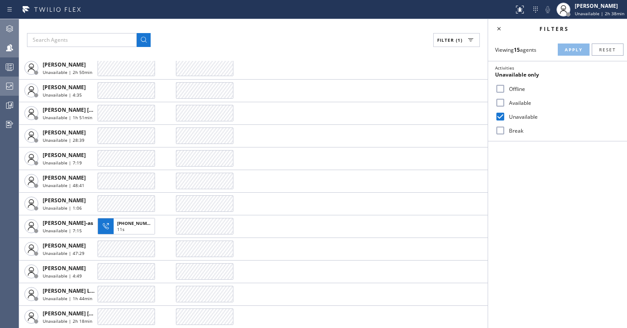
click at [517, 108] on div "Available" at bounding box center [557, 103] width 139 height 14
click at [513, 103] on label "Available" at bounding box center [562, 102] width 115 height 7
click at [505, 103] on input "Available" at bounding box center [500, 103] width 10 height 10
checkbox input "true"
click at [511, 114] on label "Unavailable" at bounding box center [562, 116] width 115 height 7
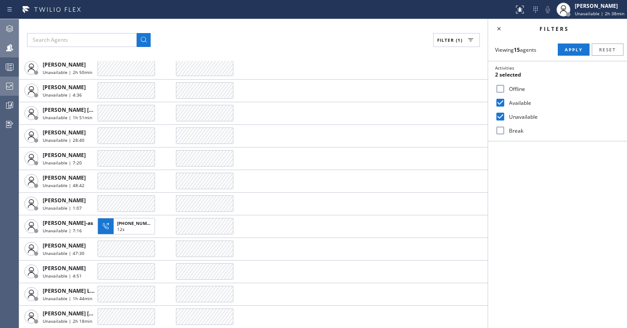
click at [505, 114] on input "Unavailable" at bounding box center [500, 116] width 10 height 10
click at [577, 47] on span "Apply" at bounding box center [574, 50] width 18 height 6
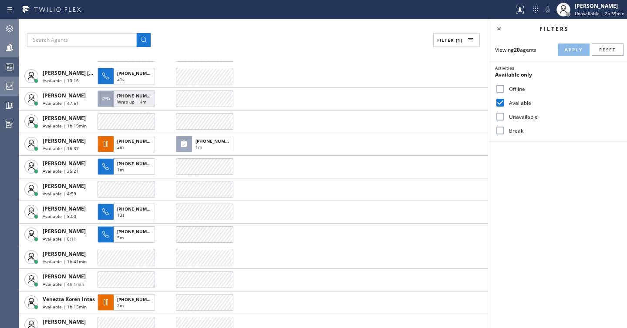
scroll to position [196, 0]
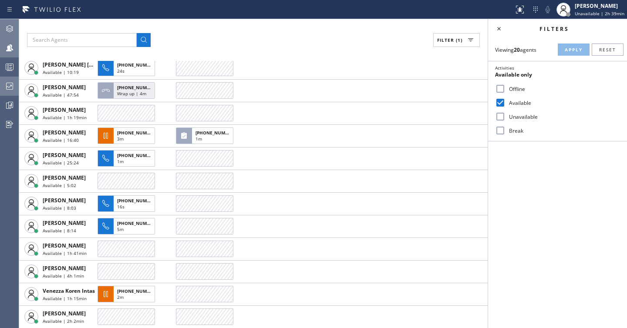
click at [508, 118] on label "Unavailable" at bounding box center [562, 116] width 115 height 7
click at [505, 118] on input "Unavailable" at bounding box center [500, 116] width 10 height 10
checkbox input "true"
click at [500, 101] on input "Available" at bounding box center [500, 103] width 10 height 10
checkbox input "false"
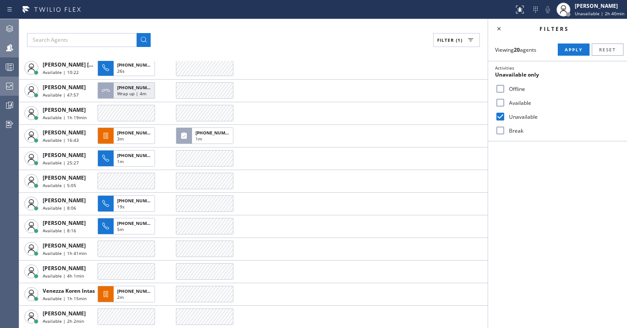
click at [571, 57] on div "Viewing 20 agents Apply Reset Activities Unavailable only Offline Available Una…" at bounding box center [557, 89] width 139 height 103
click at [570, 52] on span "Apply" at bounding box center [574, 50] width 18 height 6
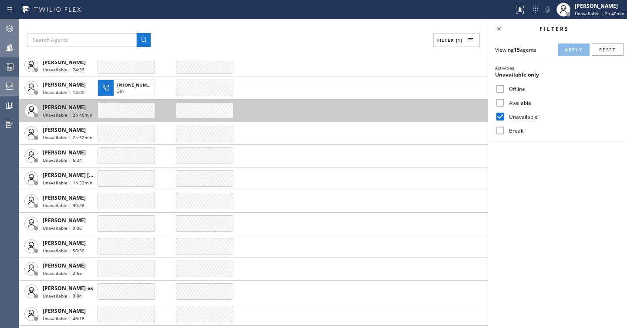
scroll to position [83, 0]
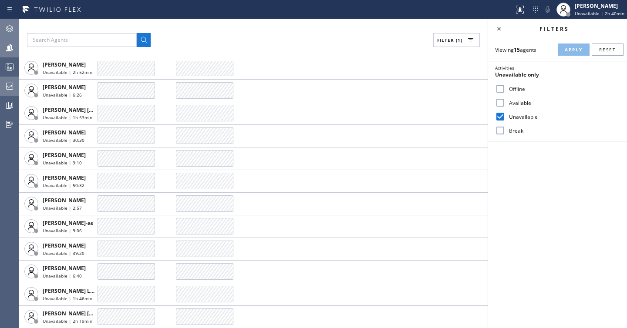
click at [512, 135] on div "Break" at bounding box center [557, 131] width 139 height 14
click at [512, 132] on label "Break" at bounding box center [562, 130] width 115 height 7
click at [505, 132] on input "Break" at bounding box center [500, 130] width 10 height 10
checkbox input "true"
click at [507, 115] on label "Unavailable" at bounding box center [562, 116] width 115 height 7
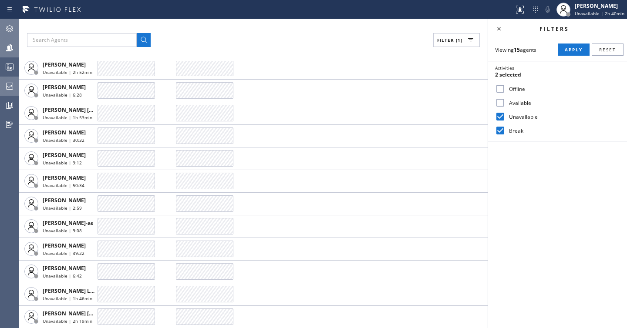
click at [505, 115] on input "Unavailable" at bounding box center [500, 116] width 10 height 10
checkbox input "false"
click at [565, 54] on button "Apply" at bounding box center [574, 50] width 32 height 12
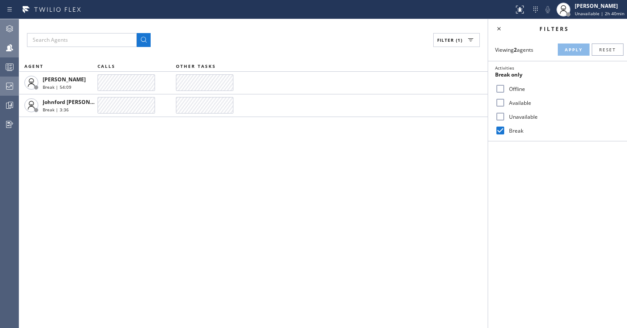
click at [504, 101] on input "Available" at bounding box center [500, 103] width 10 height 10
checkbox input "true"
click at [499, 132] on input "Break" at bounding box center [500, 130] width 10 height 10
click at [557, 52] on div "Viewing 2 agents Apply Reset" at bounding box center [557, 50] width 139 height 12
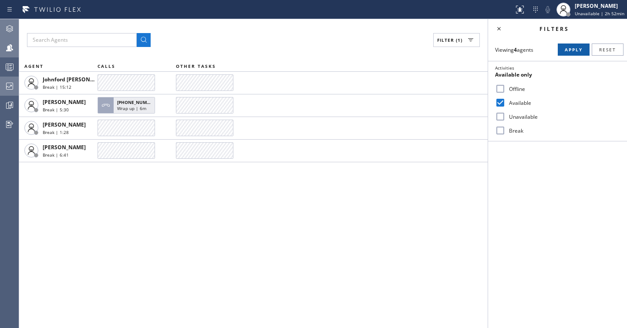
click at [567, 54] on button "Apply" at bounding box center [574, 50] width 32 height 12
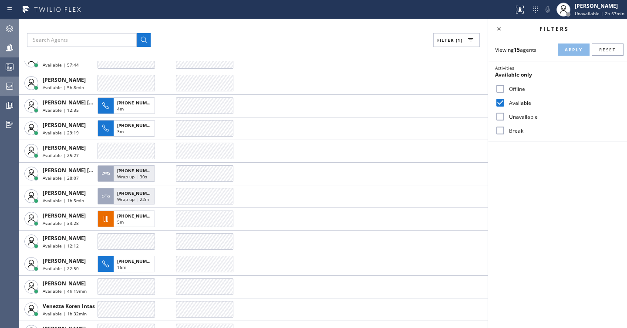
scroll to position [83, 0]
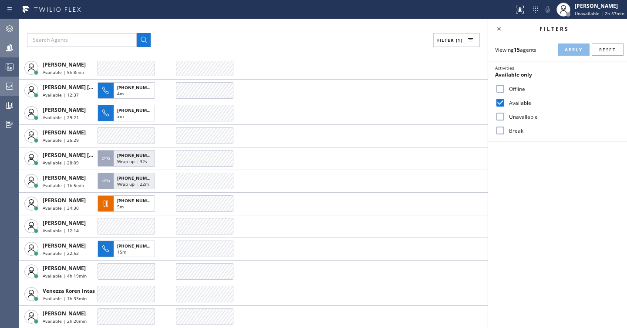
click at [520, 129] on label "Break" at bounding box center [562, 130] width 115 height 7
click at [505, 129] on input "Break" at bounding box center [500, 130] width 10 height 10
checkbox input "true"
click at [506, 103] on label "Available" at bounding box center [562, 102] width 115 height 7
click at [505, 103] on input "Available" at bounding box center [500, 103] width 10 height 10
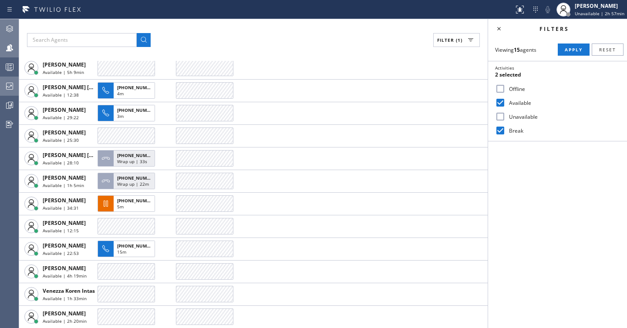
checkbox input "false"
click at [565, 55] on button "Apply" at bounding box center [574, 50] width 32 height 12
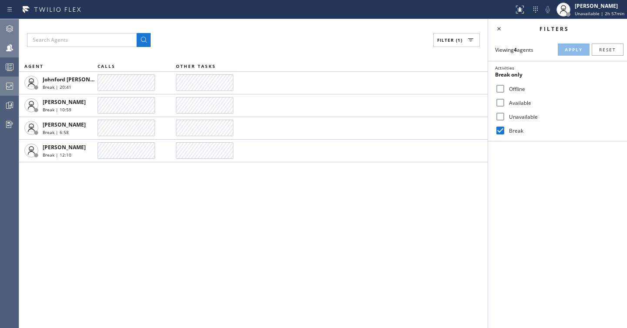
click at [501, 131] on input "Break" at bounding box center [500, 130] width 10 height 10
checkbox input "false"
click at [506, 117] on label "Unavailable" at bounding box center [562, 116] width 115 height 7
click at [505, 117] on input "Unavailable" at bounding box center [500, 116] width 10 height 10
checkbox input "true"
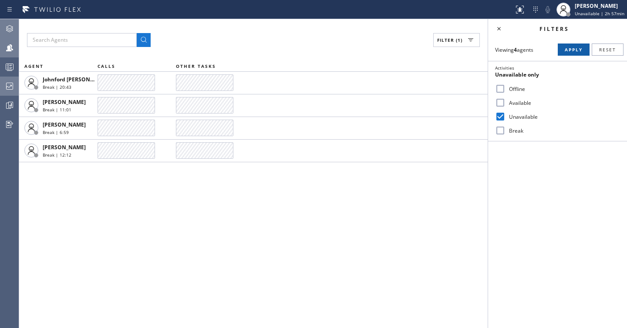
click at [568, 49] on span "Apply" at bounding box center [574, 50] width 18 height 6
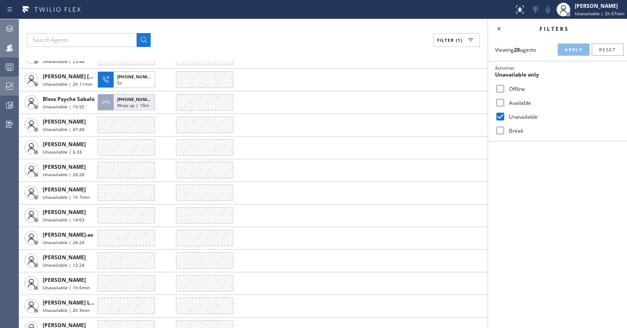
scroll to position [196, 0]
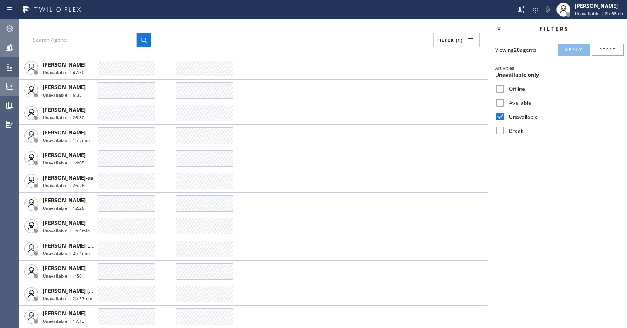
click at [502, 88] on input "Offline" at bounding box center [500, 89] width 10 height 10
checkbox input "true"
click at [498, 113] on input "Unavailable" at bounding box center [500, 116] width 10 height 10
checkbox input "false"
click at [576, 49] on span "Apply" at bounding box center [574, 50] width 18 height 6
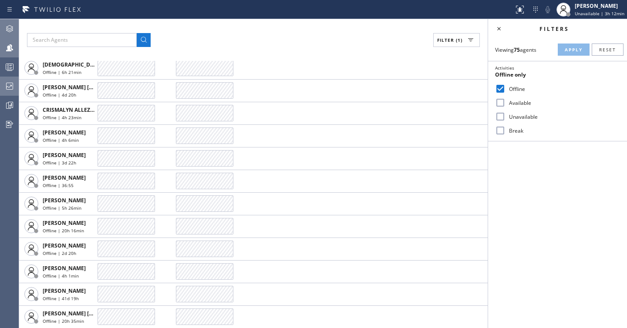
click at [513, 105] on label "Available" at bounding box center [562, 102] width 115 height 7
click at [505, 105] on input "Available" at bounding box center [500, 103] width 10 height 10
checkbox input "true"
click at [515, 86] on label "Offline" at bounding box center [562, 88] width 115 height 7
click at [505, 86] on input "Offline" at bounding box center [500, 89] width 10 height 10
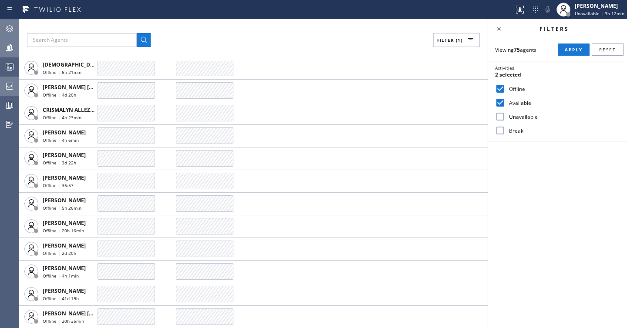
checkbox input "false"
click at [567, 55] on button "Apply" at bounding box center [574, 50] width 32 height 12
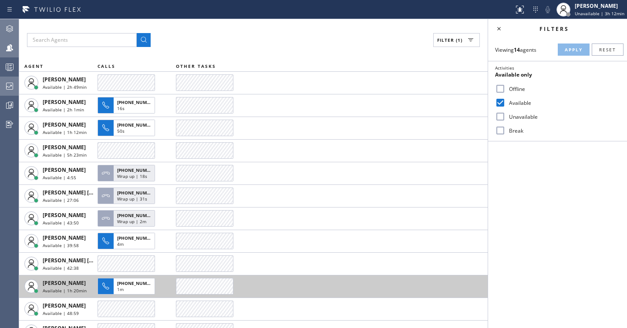
scroll to position [60, 0]
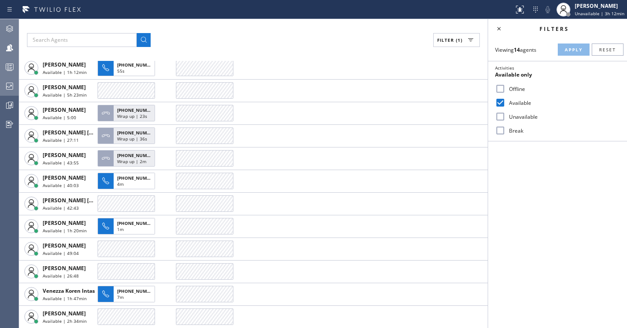
click at [10, 60] on div at bounding box center [9, 66] width 19 height 17
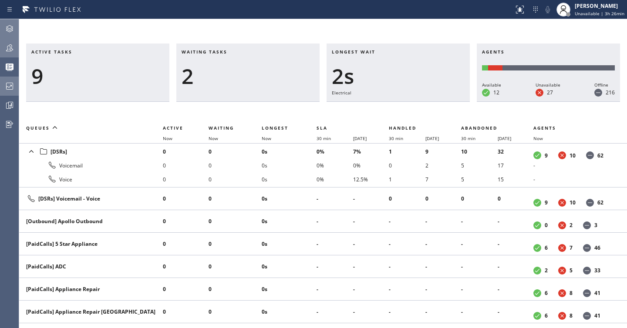
click at [3, 49] on div at bounding box center [9, 48] width 19 height 10
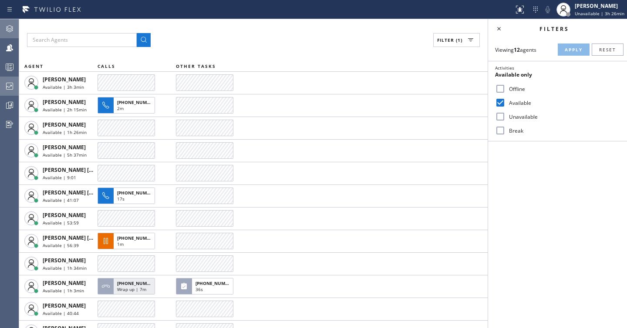
click at [512, 115] on label "Unavailable" at bounding box center [562, 116] width 115 height 7
click at [505, 115] on input "Unavailable" at bounding box center [500, 116] width 10 height 10
click at [572, 48] on span "Apply" at bounding box center [574, 50] width 18 height 6
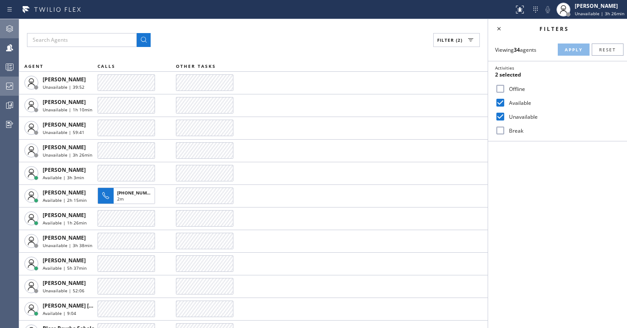
click at [510, 116] on label "Unavailable" at bounding box center [562, 116] width 115 height 7
click at [505, 116] on input "Unavailable" at bounding box center [500, 116] width 10 height 10
checkbox input "false"
click at [564, 48] on button "Apply" at bounding box center [574, 50] width 32 height 12
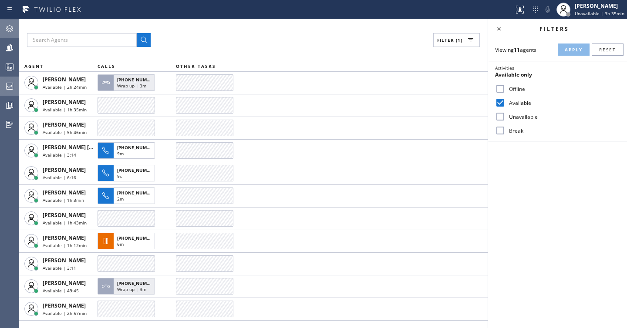
click at [499, 128] on input "Break" at bounding box center [500, 130] width 10 height 10
checkbox input "true"
click at [499, 103] on input "Available" at bounding box center [500, 103] width 10 height 10
checkbox input "false"
click at [574, 47] on span "Apply" at bounding box center [574, 50] width 18 height 6
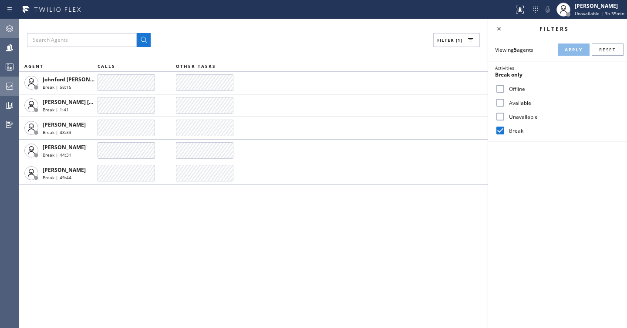
click at [498, 118] on input "Unavailable" at bounding box center [500, 116] width 10 height 10
checkbox input "true"
click at [497, 129] on input "Break" at bounding box center [500, 130] width 10 height 10
checkbox input "false"
click at [568, 49] on span "Apply" at bounding box center [574, 50] width 18 height 6
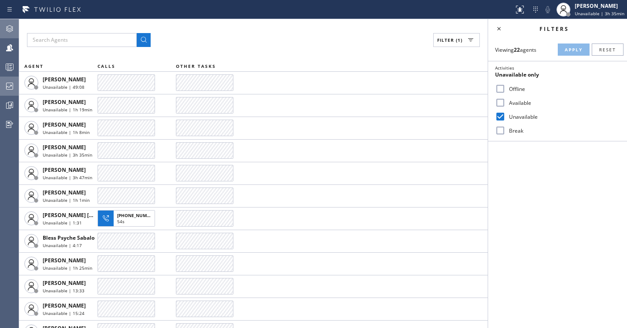
click at [512, 102] on label "Available" at bounding box center [562, 102] width 115 height 7
click at [505, 102] on input "Available" at bounding box center [500, 103] width 10 height 10
checkbox input "true"
click at [512, 114] on label "Unavailable" at bounding box center [562, 116] width 115 height 7
click at [505, 114] on input "Unavailable" at bounding box center [500, 116] width 10 height 10
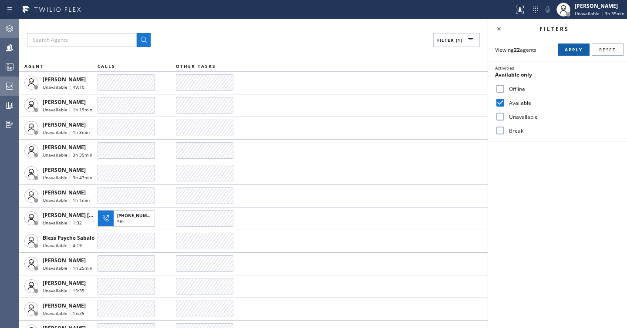
click at [572, 51] on span "Apply" at bounding box center [574, 50] width 18 height 6
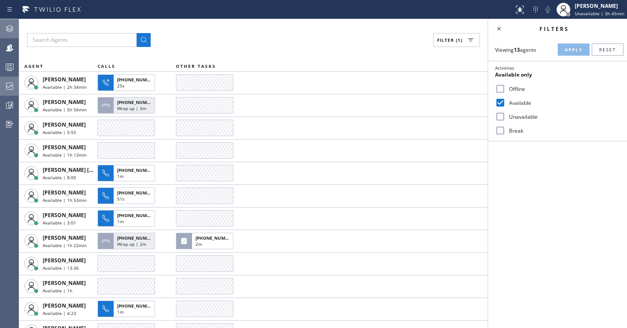
click at [586, 174] on div "Filters Viewing 13 agents Apply Reset Activities Available only Offline Availab…" at bounding box center [557, 173] width 139 height 309
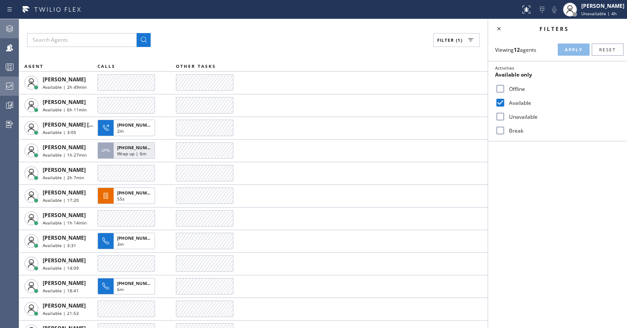
click at [506, 118] on label "Unavailable" at bounding box center [562, 116] width 115 height 7
click at [505, 118] on input "Unavailable" at bounding box center [500, 116] width 10 height 10
checkbox input "true"
click at [507, 105] on label "Available" at bounding box center [562, 102] width 115 height 7
click at [505, 105] on input "Available" at bounding box center [500, 103] width 10 height 10
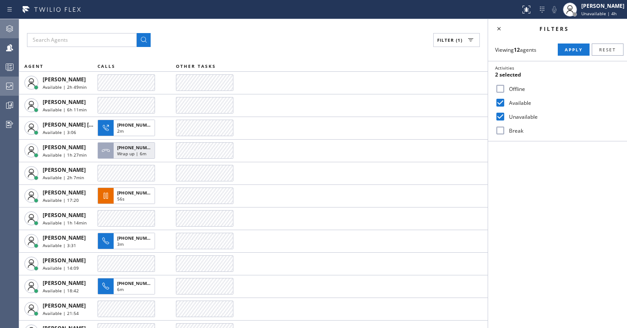
checkbox input "false"
click at [569, 47] on span "Apply" at bounding box center [574, 50] width 18 height 6
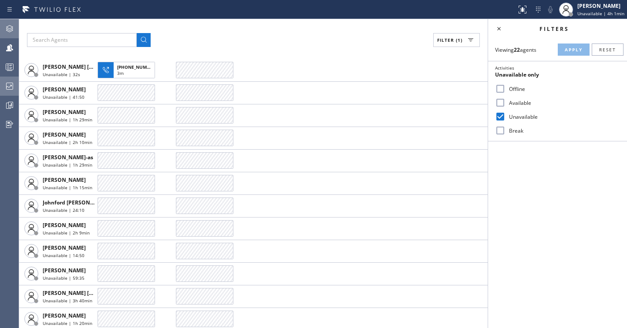
scroll to position [240, 0]
click at [521, 129] on label "Break" at bounding box center [562, 130] width 115 height 7
click at [505, 129] on input "Break" at bounding box center [500, 130] width 10 height 10
checkbox input "true"
click at [526, 117] on label "Unavailable" at bounding box center [562, 116] width 115 height 7
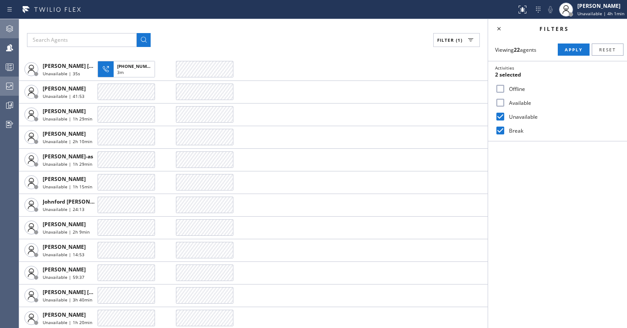
click at [505, 117] on input "Unavailable" at bounding box center [500, 116] width 10 height 10
checkbox input "false"
click at [573, 53] on button "Apply" at bounding box center [574, 50] width 32 height 12
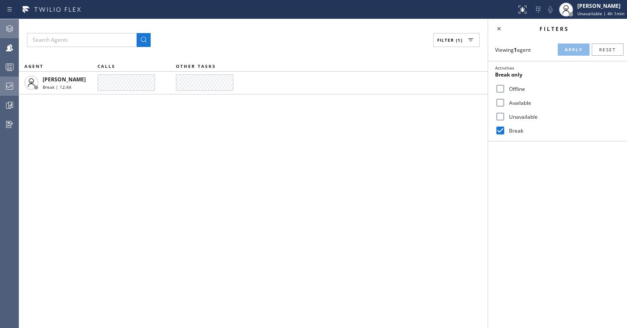
scroll to position [0, 0]
click at [12, 93] on div at bounding box center [9, 85] width 19 height 17
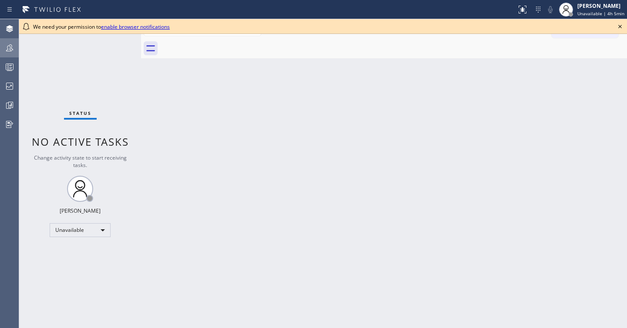
click at [5, 53] on icon at bounding box center [9, 48] width 10 height 10
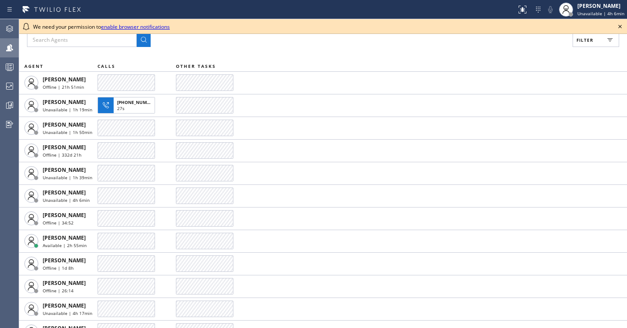
click at [589, 42] on span "Filter" at bounding box center [584, 40] width 17 height 6
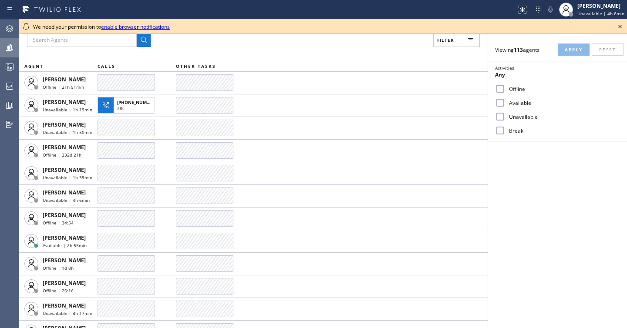
click at [523, 104] on label "Available" at bounding box center [562, 102] width 115 height 7
click at [505, 104] on input "Available" at bounding box center [500, 103] width 10 height 10
checkbox input "true"
click at [579, 49] on span "Apply" at bounding box center [574, 50] width 18 height 6
click at [620, 27] on icon at bounding box center [620, 26] width 10 height 10
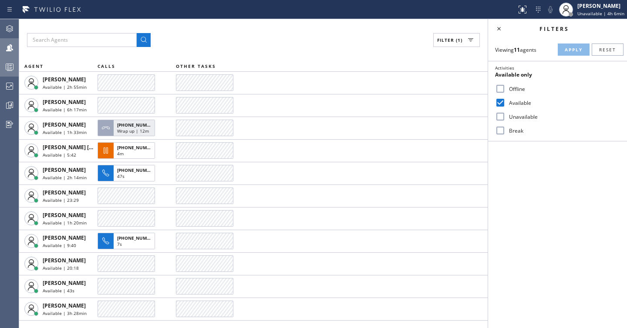
click at [11, 73] on div at bounding box center [9, 66] width 19 height 17
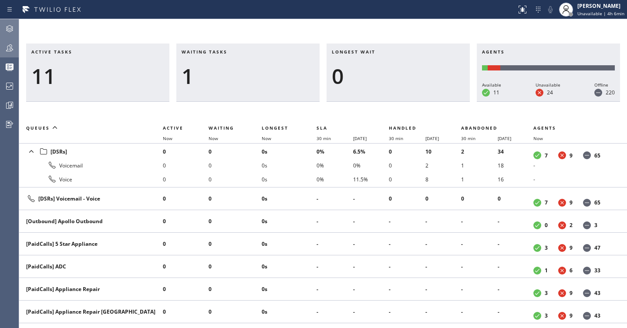
click at [4, 28] on icon at bounding box center [9, 29] width 10 height 10
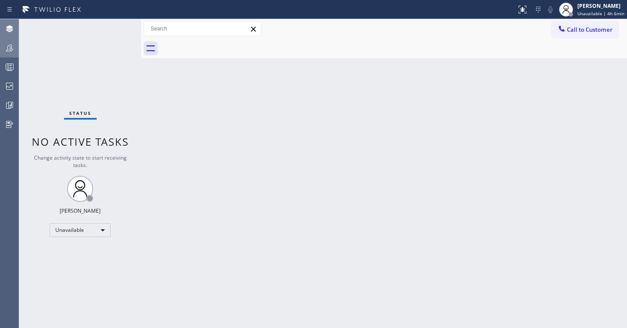
click at [10, 47] on icon at bounding box center [9, 48] width 10 height 10
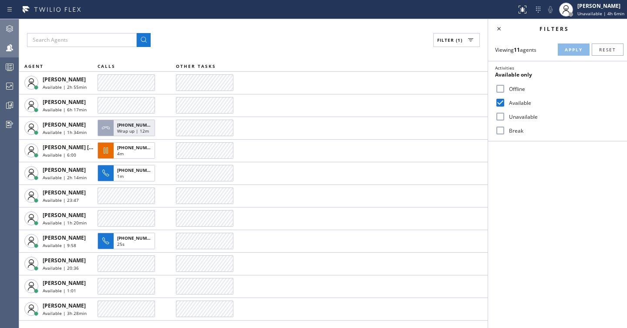
click at [509, 113] on label "Unavailable" at bounding box center [562, 116] width 115 height 7
click at [505, 112] on input "Unavailable" at bounding box center [500, 116] width 10 height 10
checkbox input "true"
click at [512, 104] on label "Available" at bounding box center [562, 102] width 115 height 7
click at [505, 104] on input "Available" at bounding box center [500, 103] width 10 height 10
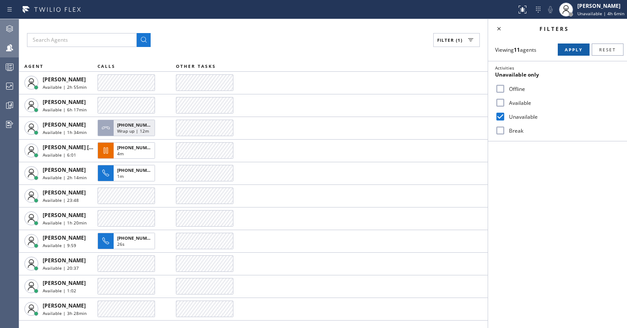
click at [571, 49] on span "Apply" at bounding box center [574, 50] width 18 height 6
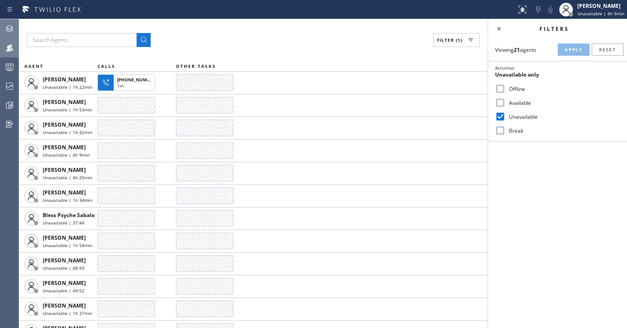
click at [504, 104] on input "Available" at bounding box center [500, 103] width 10 height 10
checkbox input "true"
click at [498, 120] on input "Unavailable" at bounding box center [500, 116] width 10 height 10
checkbox input "false"
click at [564, 53] on button "Apply" at bounding box center [574, 50] width 32 height 12
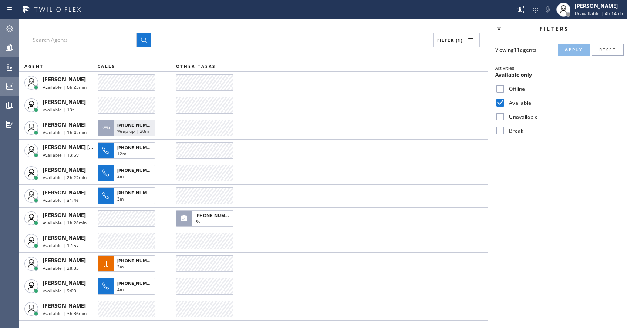
click at [10, 81] on icon at bounding box center [9, 86] width 10 height 10
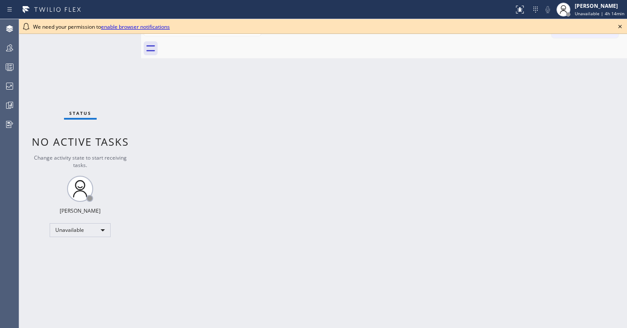
click at [621, 26] on icon at bounding box center [620, 26] width 10 height 10
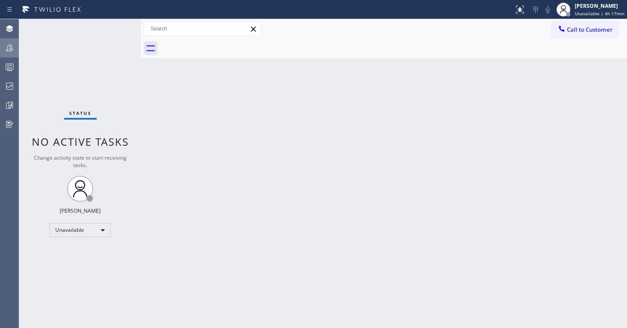
click at [13, 50] on icon at bounding box center [9, 47] width 7 height 7
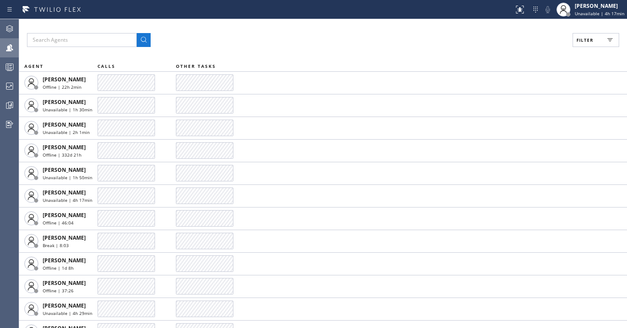
click at [579, 49] on div "Filter AGENT CALLS OTHER TASKS [PERSON_NAME] Offline | 22h 2min [PERSON_NAME] U…" at bounding box center [323, 173] width 608 height 309
click at [583, 43] on button "Filter" at bounding box center [596, 40] width 47 height 14
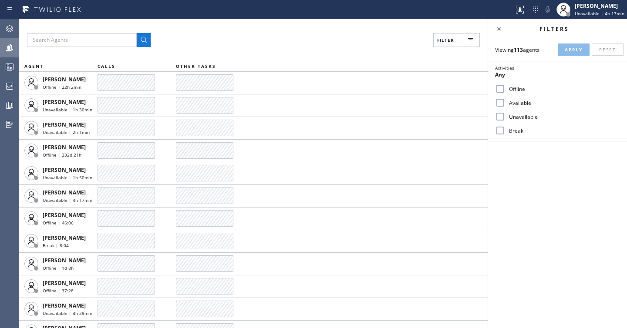
click at [494, 114] on div "Unavailable" at bounding box center [557, 117] width 139 height 14
click at [506, 116] on label "Unavailable" at bounding box center [562, 116] width 115 height 7
click at [505, 116] on input "Unavailable" at bounding box center [500, 116] width 10 height 10
checkbox input "true"
click at [567, 54] on button "Apply" at bounding box center [574, 50] width 32 height 12
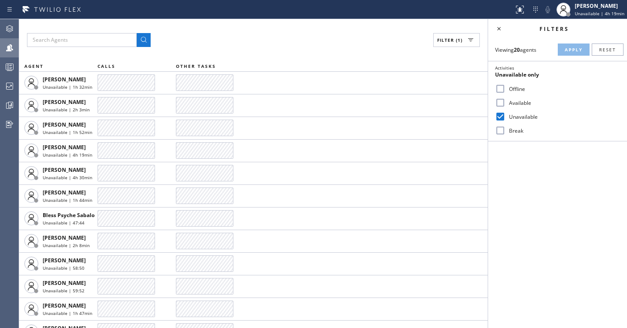
click at [523, 101] on label "Available" at bounding box center [562, 102] width 115 height 7
click at [505, 101] on input "Available" at bounding box center [500, 103] width 10 height 10
checkbox input "true"
click at [515, 114] on label "Unavailable" at bounding box center [562, 116] width 115 height 7
click at [505, 114] on input "Unavailable" at bounding box center [500, 116] width 10 height 10
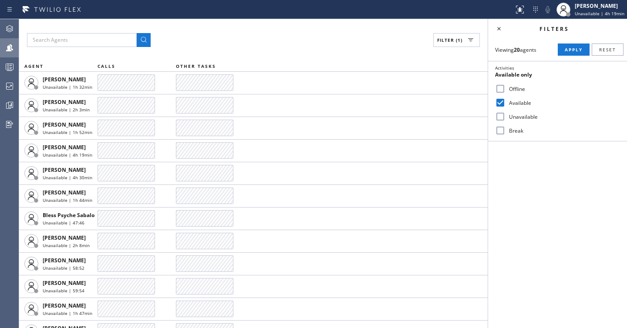
click at [515, 118] on label "Unavailable" at bounding box center [562, 116] width 115 height 7
click at [505, 118] on input "Unavailable" at bounding box center [500, 116] width 10 height 10
click at [574, 52] on span "Apply" at bounding box center [574, 50] width 18 height 6
click at [527, 117] on label "Unavailable" at bounding box center [562, 116] width 115 height 7
click at [505, 117] on input "Unavailable" at bounding box center [500, 116] width 10 height 10
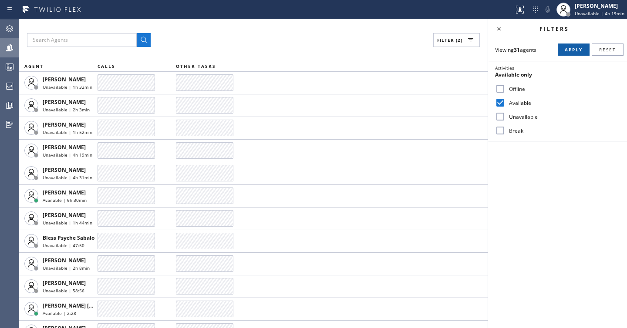
click at [571, 55] on button "Apply" at bounding box center [574, 50] width 32 height 12
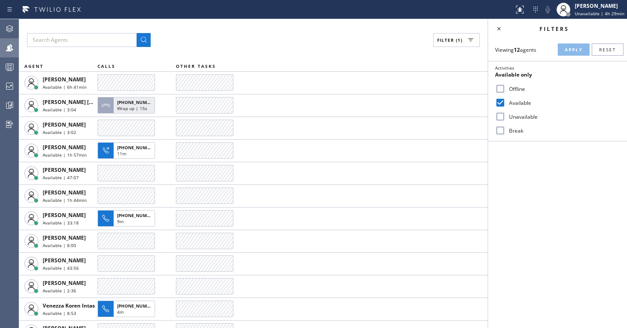
click at [500, 114] on input "Unavailable" at bounding box center [500, 116] width 10 height 10
checkbox input "true"
click at [503, 105] on input "Available" at bounding box center [500, 103] width 10 height 10
checkbox input "false"
click at [573, 45] on button "Apply" at bounding box center [574, 50] width 32 height 12
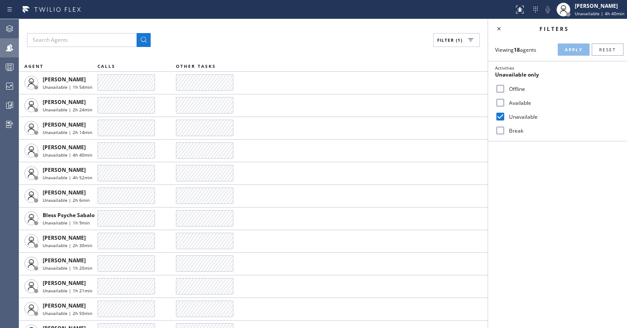
click at [509, 106] on div "Available" at bounding box center [557, 103] width 139 height 14
click at [502, 130] on input "Break" at bounding box center [500, 130] width 10 height 10
checkbox input "true"
click at [498, 101] on input "Available" at bounding box center [500, 103] width 10 height 10
checkbox input "true"
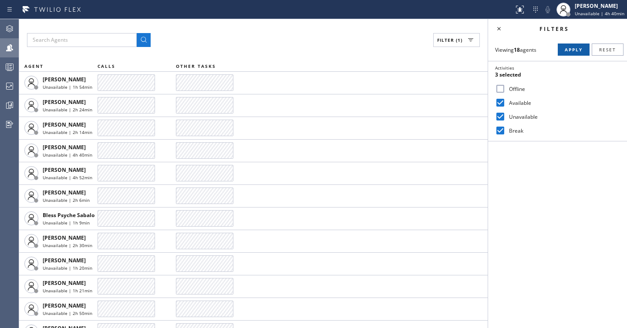
click at [567, 47] on span "Apply" at bounding box center [574, 50] width 18 height 6
click at [517, 133] on label "Break" at bounding box center [562, 130] width 115 height 7
click at [505, 133] on input "Break" at bounding box center [500, 130] width 10 height 10
checkbox input "false"
click at [525, 104] on label "Available" at bounding box center [562, 102] width 115 height 7
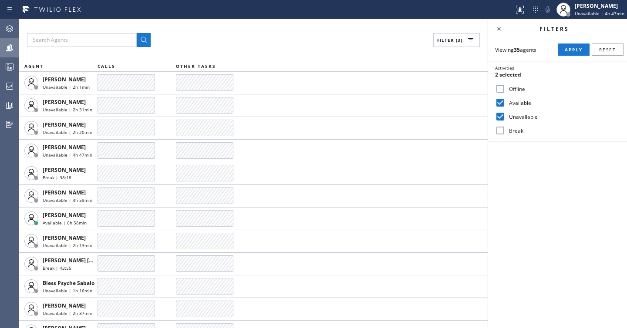
click at [505, 104] on input "Available" at bounding box center [500, 103] width 10 height 10
checkbox input "false"
click at [520, 119] on label "Unavailable" at bounding box center [562, 116] width 115 height 7
click at [505, 119] on input "Unavailable" at bounding box center [500, 116] width 10 height 10
checkbox input "false"
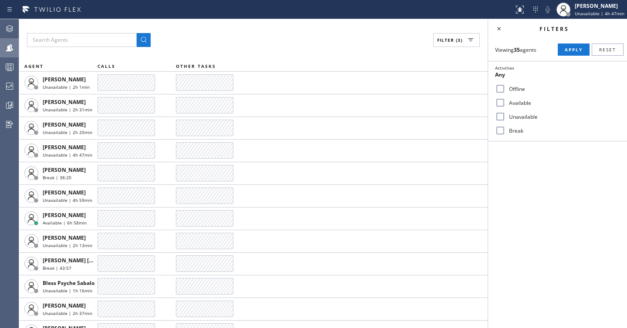
click at [512, 130] on label "Break" at bounding box center [562, 130] width 115 height 7
click at [505, 130] on input "Break" at bounding box center [500, 130] width 10 height 10
click at [573, 50] on span "Apply" at bounding box center [574, 50] width 18 height 6
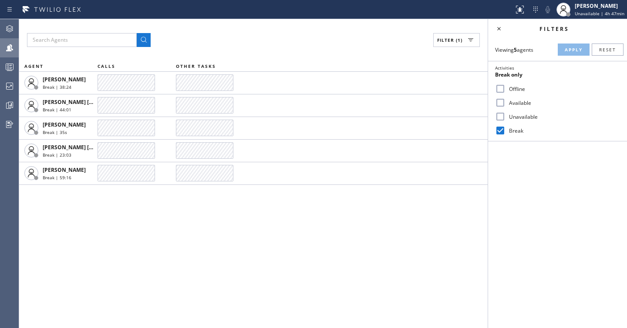
click at [509, 129] on label "Break" at bounding box center [562, 130] width 115 height 7
click at [505, 129] on input "Break" at bounding box center [500, 130] width 10 height 10
checkbox input "false"
click at [512, 119] on label "Unavailable" at bounding box center [562, 116] width 115 height 7
click at [505, 119] on input "Unavailable" at bounding box center [500, 116] width 10 height 10
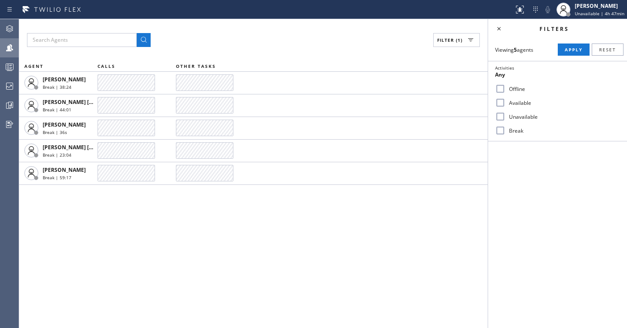
checkbox input "true"
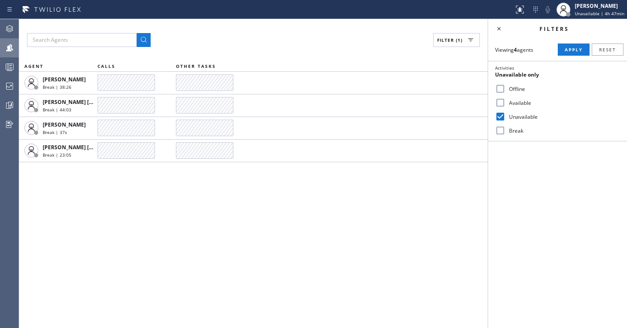
click at [513, 105] on label "Available" at bounding box center [562, 102] width 115 height 7
click at [505, 105] on input "Available" at bounding box center [500, 103] width 10 height 10
checkbox input "true"
click at [511, 114] on label "Unavailable" at bounding box center [562, 116] width 115 height 7
click at [505, 114] on input "Unavailable" at bounding box center [500, 116] width 10 height 10
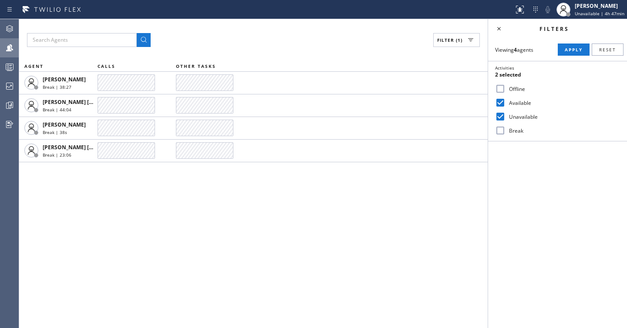
checkbox input "false"
click at [572, 46] on button "Apply" at bounding box center [574, 50] width 32 height 12
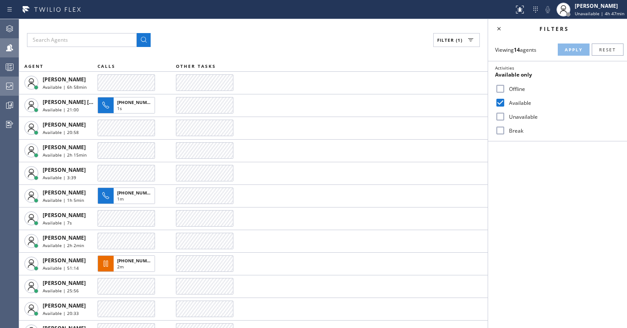
click at [10, 92] on div at bounding box center [9, 85] width 19 height 17
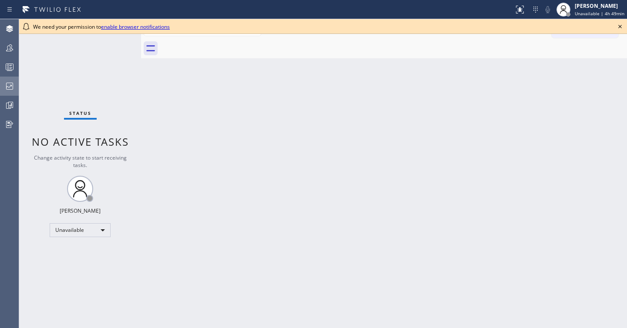
click at [12, 85] on icon at bounding box center [9, 86] width 10 height 10
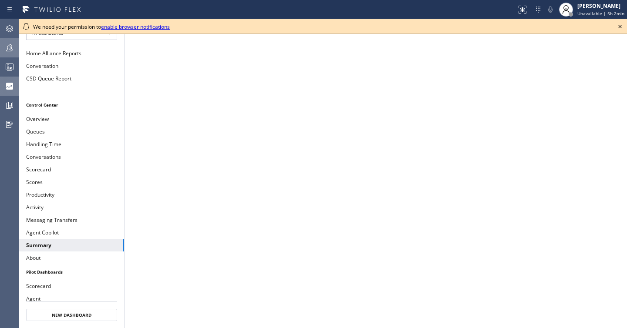
click at [12, 49] on icon at bounding box center [9, 48] width 10 height 10
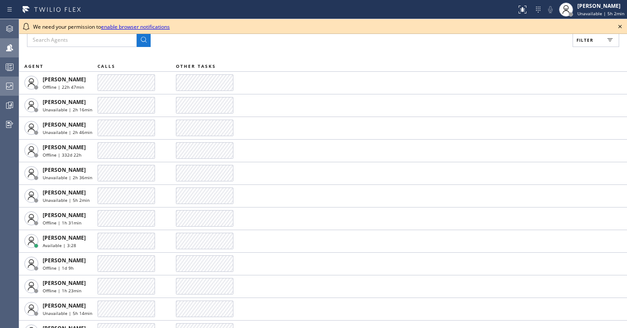
click at [585, 42] on span "Filter" at bounding box center [584, 40] width 17 height 6
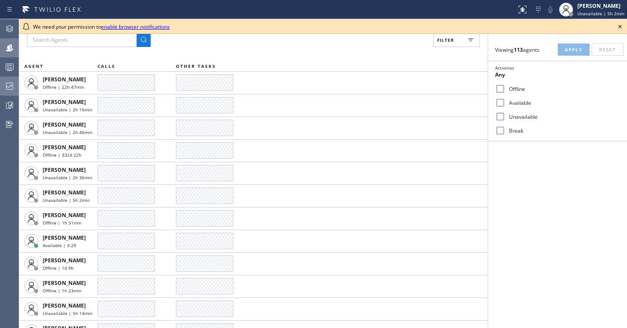
click at [505, 110] on div "Unavailable" at bounding box center [557, 117] width 139 height 14
click at [502, 128] on input "Break" at bounding box center [500, 130] width 10 height 10
checkbox input "true"
click at [570, 55] on button "Apply" at bounding box center [574, 50] width 32 height 12
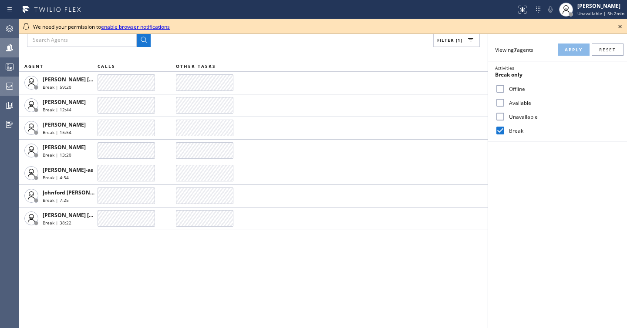
click at [624, 26] on icon at bounding box center [620, 26] width 10 height 10
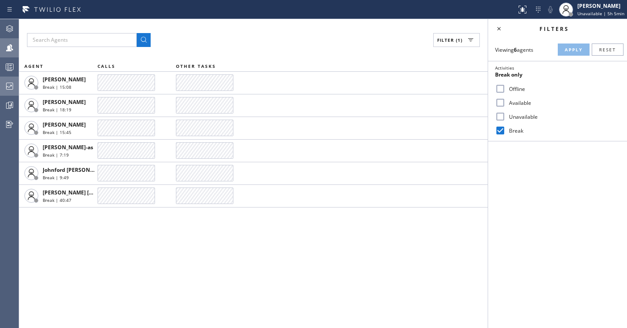
click at [532, 122] on div "Unavailable" at bounding box center [557, 117] width 139 height 14
click at [523, 114] on label "Unavailable" at bounding box center [562, 116] width 115 height 7
click at [505, 114] on input "Unavailable" at bounding box center [500, 116] width 10 height 10
checkbox input "true"
click at [514, 130] on label "Break" at bounding box center [562, 130] width 115 height 7
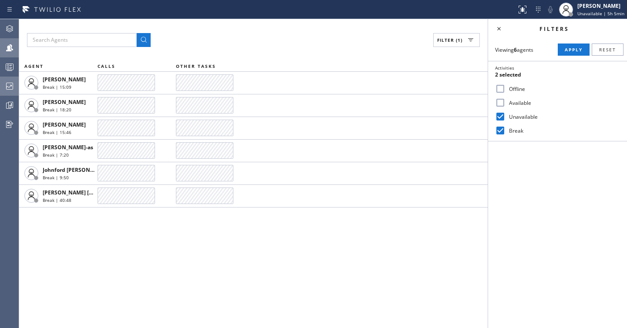
click at [505, 130] on input "Break" at bounding box center [500, 130] width 10 height 10
click at [578, 49] on span "Apply" at bounding box center [574, 50] width 18 height 6
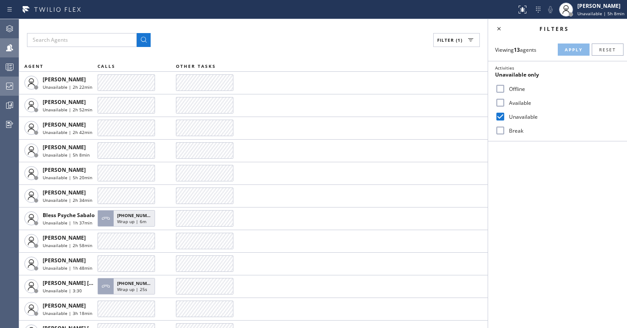
click at [515, 129] on label "Break" at bounding box center [562, 130] width 115 height 7
click at [505, 129] on input "Break" at bounding box center [500, 130] width 10 height 10
checkbox input "true"
click at [524, 118] on label "Unavailable" at bounding box center [562, 116] width 115 height 7
click at [505, 118] on input "Unavailable" at bounding box center [500, 116] width 10 height 10
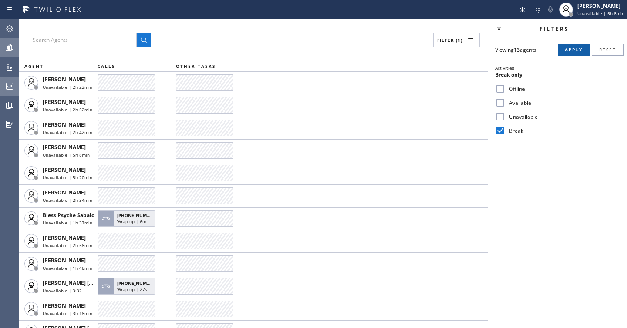
click at [581, 44] on button "Apply" at bounding box center [574, 50] width 32 height 12
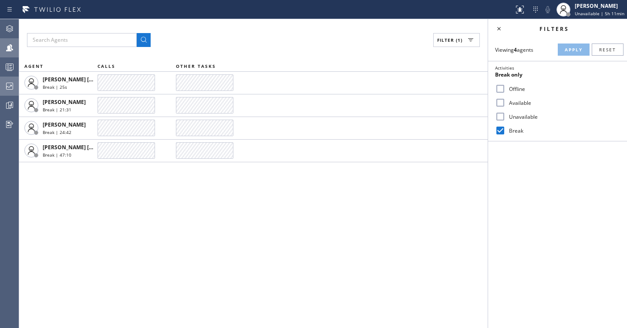
click at [507, 116] on label "Unavailable" at bounding box center [562, 116] width 115 height 7
click at [505, 116] on input "Unavailable" at bounding box center [500, 116] width 10 height 10
checkbox input "true"
click at [508, 130] on label "Break" at bounding box center [562, 130] width 115 height 7
click at [505, 130] on input "Break" at bounding box center [500, 130] width 10 height 10
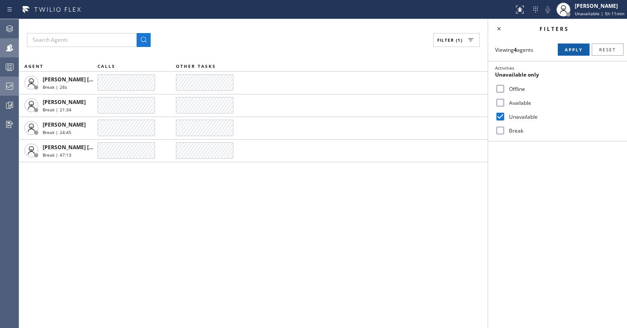
click at [573, 51] on span "Apply" at bounding box center [574, 50] width 18 height 6
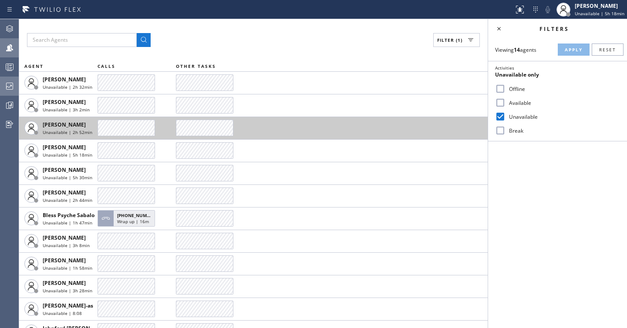
scroll to position [60, 0]
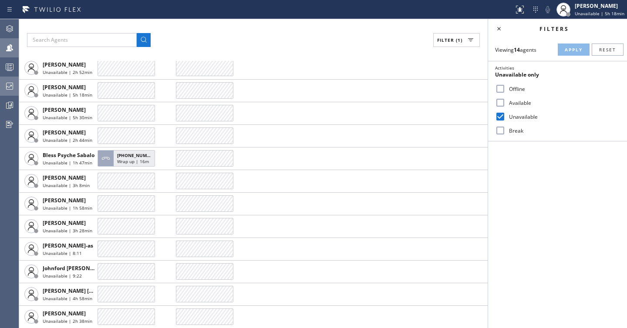
click at [501, 130] on input "Break" at bounding box center [500, 130] width 10 height 10
checkbox input "true"
click at [502, 117] on input "Unavailable" at bounding box center [500, 116] width 10 height 10
click at [576, 50] on span "Apply" at bounding box center [574, 50] width 18 height 6
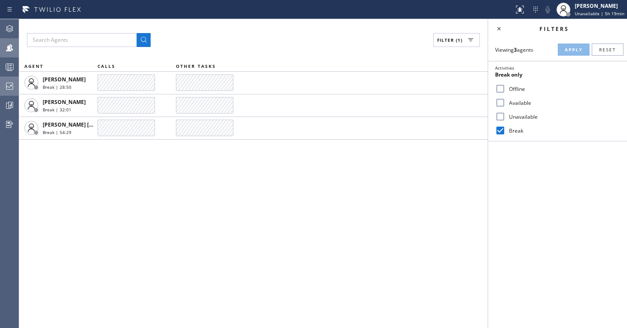
click at [504, 115] on input "Unavailable" at bounding box center [500, 116] width 10 height 10
checkbox input "true"
click at [501, 131] on input "Break" at bounding box center [500, 130] width 10 height 10
checkbox input "false"
click at [575, 51] on span "Apply" at bounding box center [574, 50] width 18 height 6
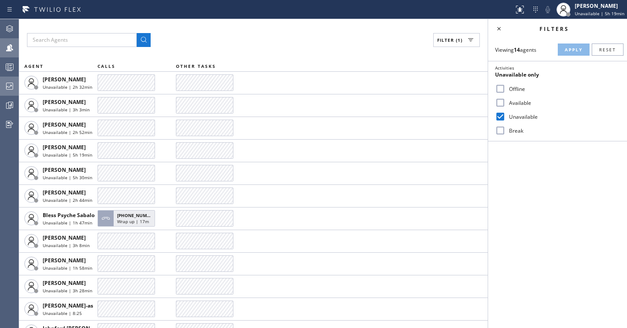
click at [523, 97] on div "Available" at bounding box center [557, 103] width 139 height 14
click at [499, 103] on input "Available" at bounding box center [500, 103] width 10 height 10
checkbox input "true"
click at [500, 116] on input "Unavailable" at bounding box center [500, 116] width 10 height 10
checkbox input "false"
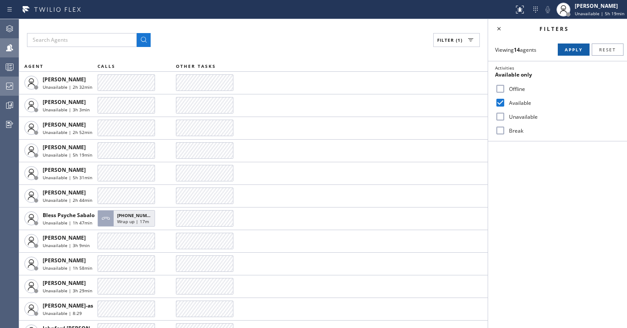
click at [579, 51] on span "Apply" at bounding box center [574, 50] width 18 height 6
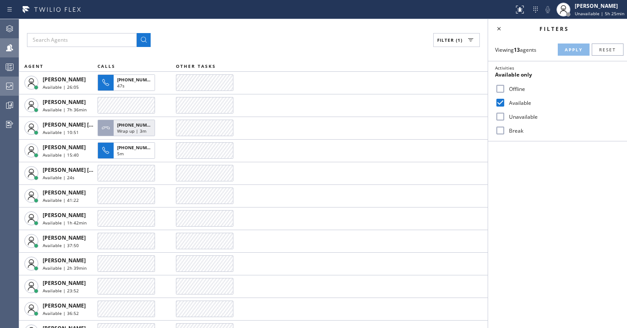
click at [505, 126] on div "Break" at bounding box center [557, 131] width 139 height 14
click at [502, 131] on input "Break" at bounding box center [500, 130] width 10 height 10
checkbox input "true"
click at [513, 104] on label "Available" at bounding box center [562, 102] width 115 height 7
click at [505, 104] on input "Available" at bounding box center [500, 103] width 10 height 10
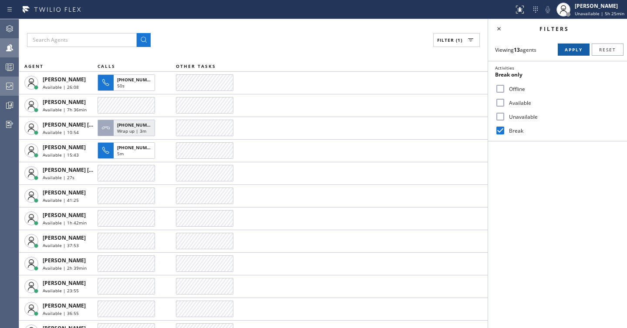
click at [568, 49] on span "Apply" at bounding box center [574, 50] width 18 height 6
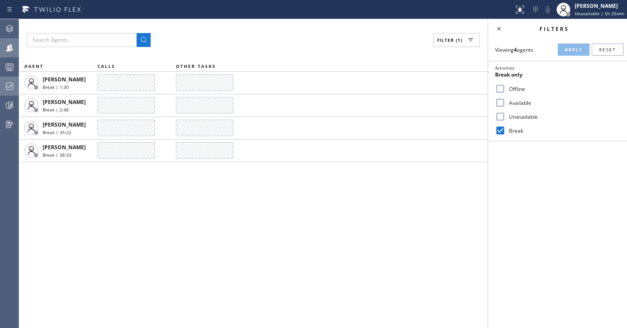
click at [502, 103] on input "Available" at bounding box center [500, 103] width 10 height 10
checkbox input "true"
click at [497, 135] on input "Break" at bounding box center [500, 130] width 10 height 10
checkbox input "false"
click at [570, 44] on button "Apply" at bounding box center [574, 50] width 32 height 12
